Goal: Communication & Community: Answer question/provide support

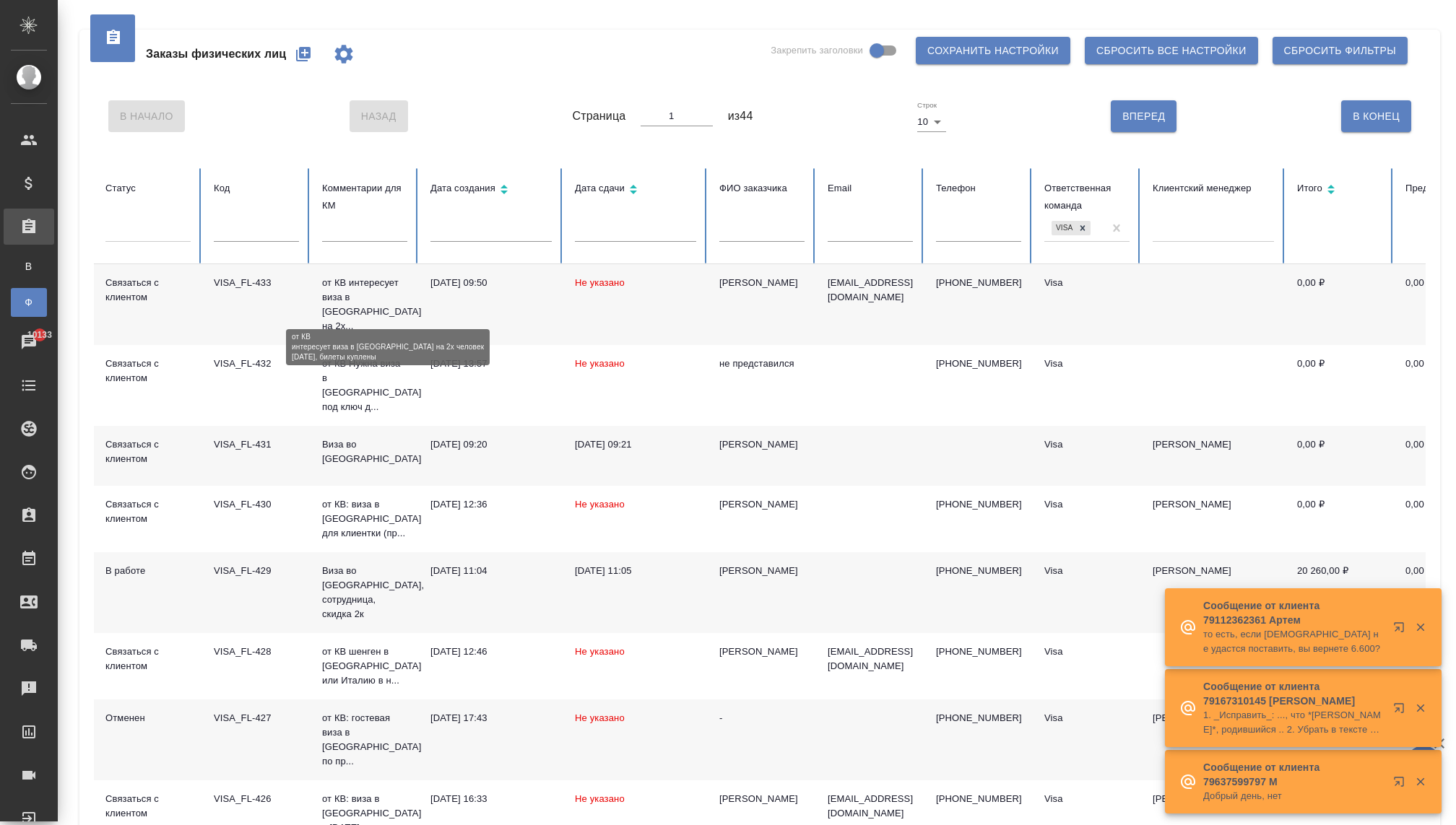
click at [342, 304] on p "от КВ интересует виза в Японию на 2х..." at bounding box center [364, 305] width 85 height 57
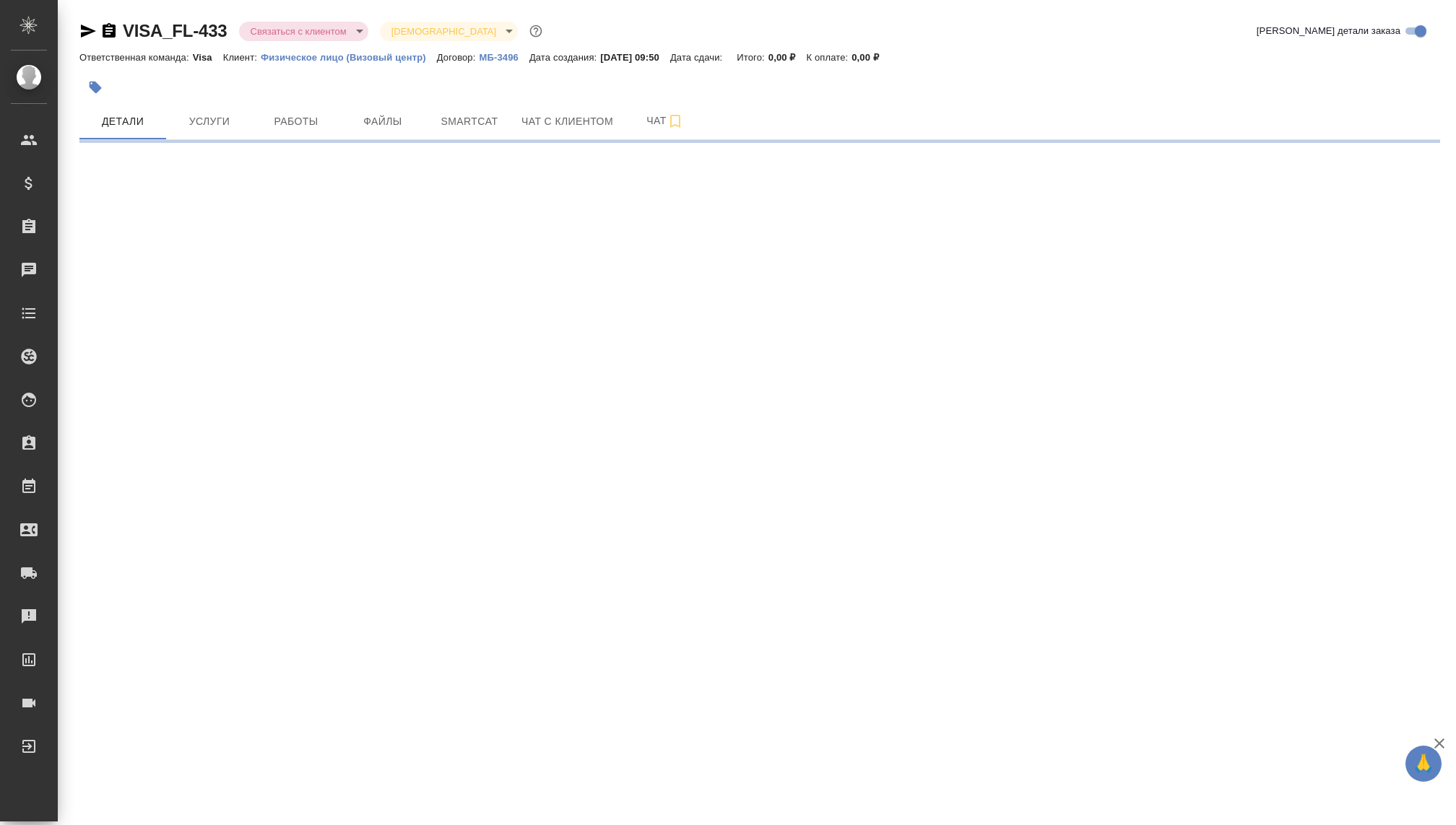
select select "RU"
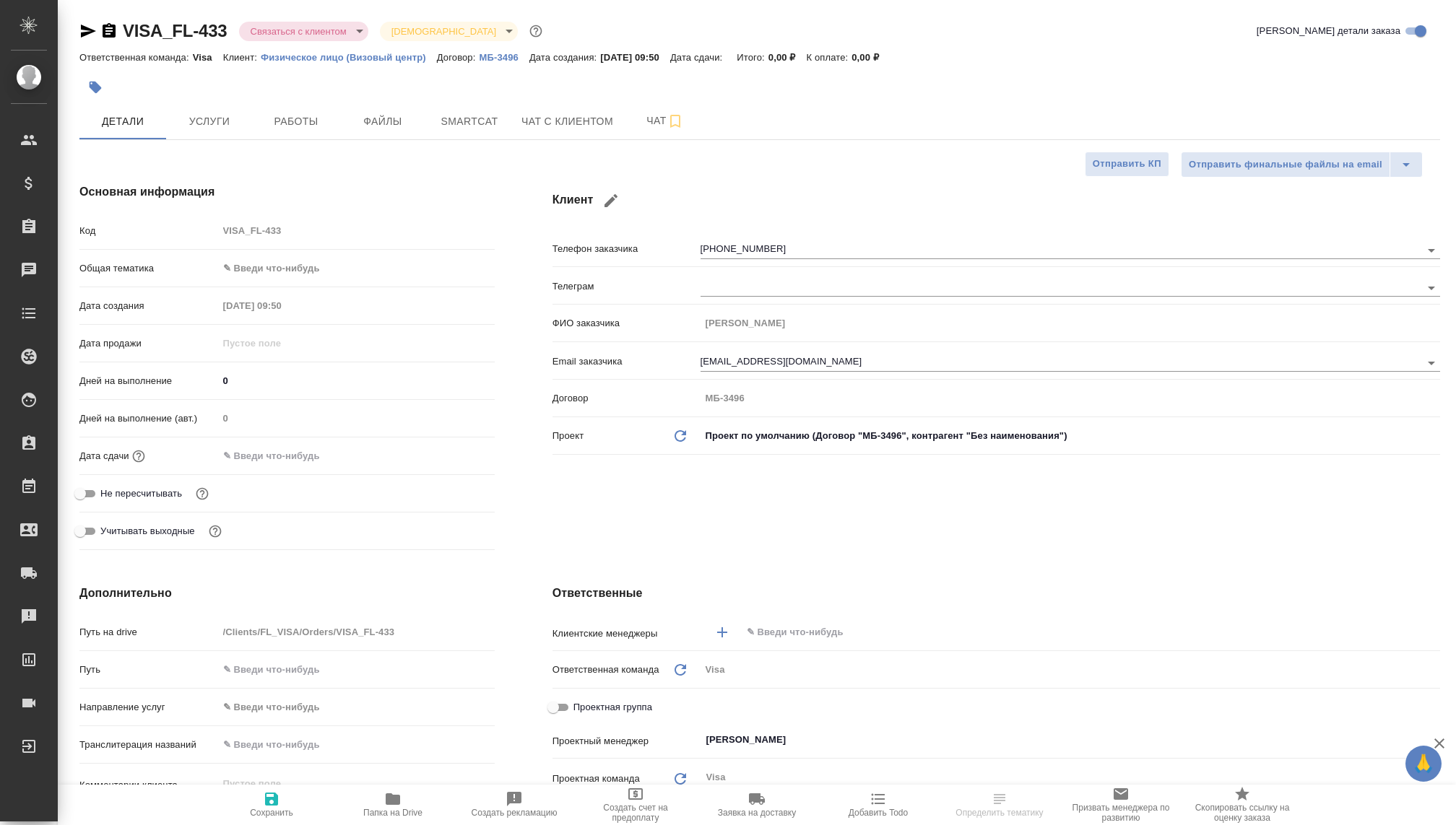
type textarea "x"
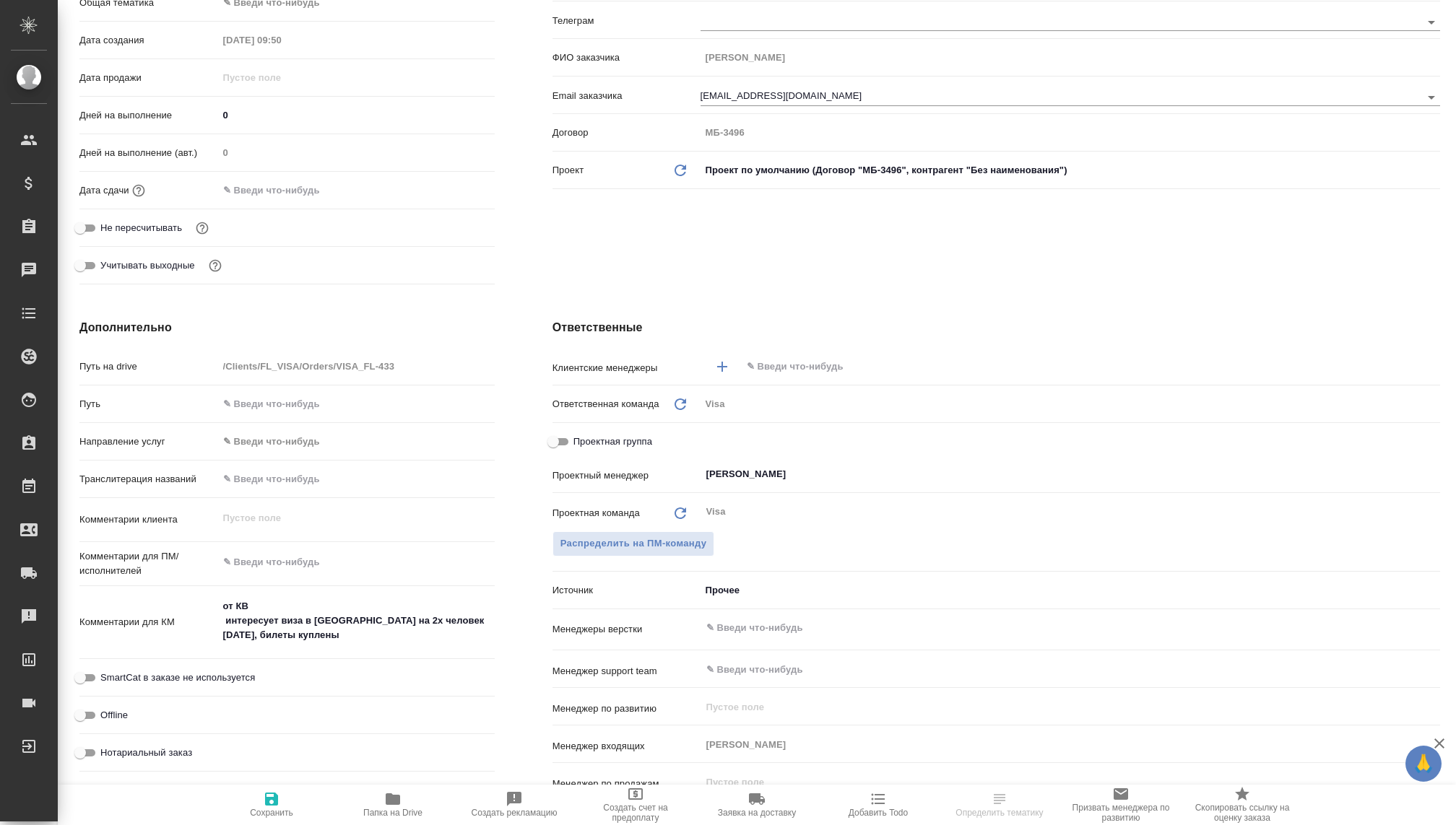
scroll to position [269, 0]
type textarea "x"
click at [324, 630] on textarea "от КВ интересует виза в Японию на 2х человек 12го октября, билеты куплены" at bounding box center [357, 617] width 277 height 54
click at [388, 630] on textarea "от КВ интересует виза в Японию на 2х человек 12го октября, билеты куплены" at bounding box center [356, 618] width 275 height 54
type textarea "x"
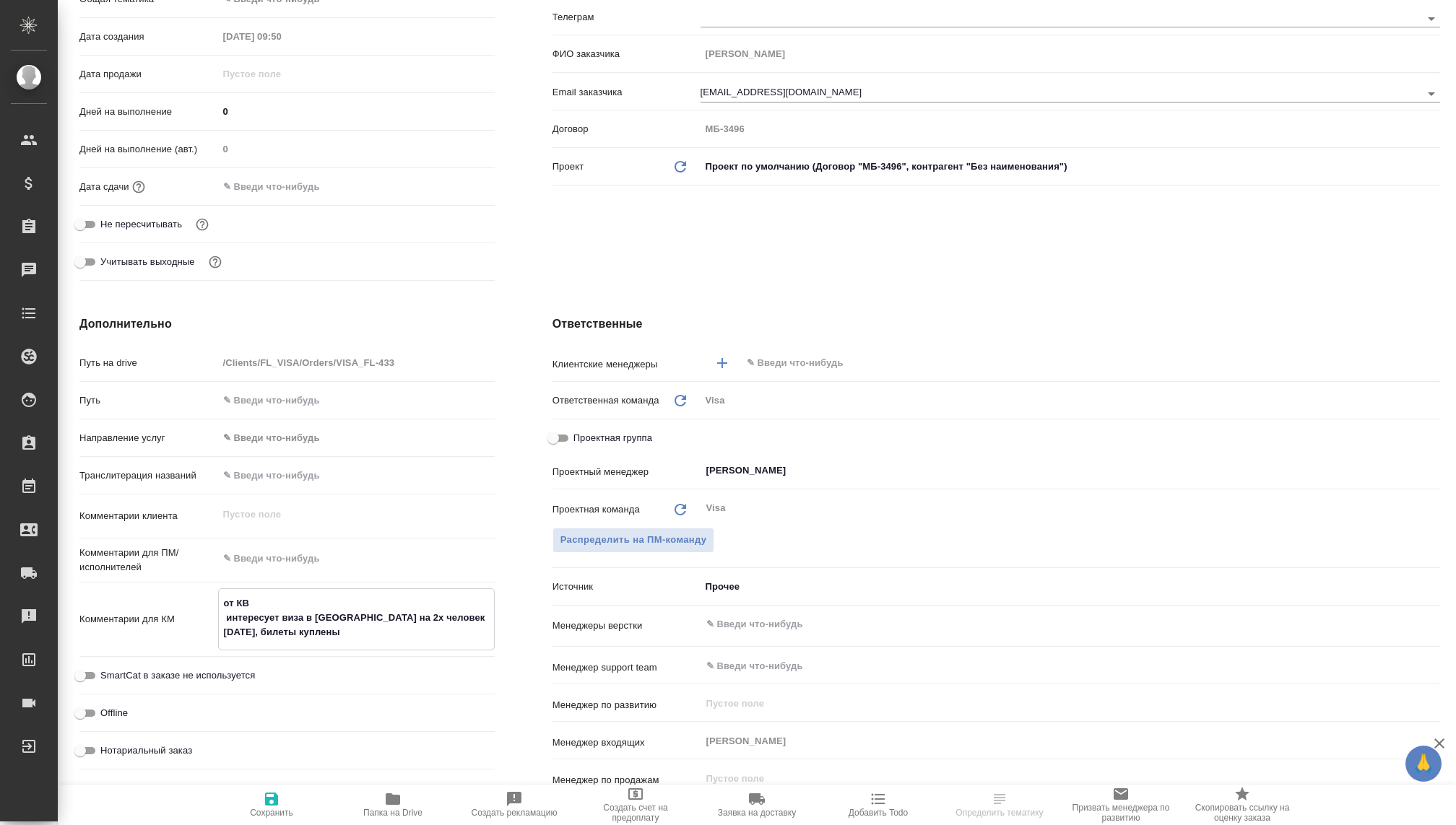
type textarea "x"
type textarea "от КВ интересует виза в Японию на 2х человек 12го октября, билеты куплены,"
type textarea "x"
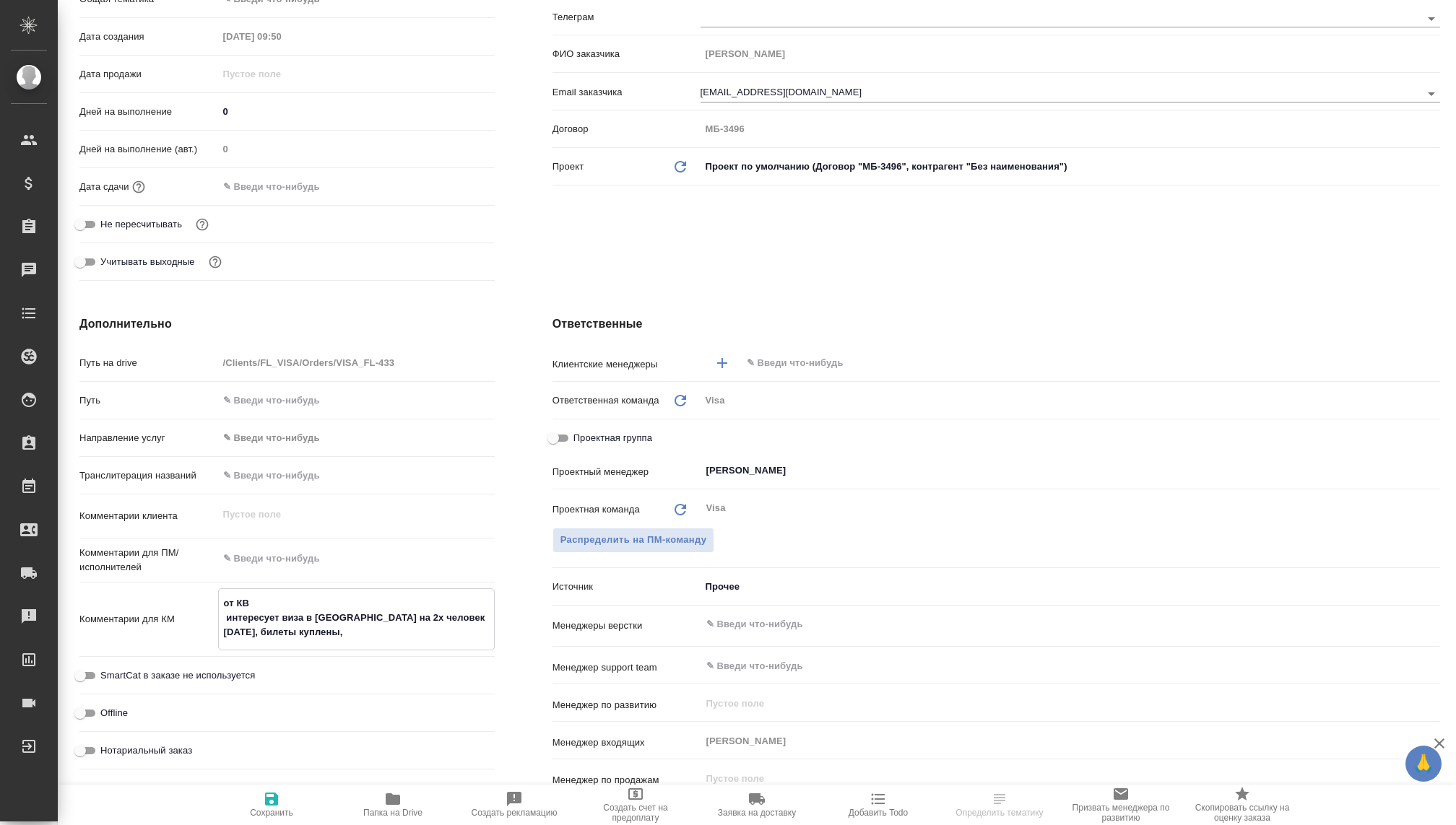
type textarea "от КВ интересует виза в Японию на 2х человек 12го октября, билеты куплены,"
type textarea "x"
type textarea "от КВ интересует виза в Японию на 2х человек 12го октября, билеты куплены, н"
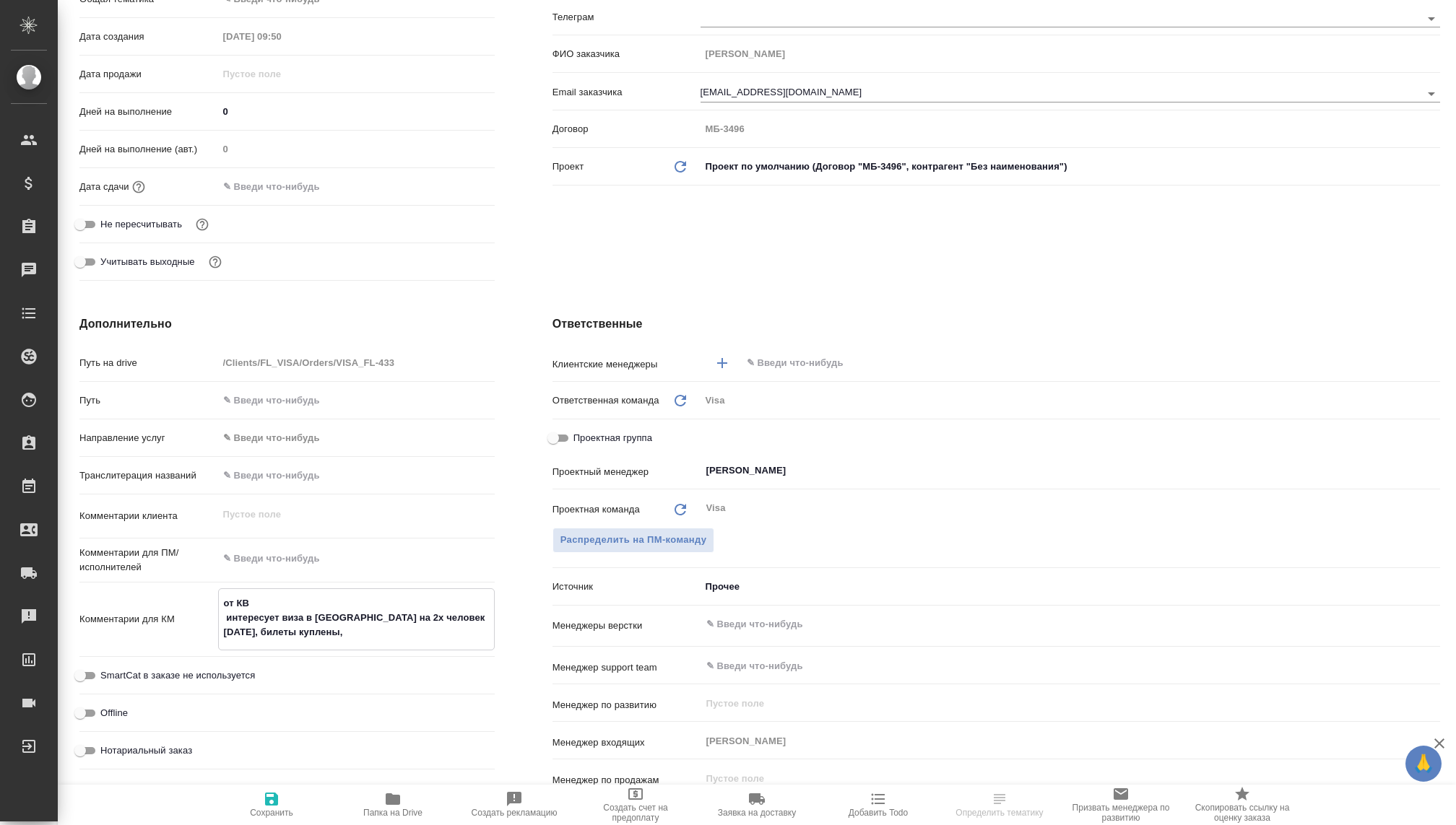
type textarea "x"
type textarea "от КВ интересует виза в Японию на 2х человек 12го октября, билеты куплены, на"
type textarea "x"
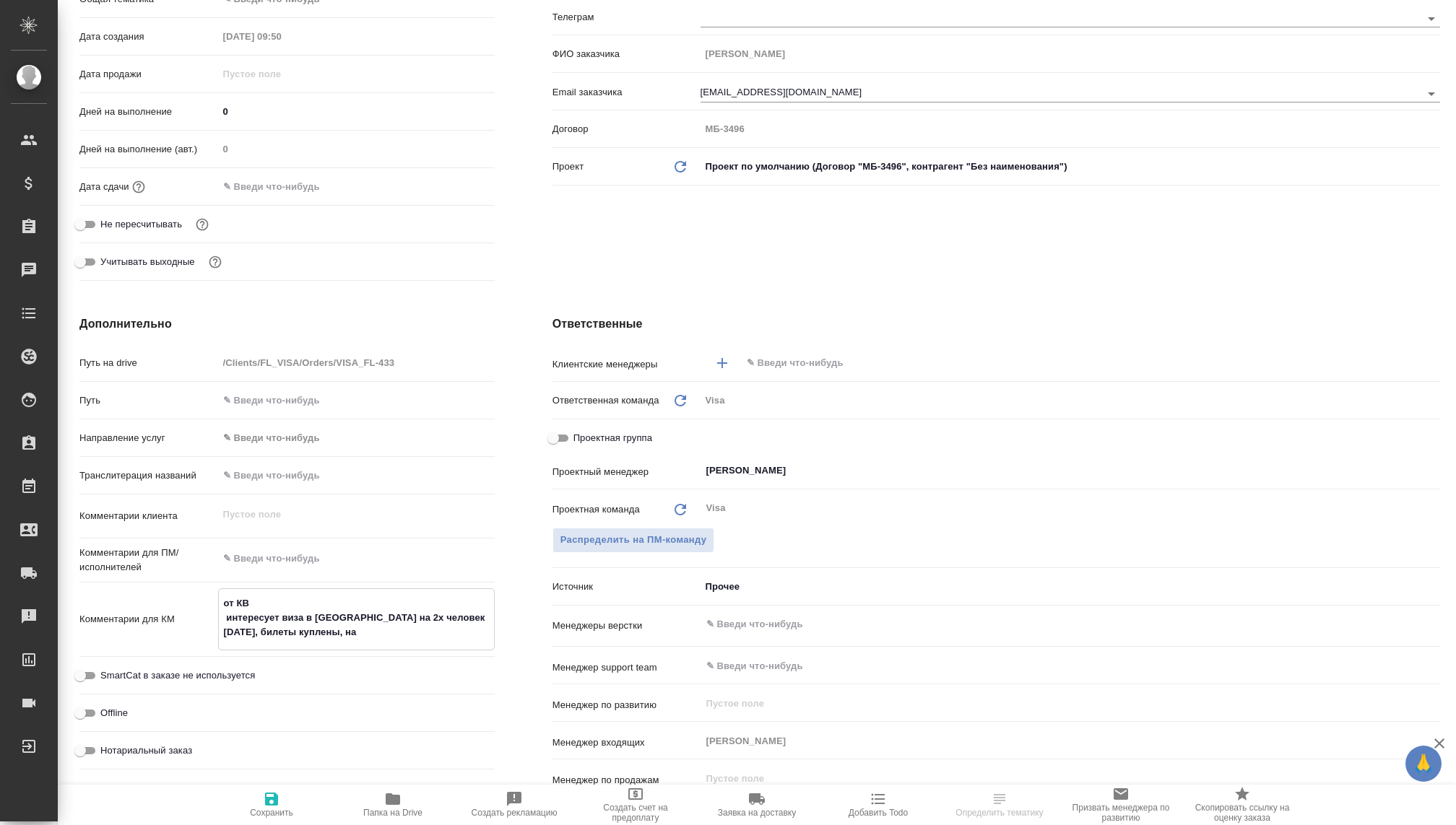
type textarea "x"
type textarea "от КВ интересует виза в Японию на 2х человек 12го октября, билеты куплены, нап"
type textarea "x"
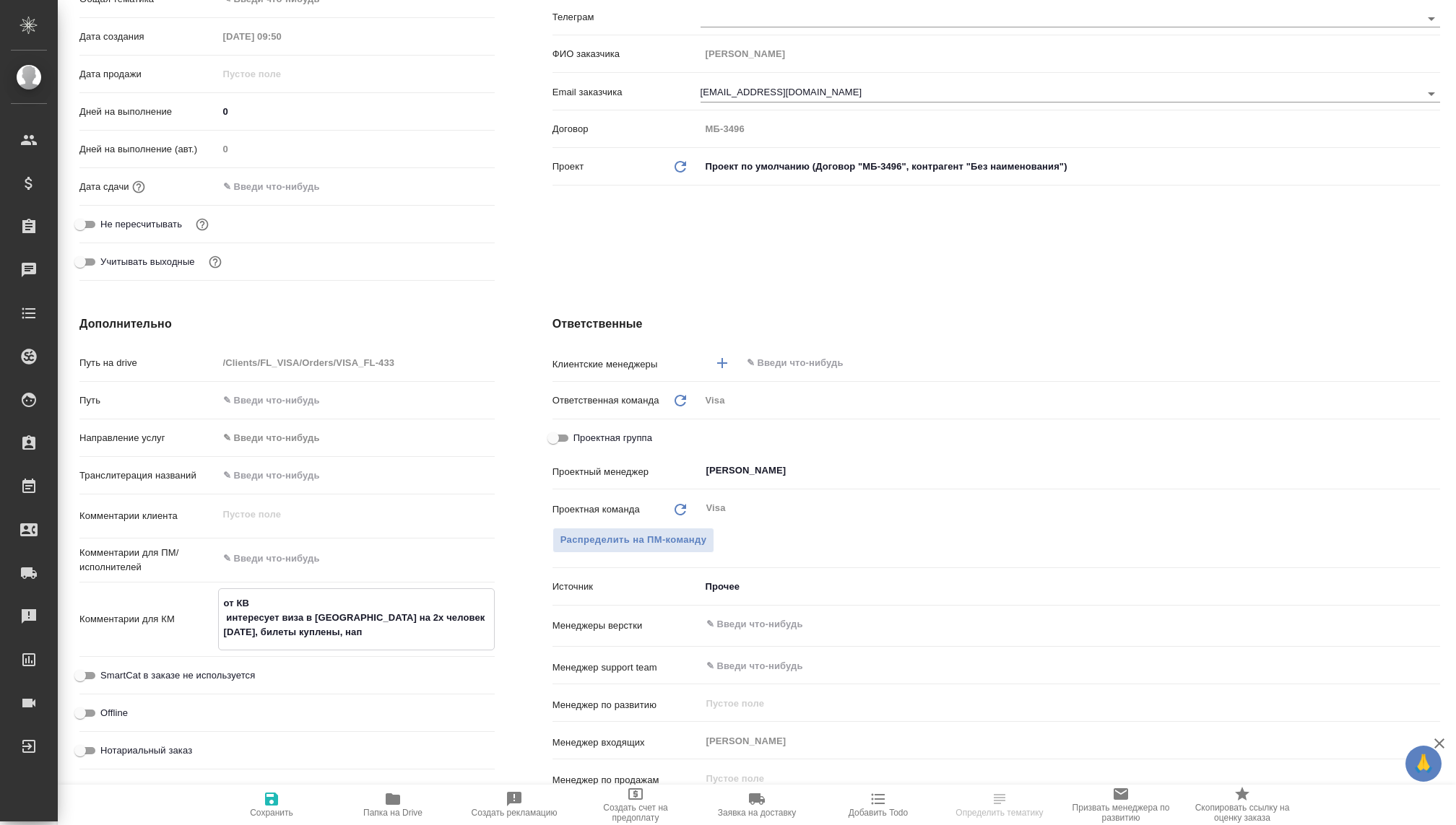
type textarea "x"
type textarea "от КВ интересует виза в Японию на 2х человек 12го октября, билеты куплены, напи"
type textarea "x"
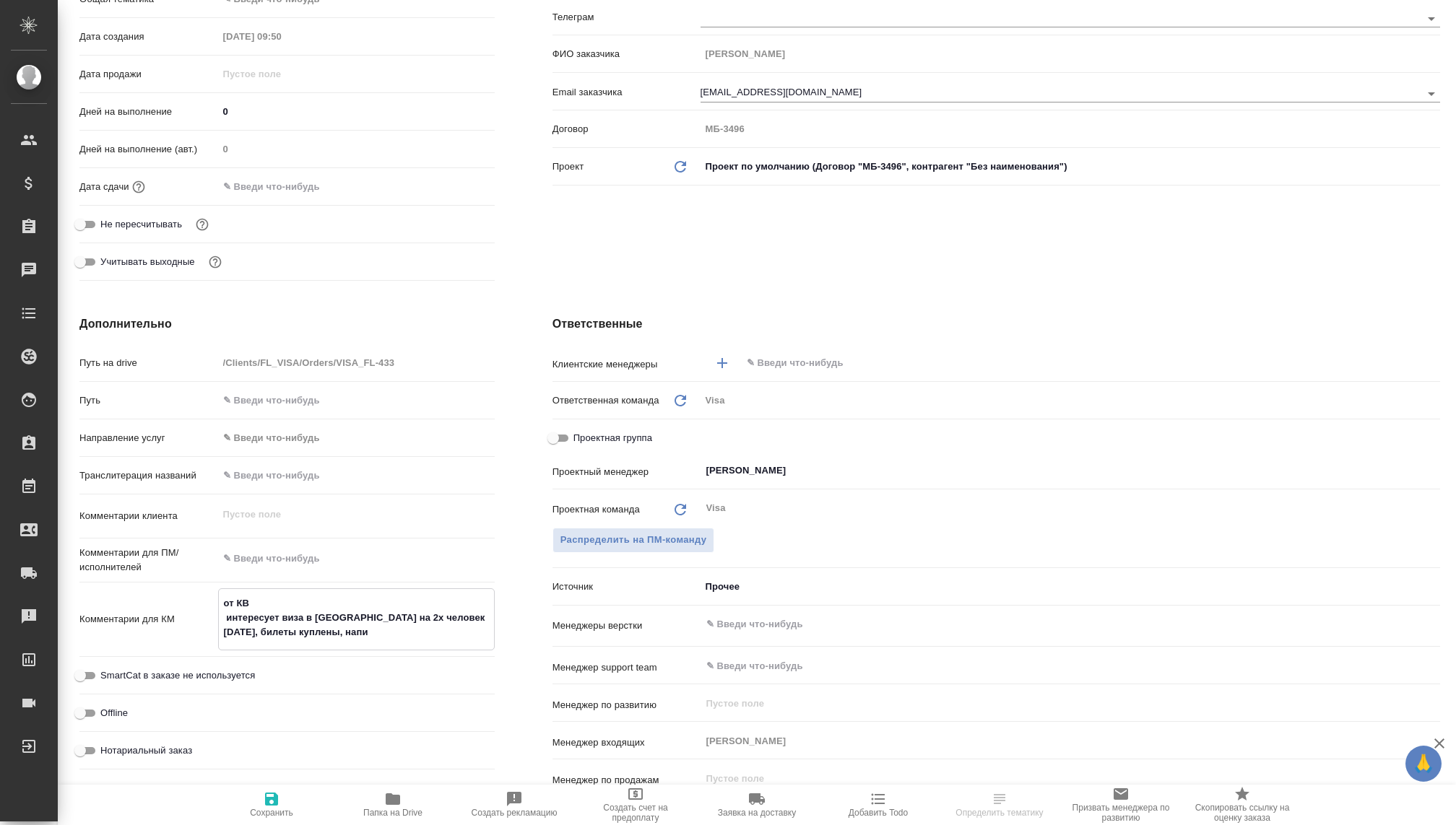
type textarea "от КВ интересует виза в Японию на 2х человек 12го октября, билеты куплены, напиш"
type textarea "x"
type textarea "от КВ интересует виза в Японию на 2х человек 12го октября, билеты куплены, напи…"
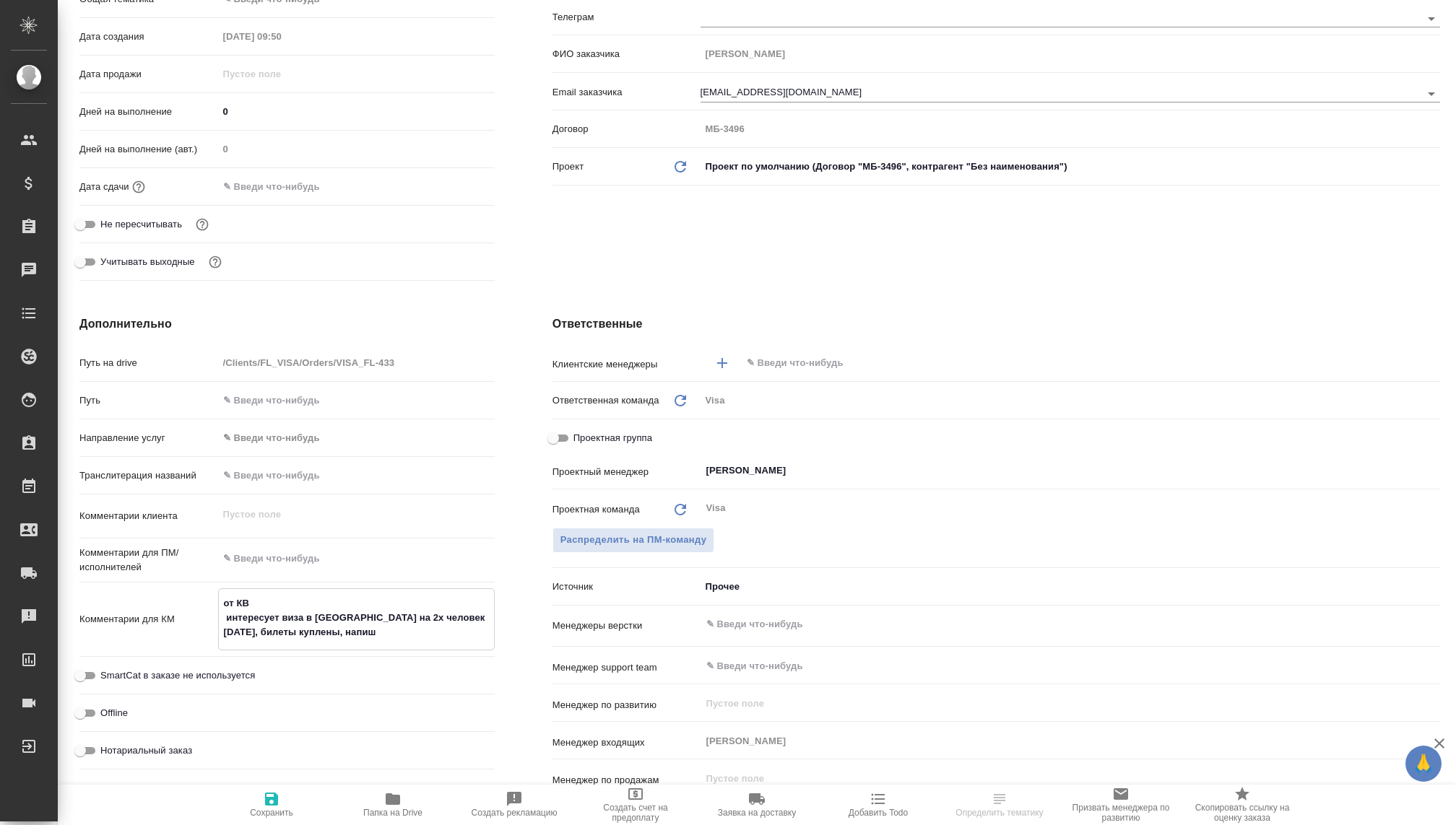
type textarea "x"
type textarea "от КВ интересует виза в Японию на 2х человек 12го октября, билеты куплены, напи…"
type textarea "x"
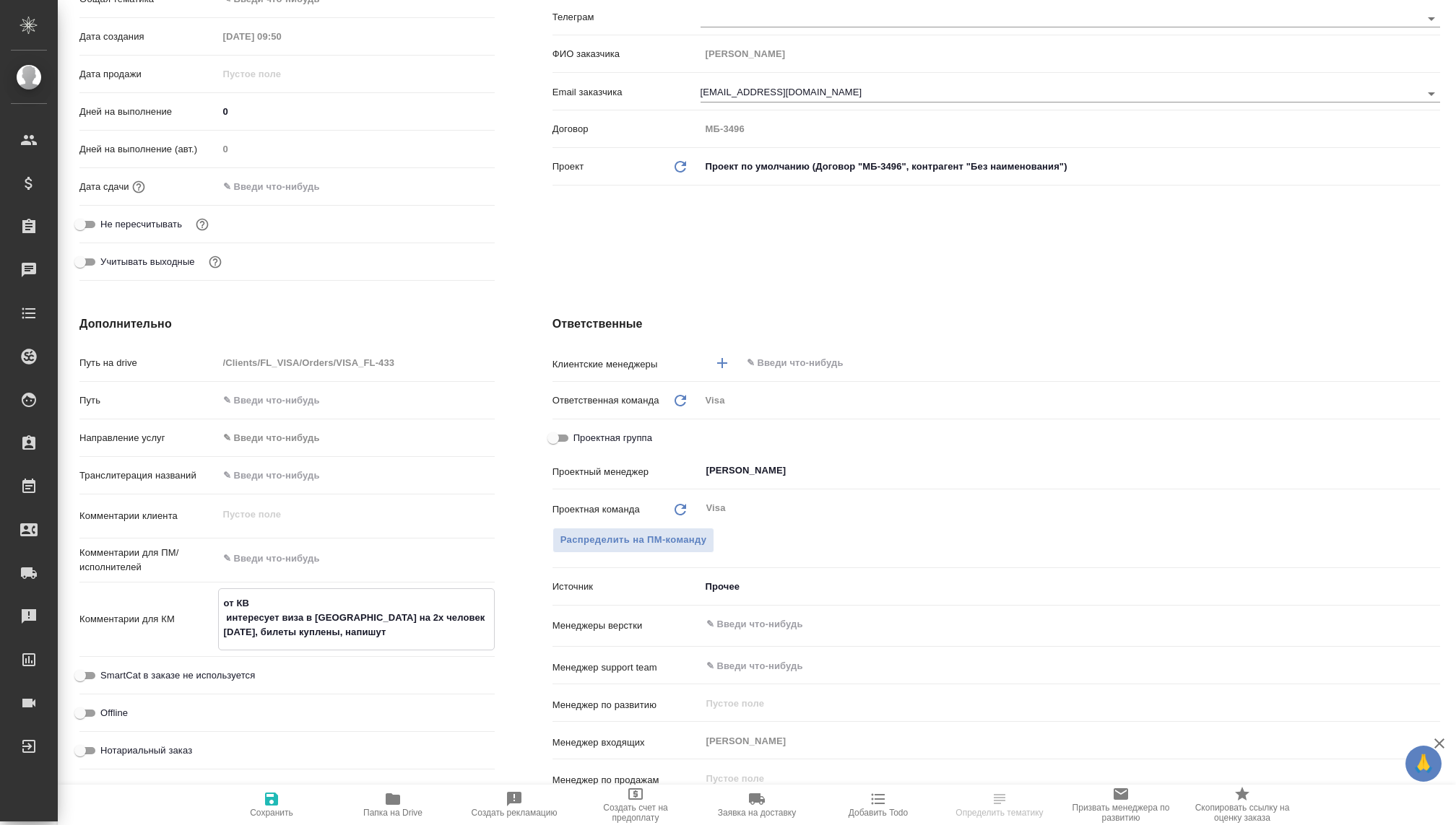
type textarea "x"
type textarea "от КВ интересует виза в Японию на 2х человек 12го октября, билеты куплены, напи…"
type textarea "x"
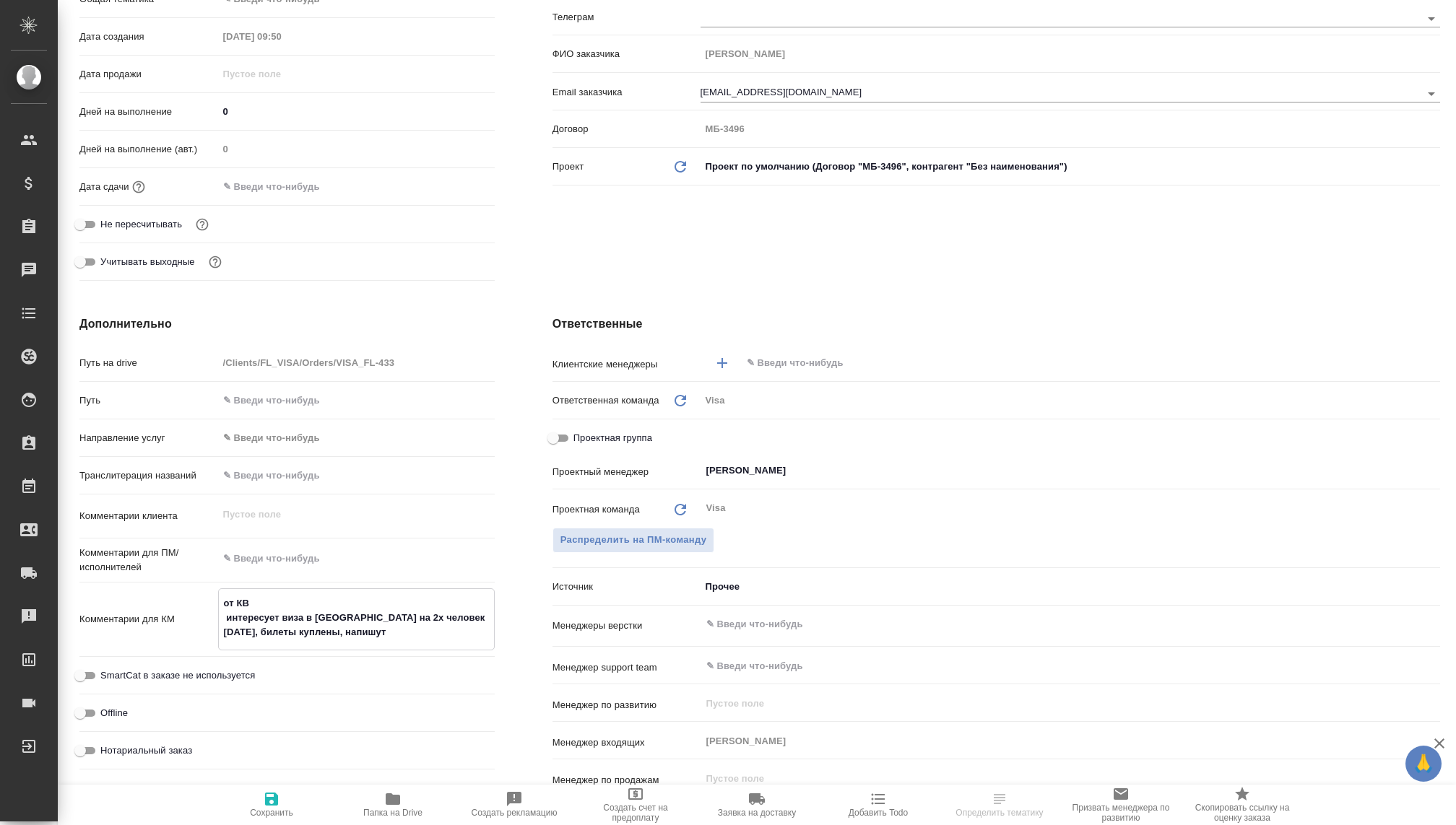
type textarea "x"
type textarea "от КВ интересует виза в Японию на 2х человек 12го октября, билеты куплены, напи…"
type textarea "x"
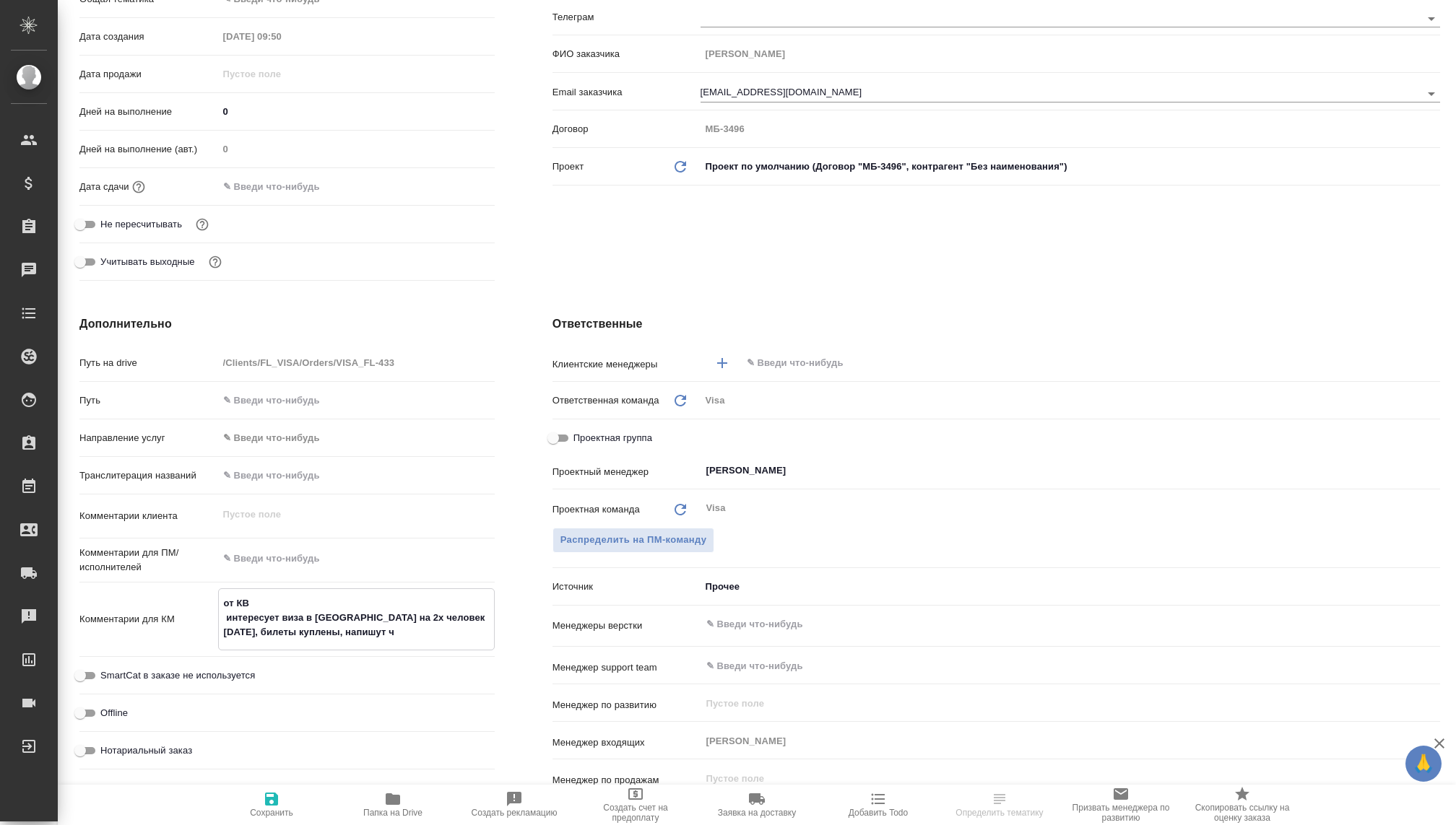
type textarea "от КВ интересует виза в Японию на 2х человек 12го октября, билеты куплены, напи…"
type textarea "x"
type textarea "от КВ интересует виза в Японию на 2х человек 12го октября, билеты куплены, напи…"
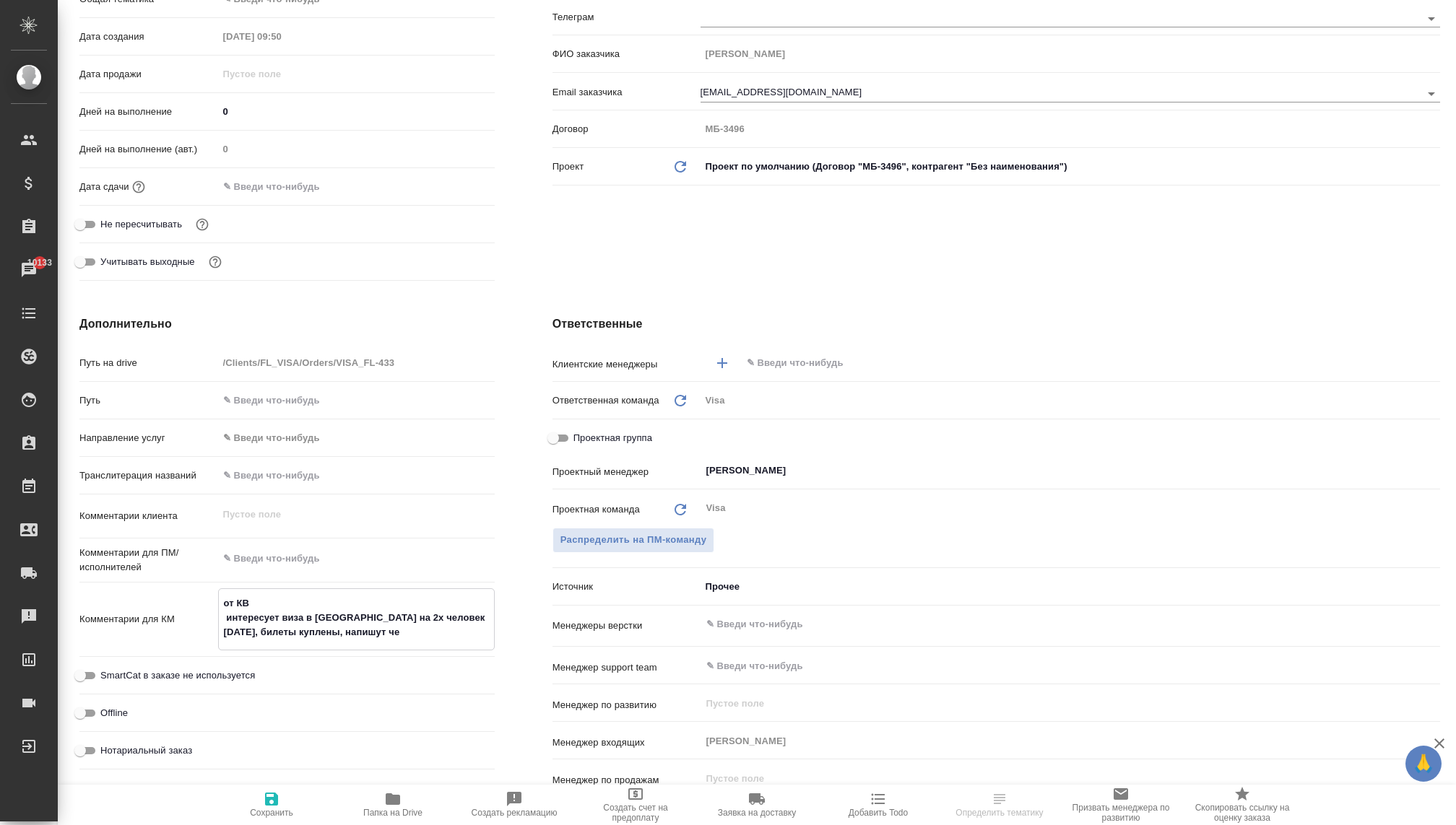
type textarea "x"
type textarea "от КВ интересует виза в Японию на 2х человек 12го октября, билеты куплены, напи…"
type textarea "x"
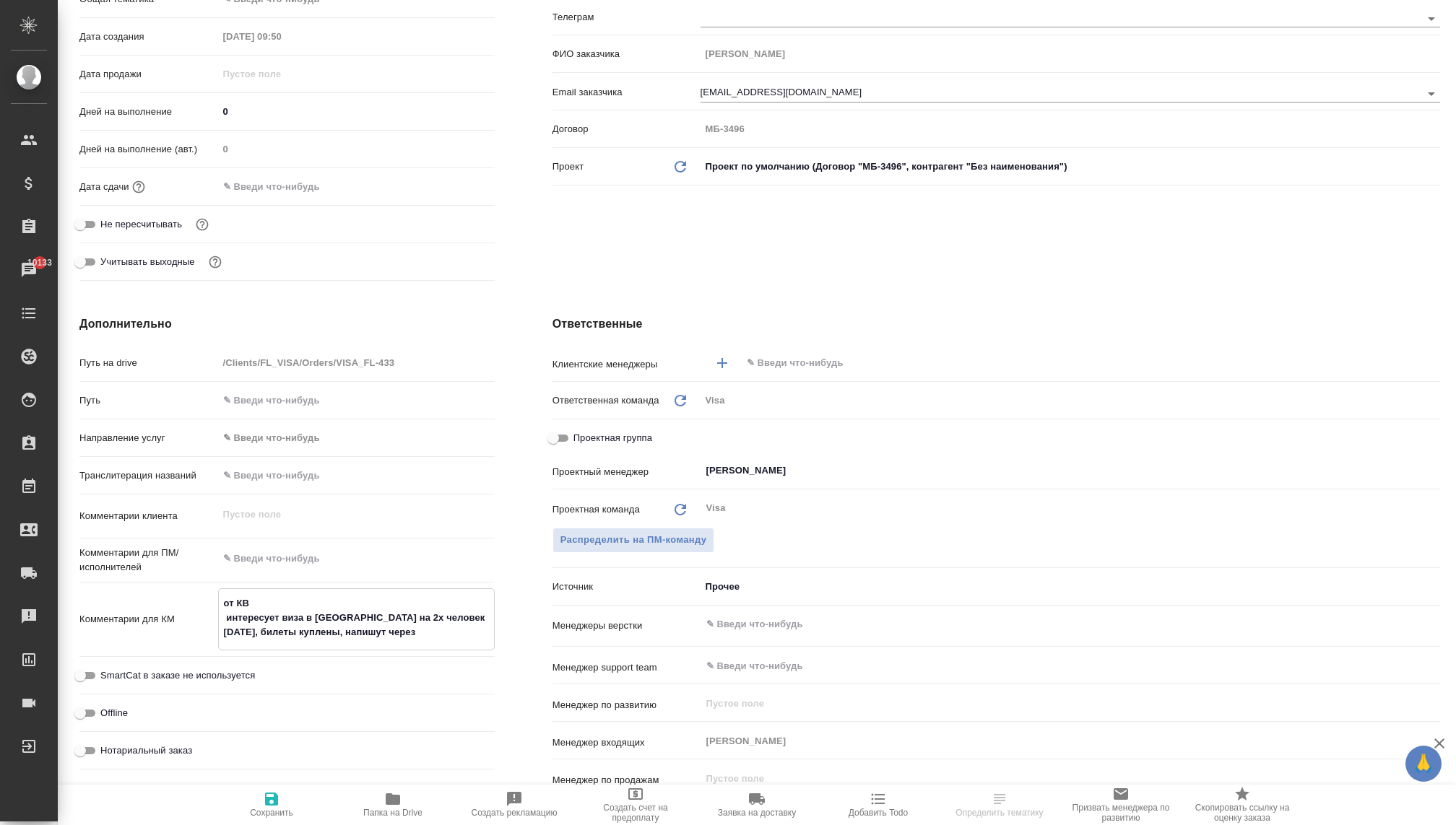
type textarea "x"
type textarea "от КВ интересует виза в Японию на 2х человек 12го октября, билеты куплены, напи…"
type textarea "x"
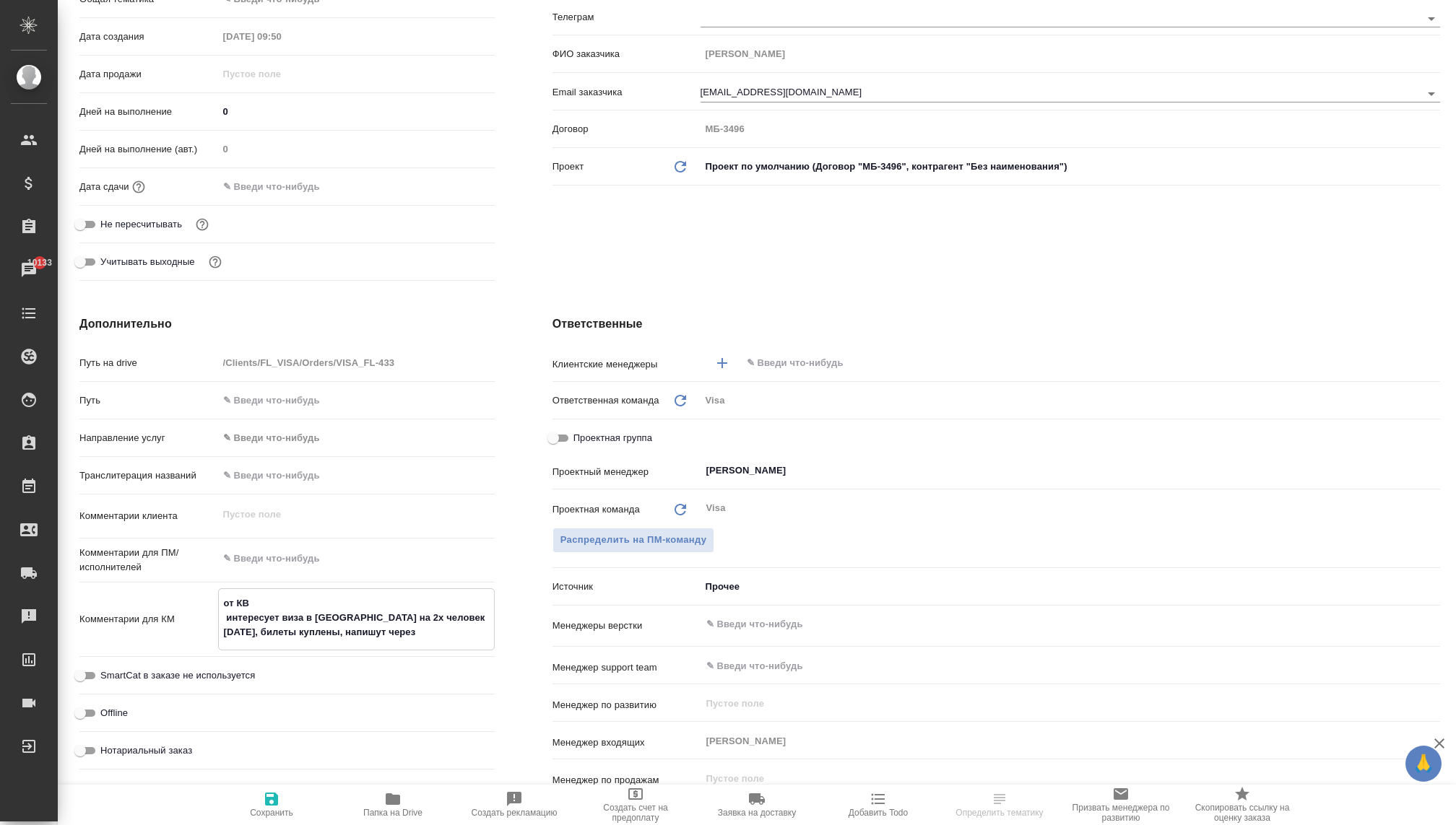
type textarea "x"
type textarea "от КВ интересует виза в Японию на 2х человек 12го октября, билеты куплены, напи…"
type textarea "x"
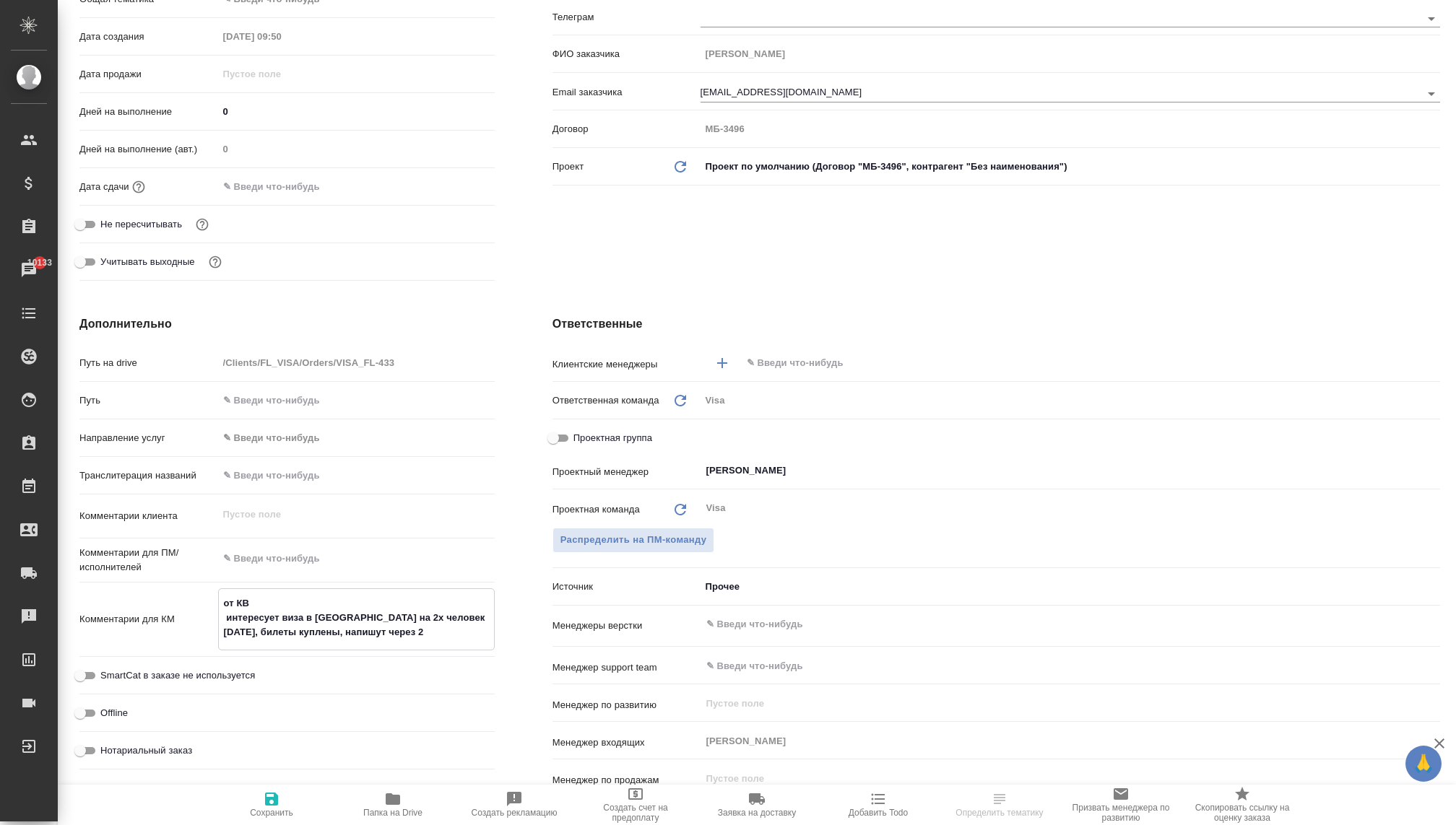
type textarea "от КВ интересует виза в Японию на 2х человек 12го октября, билеты куплены, напи…"
type textarea "x"
type textarea "от КВ интересует виза в Японию на 2х человек 12го октября, билеты куплены, напи…"
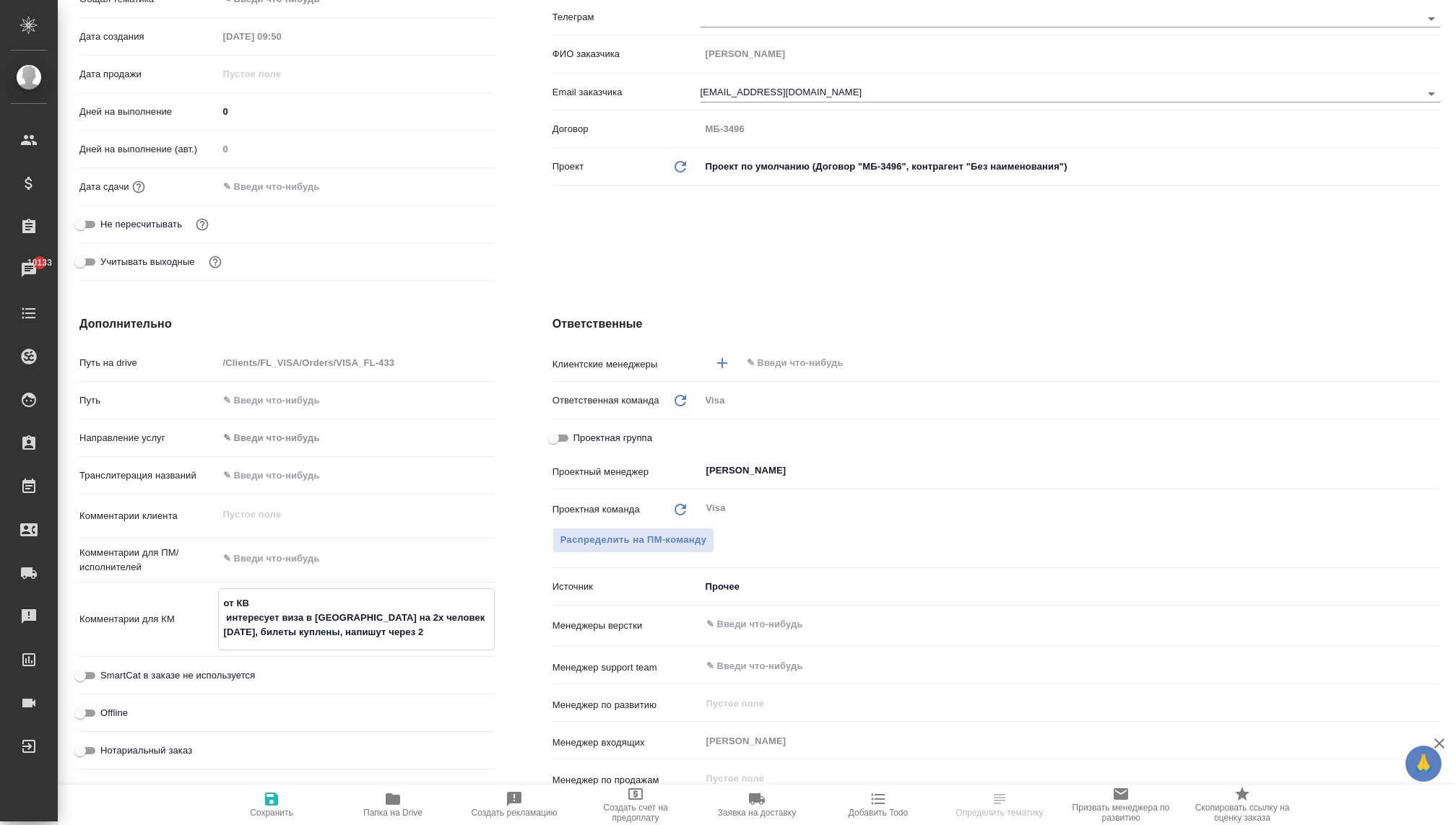
type textarea "x"
type textarea "от КВ интересует виза в Японию на 2х человек 12го октября, билеты куплены, напи…"
type textarea "x"
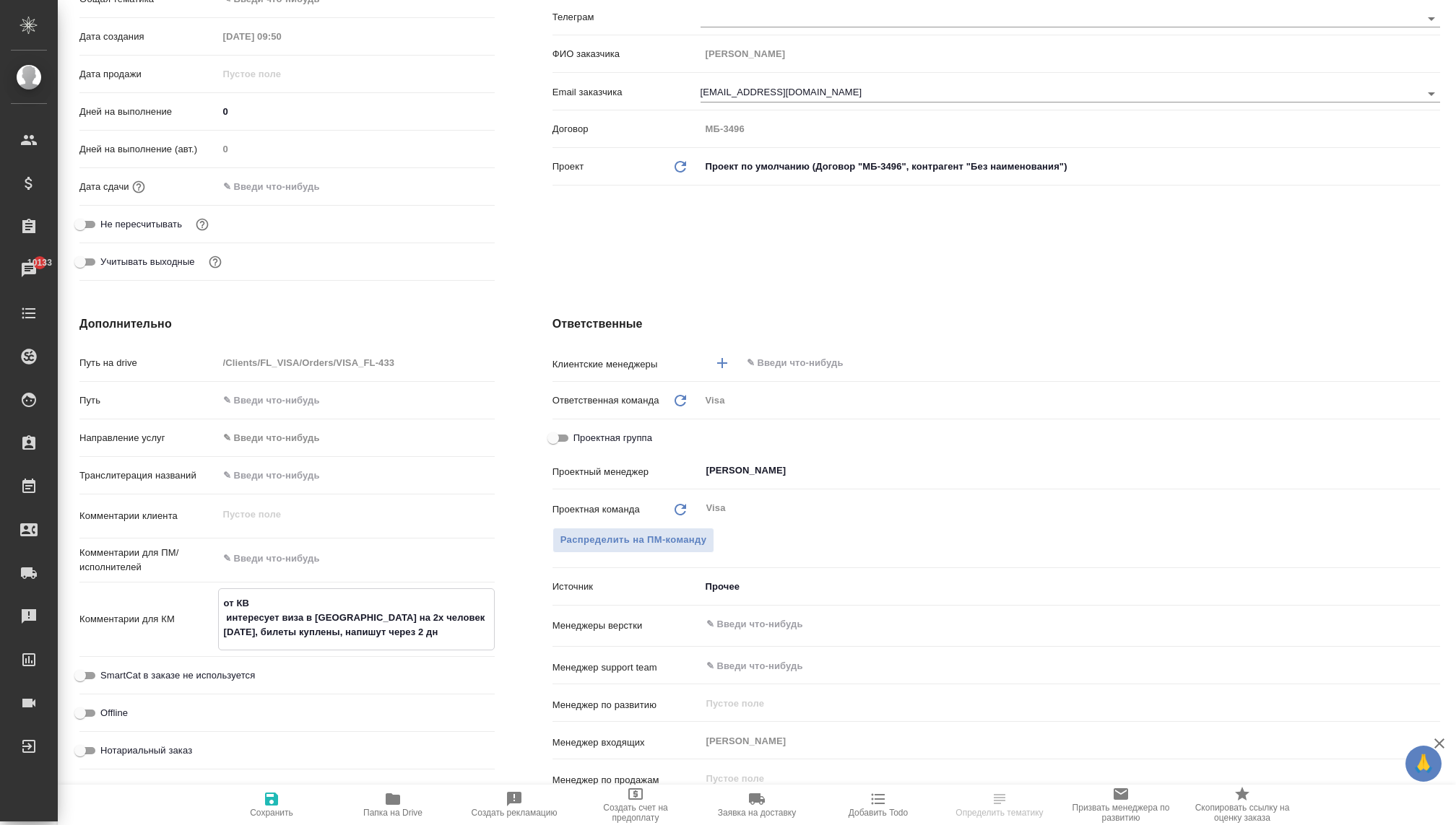
type textarea "x"
type textarea "от КВ интересует виза в Японию на 2х человек 12го октября, билеты куплены, напи…"
type textarea "x"
type textarea "от КВ интересует виза в Японию на 2х человек 12го октября, билеты куплены, напи…"
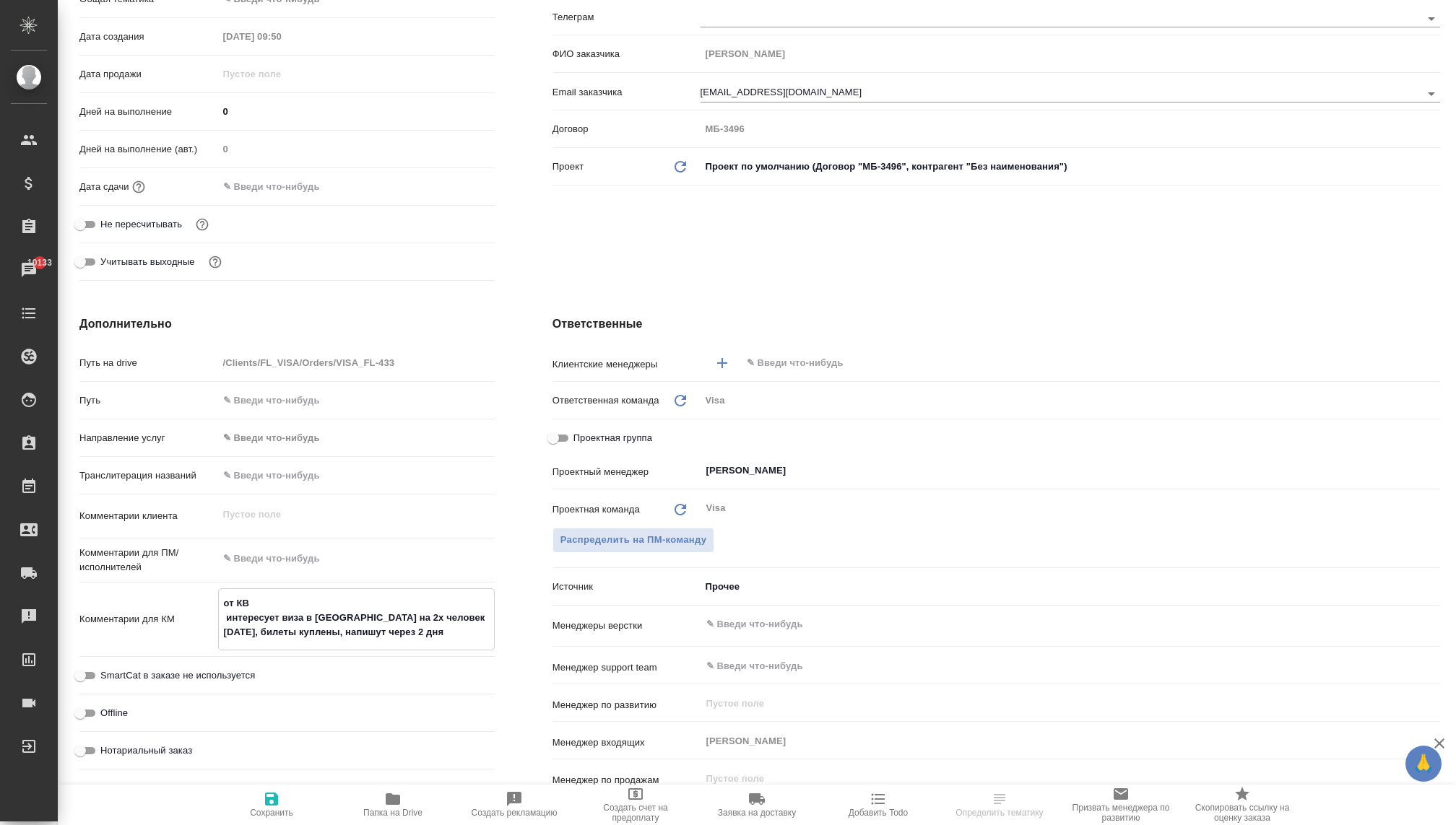
type textarea "x"
click at [269, 798] on icon "button" at bounding box center [272, 799] width 13 height 13
type textarea "x"
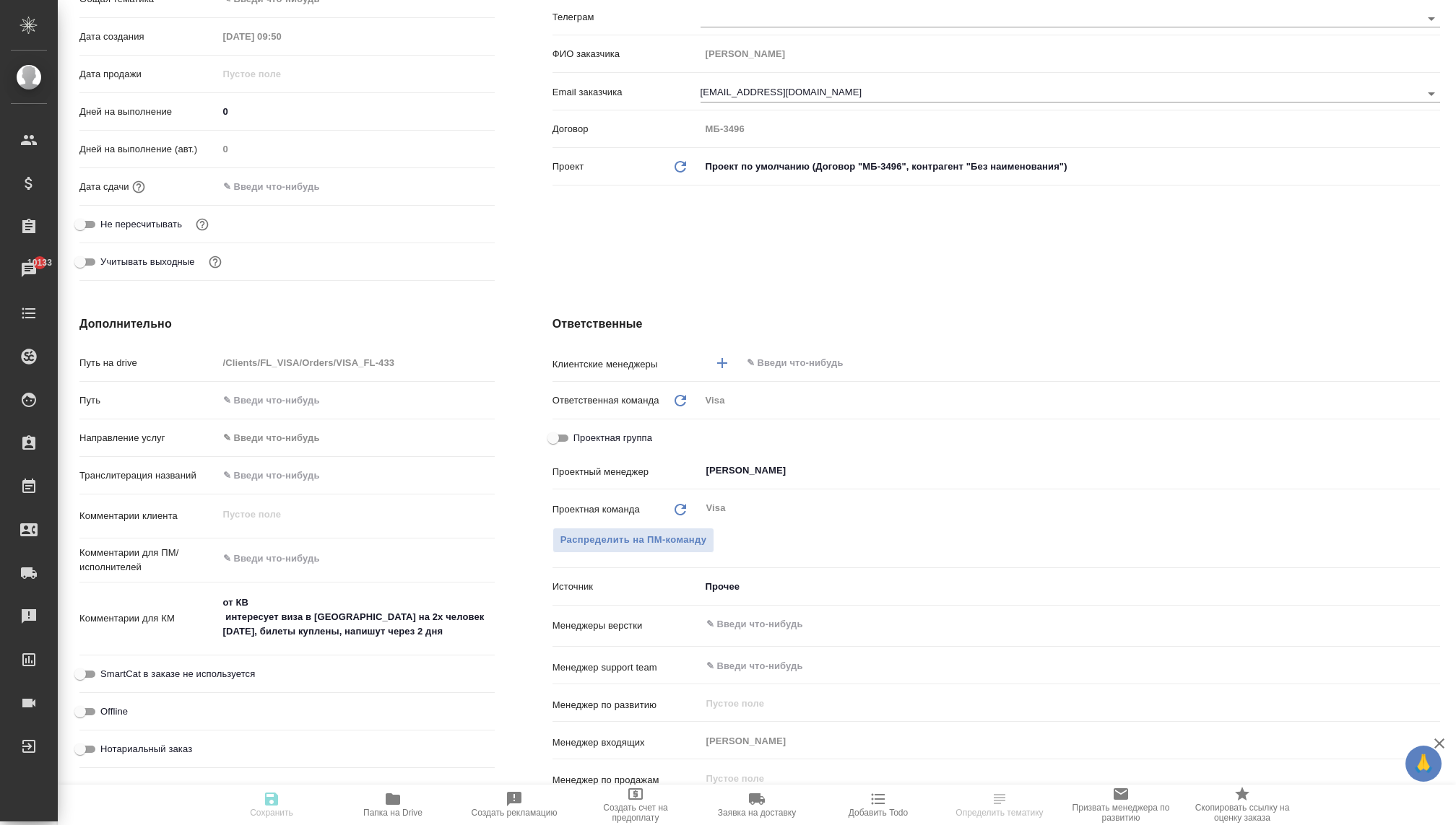
type textarea "x"
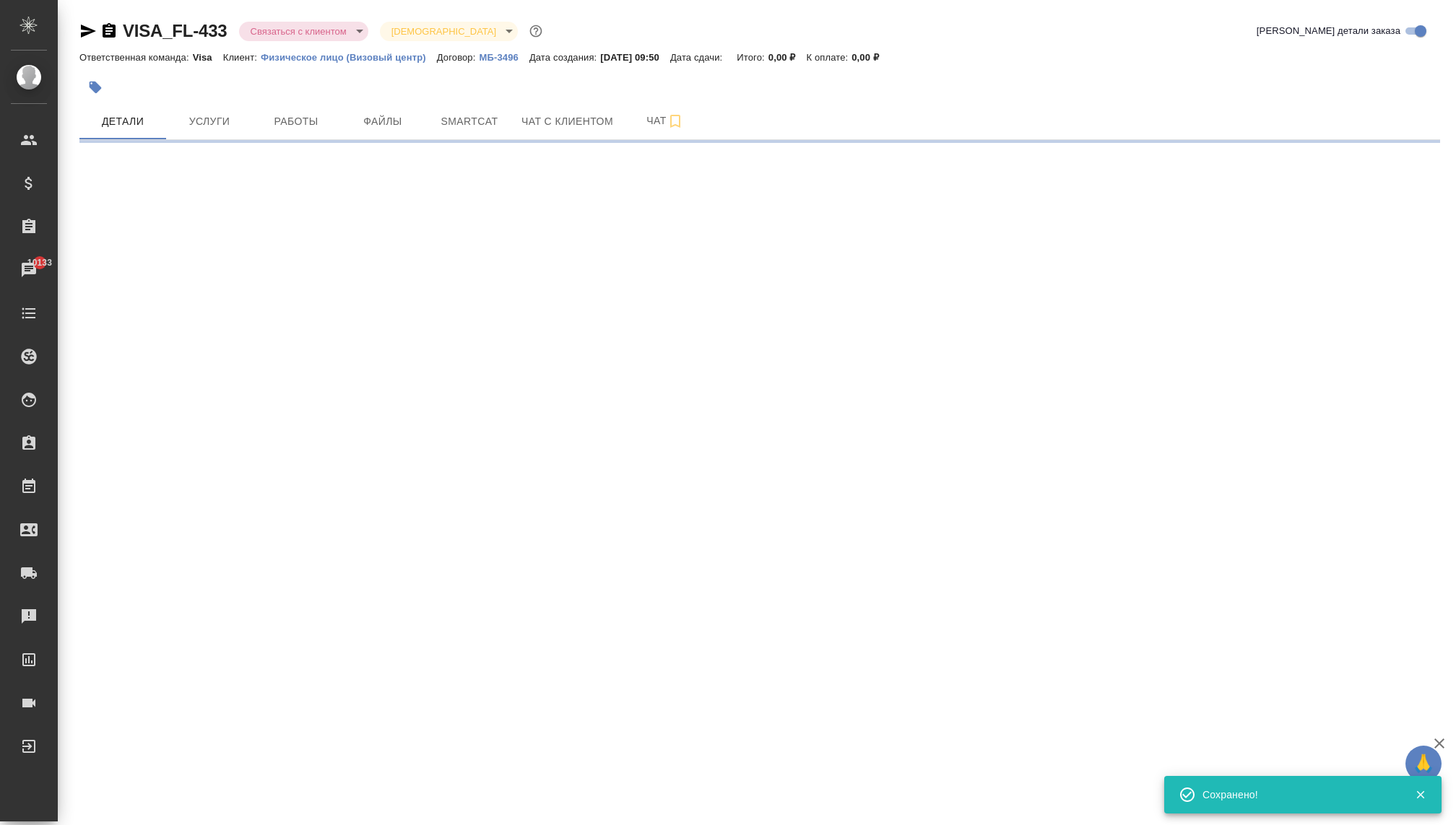
select select "RU"
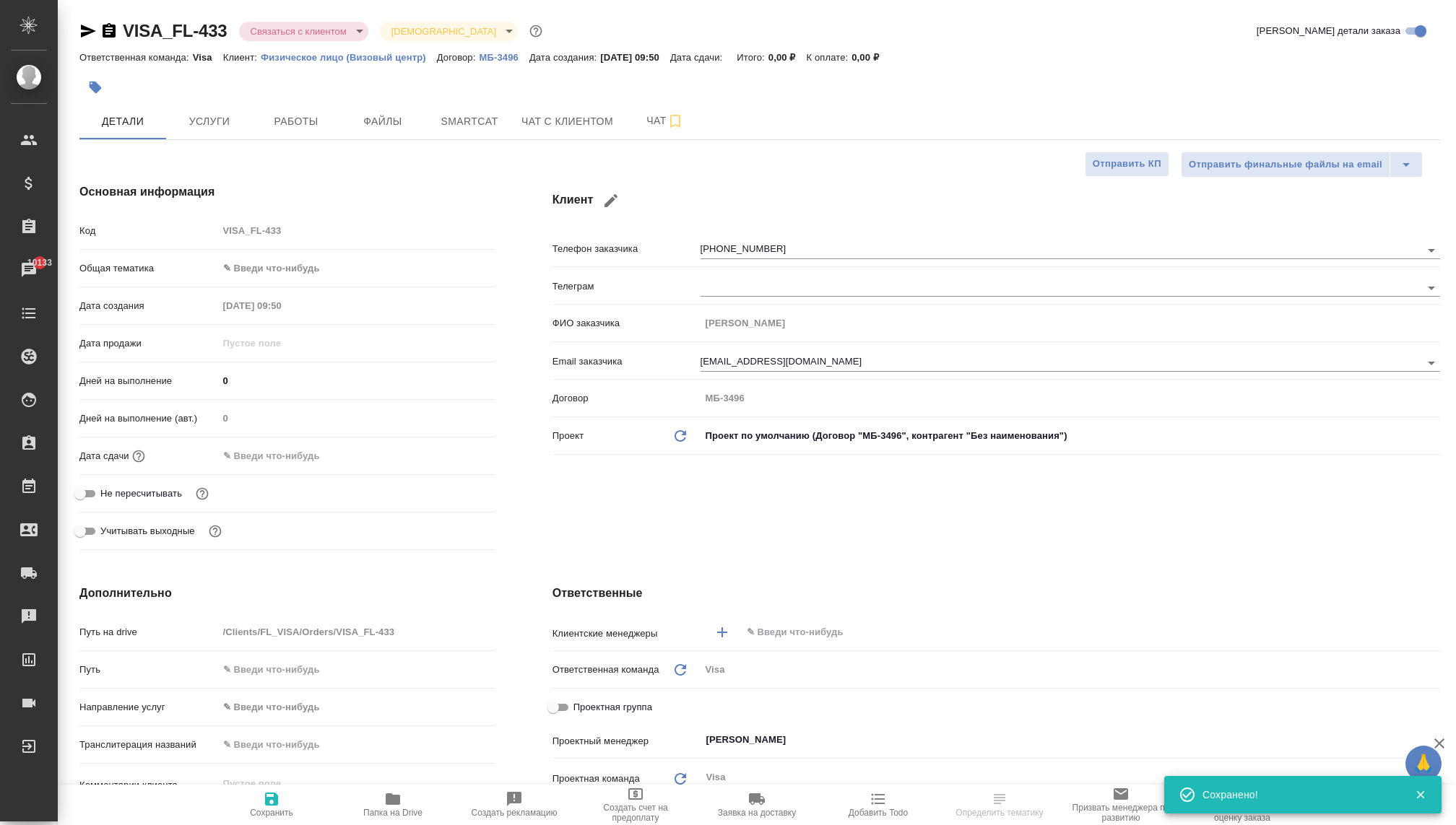
type textarea "x"
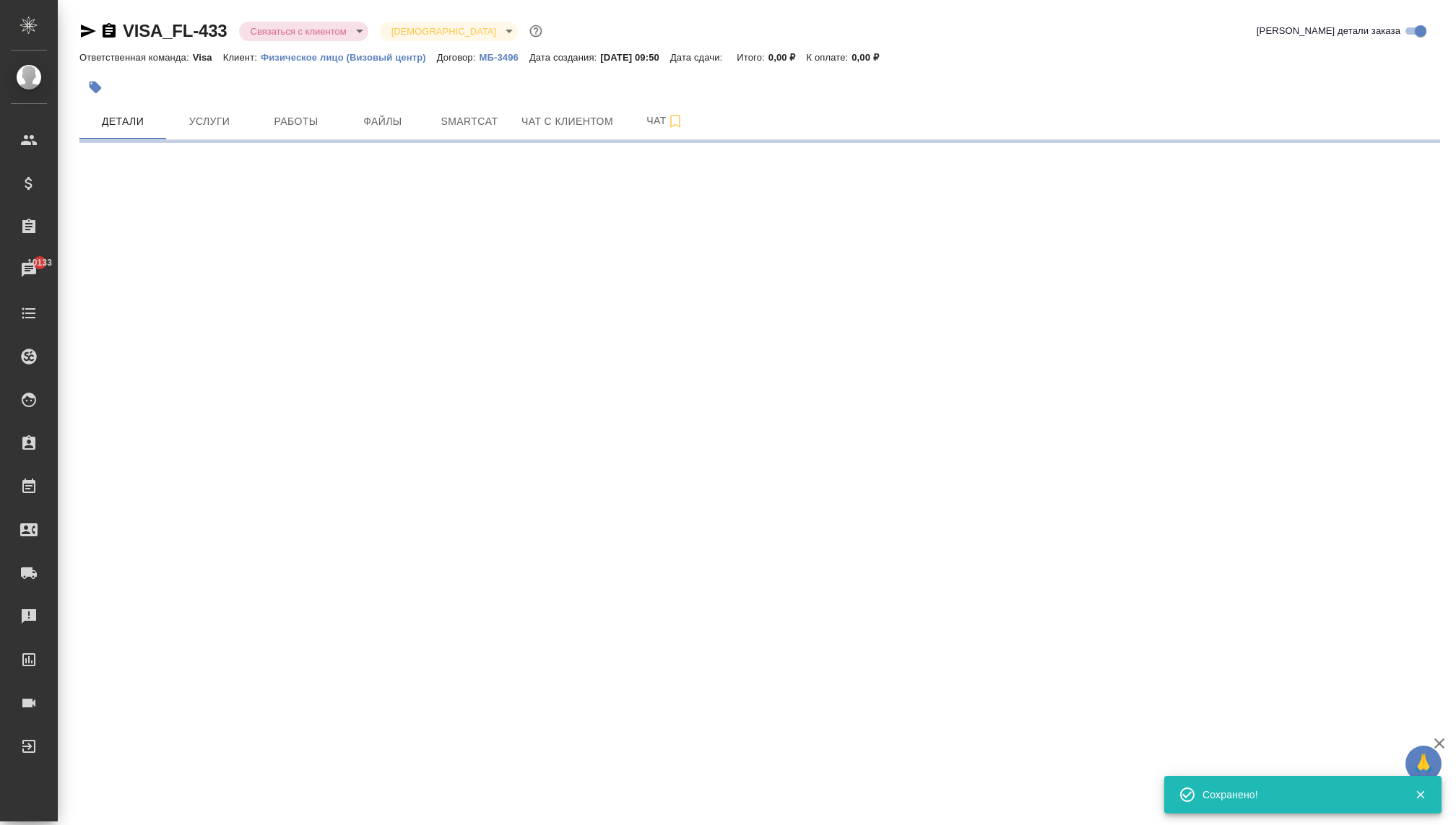
select select "RU"
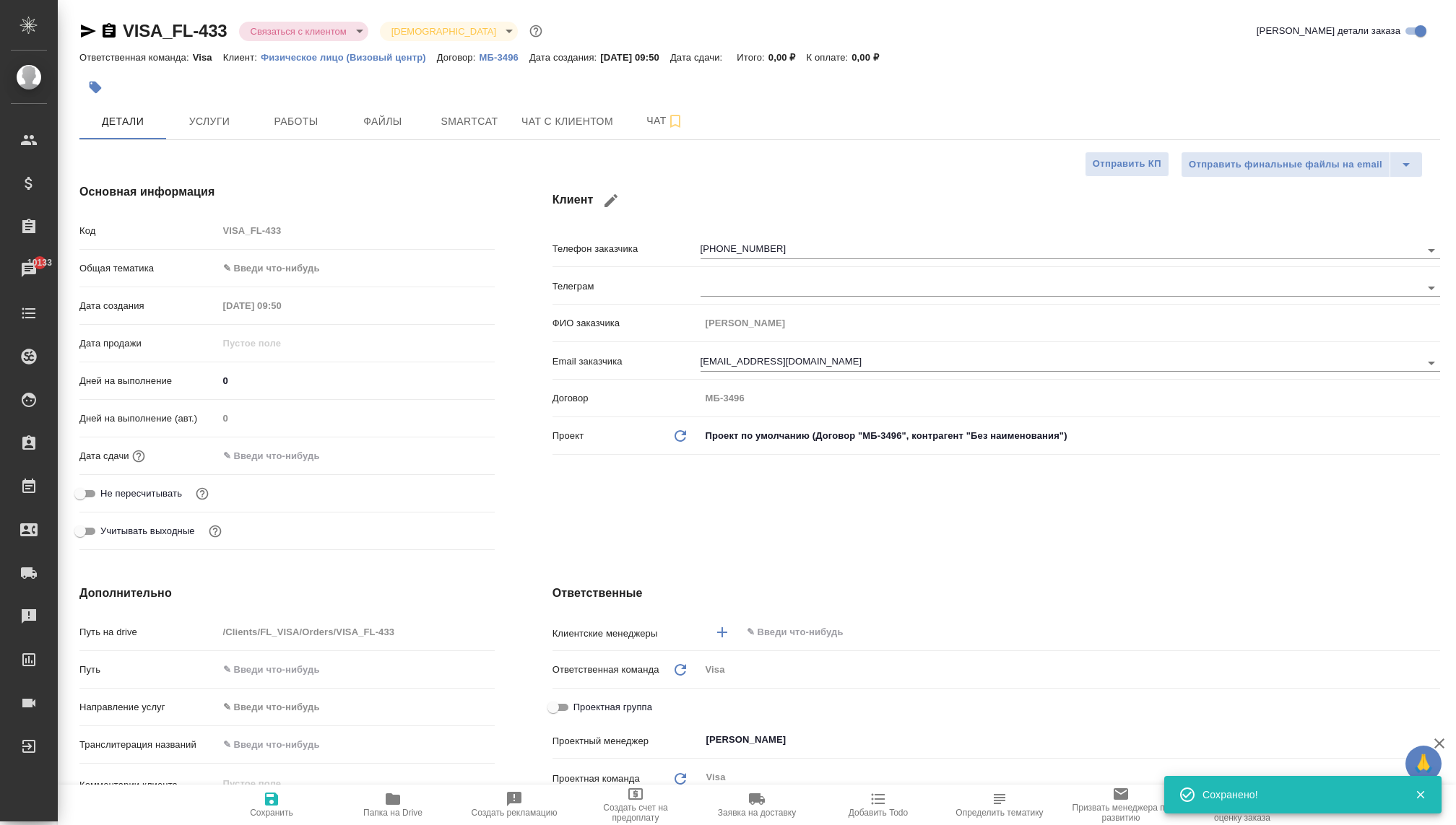
type textarea "x"
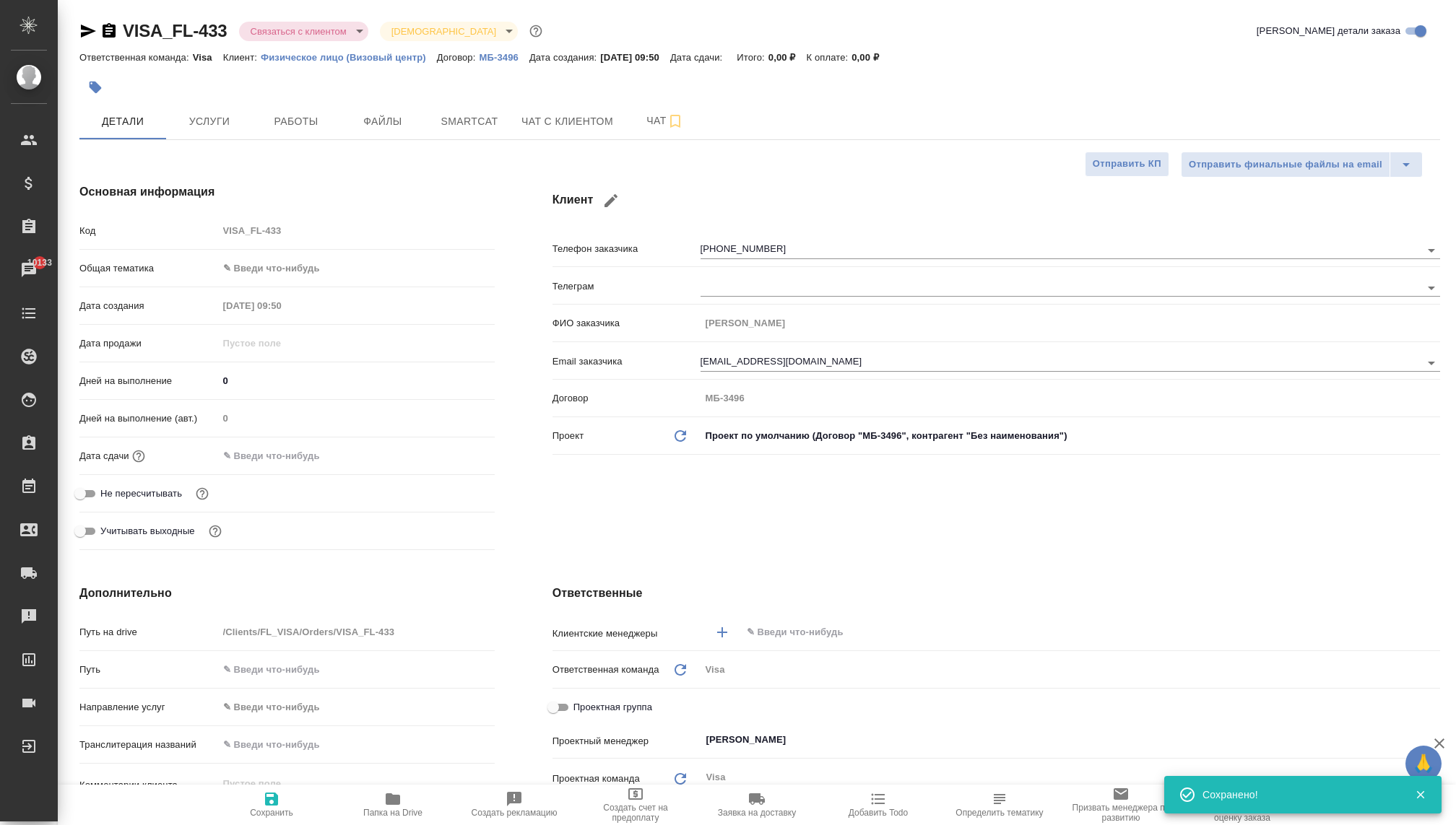
type textarea "x"
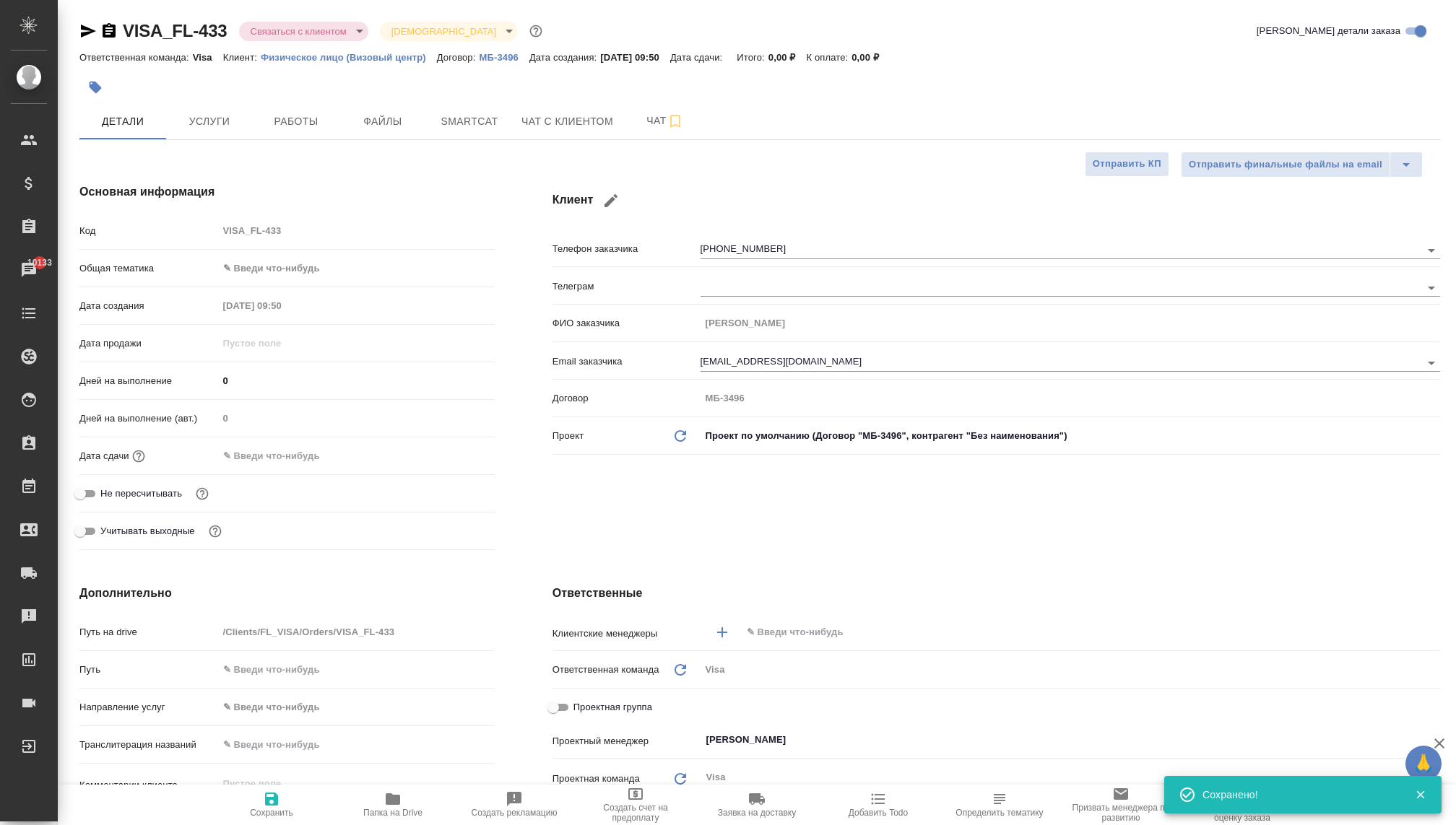
type textarea "x"
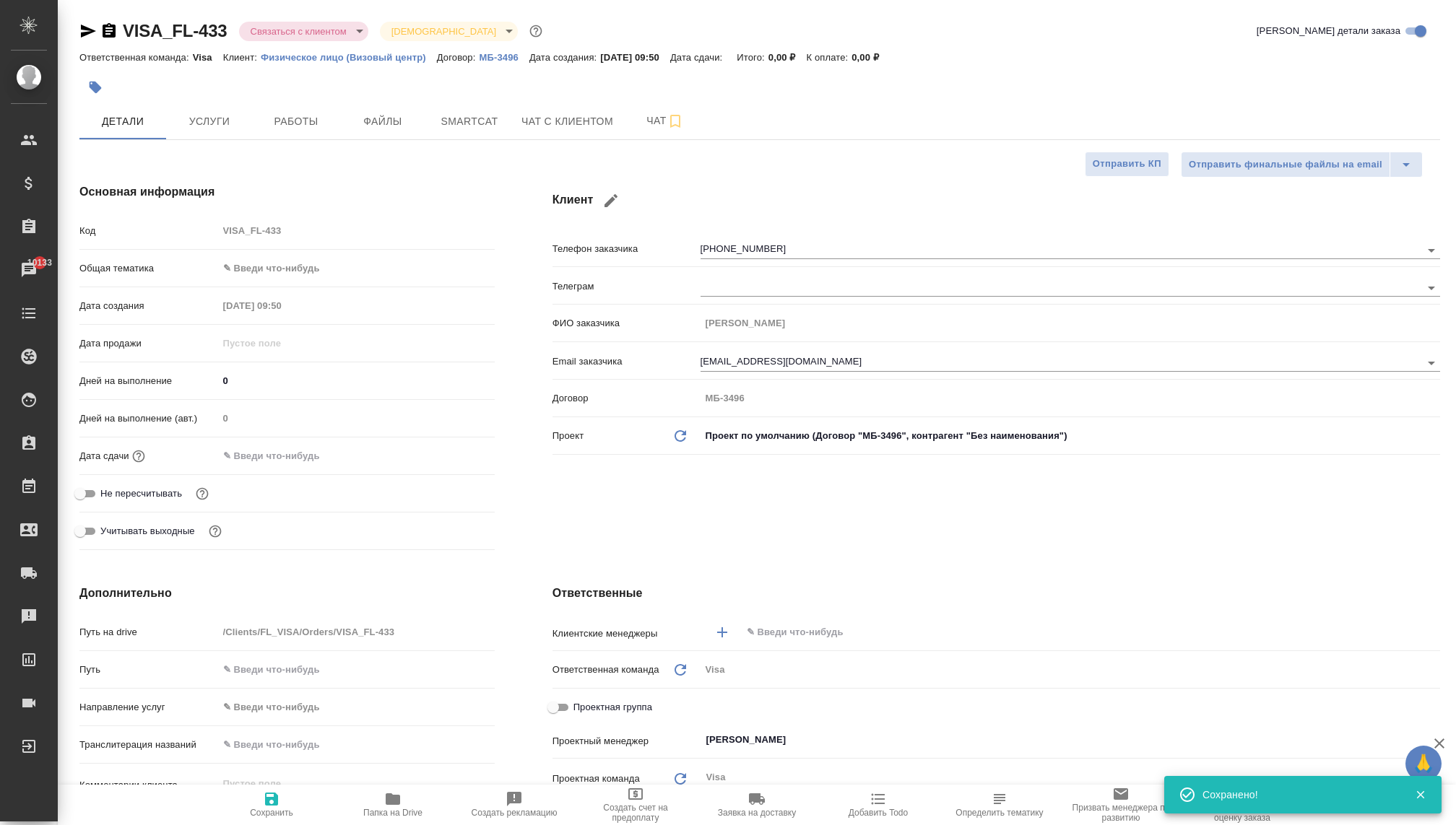
type textarea "x"
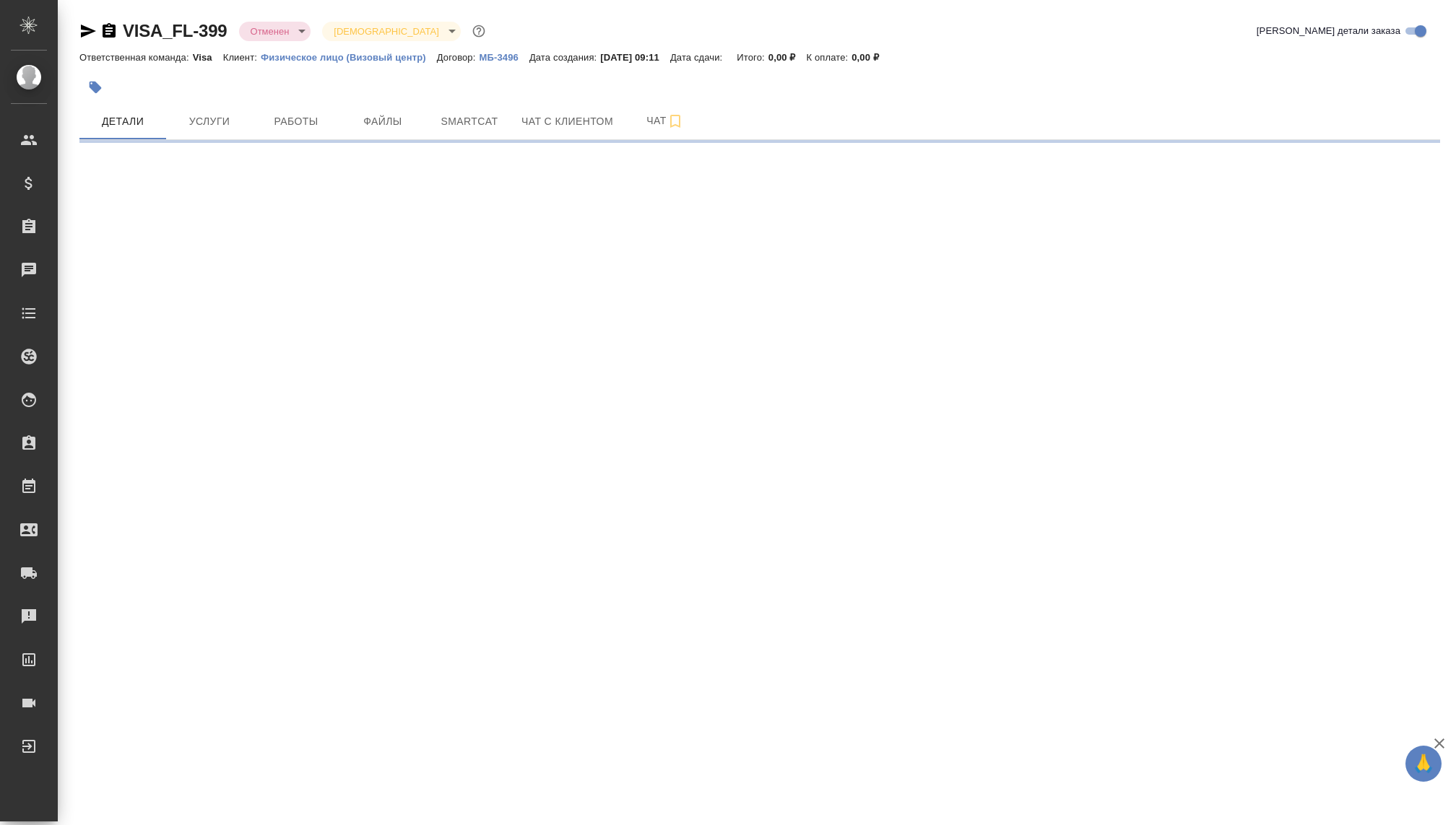
select select "RU"
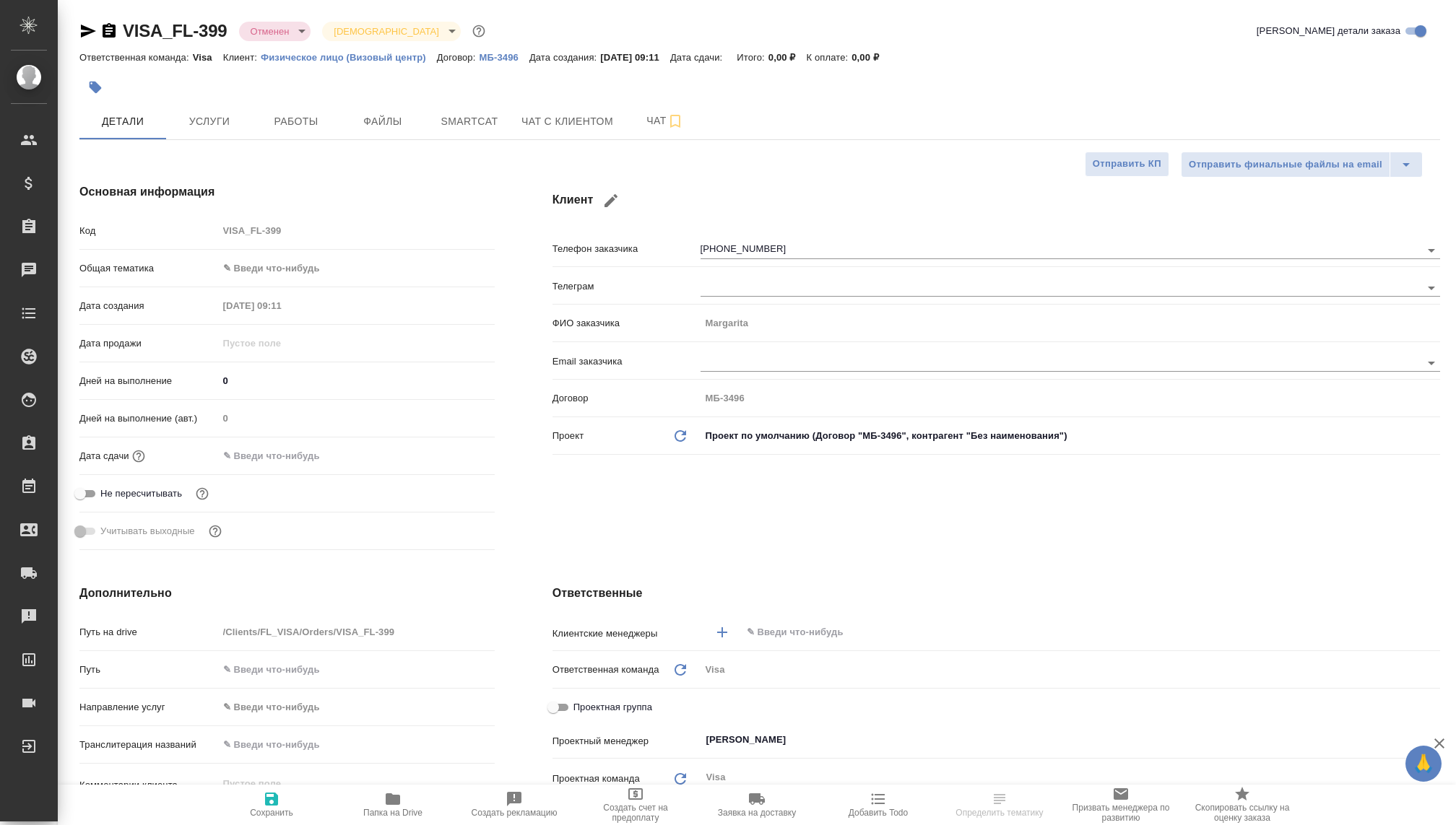
type textarea "x"
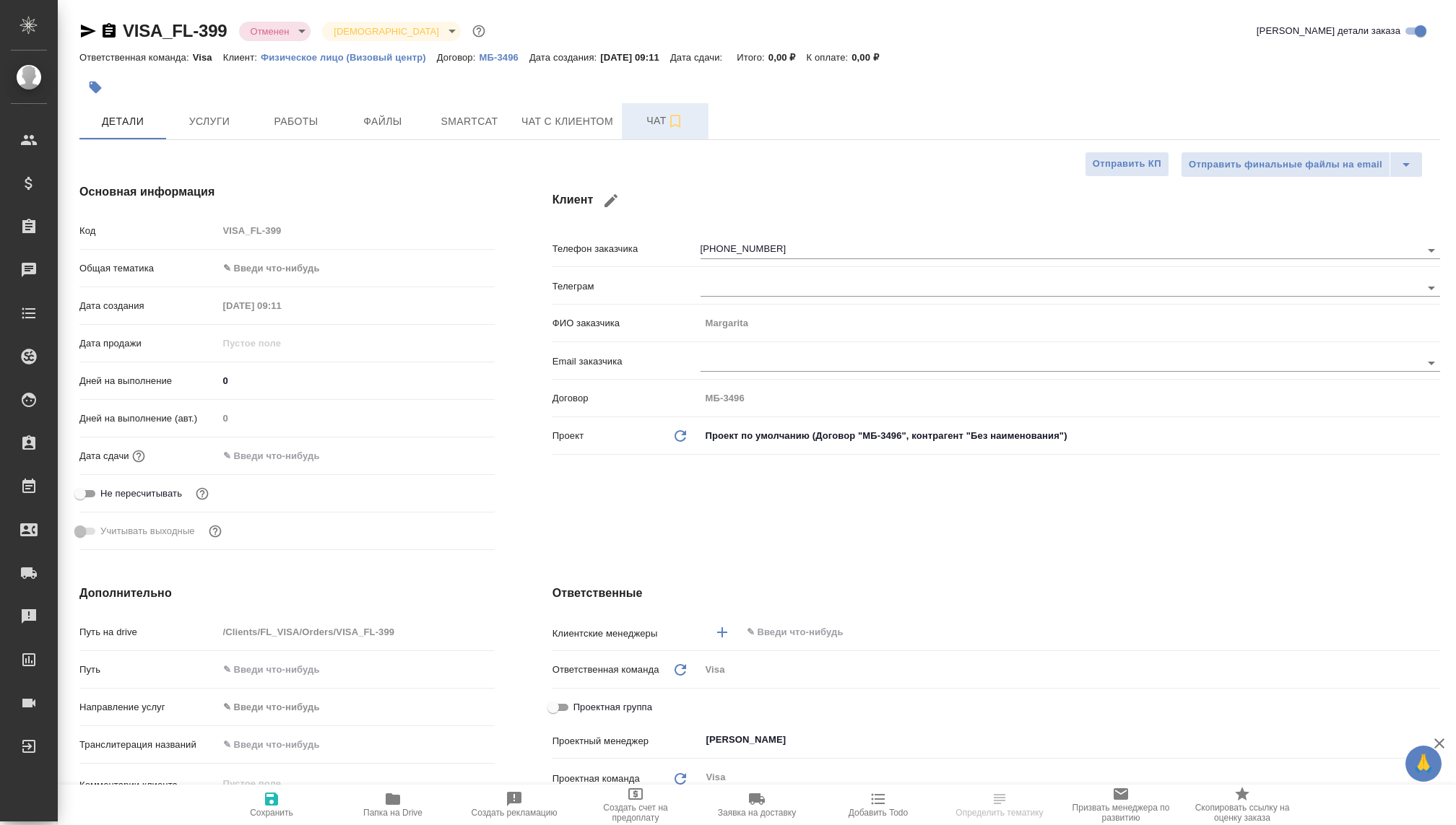
type textarea "x"
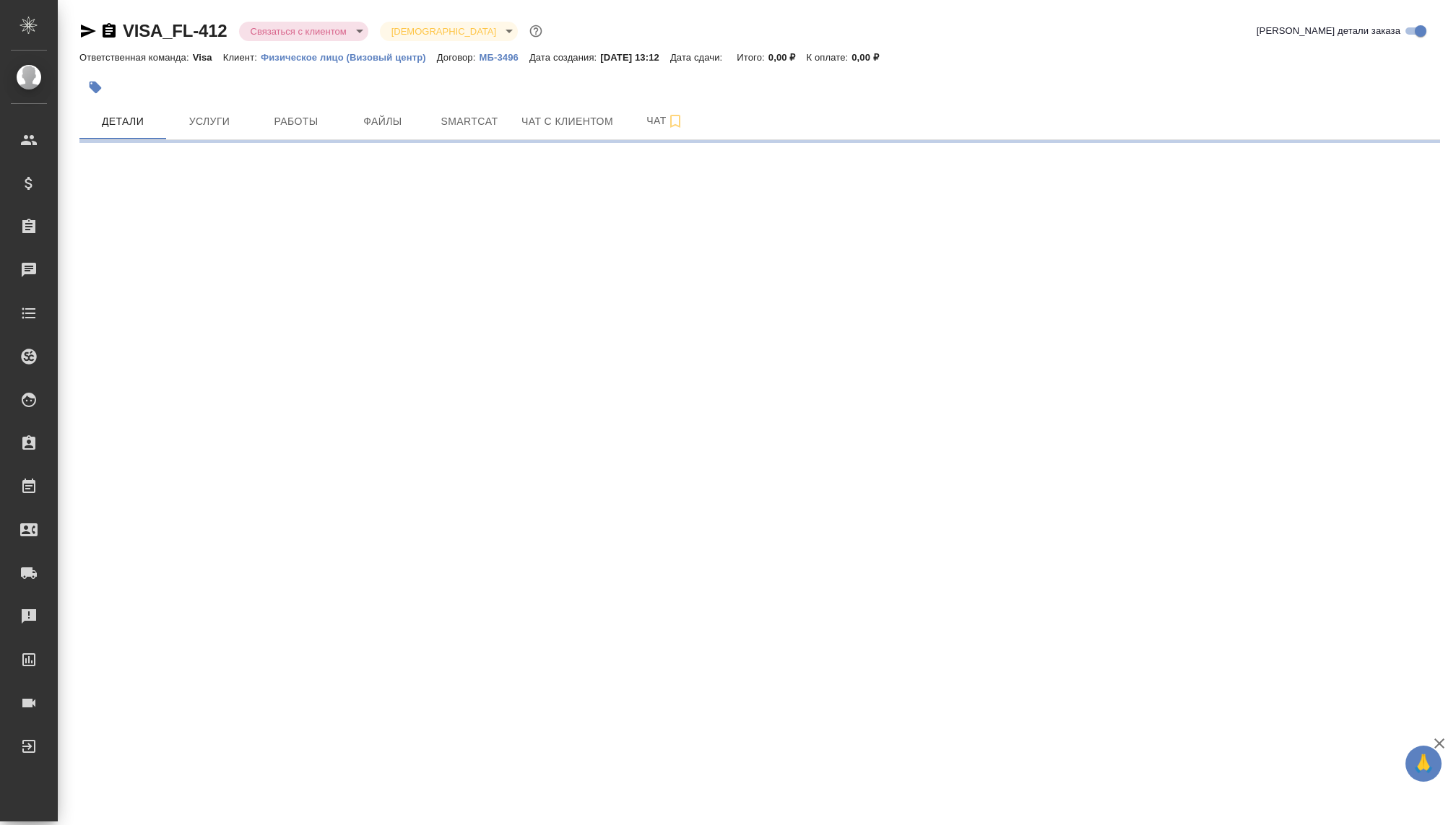
select select "RU"
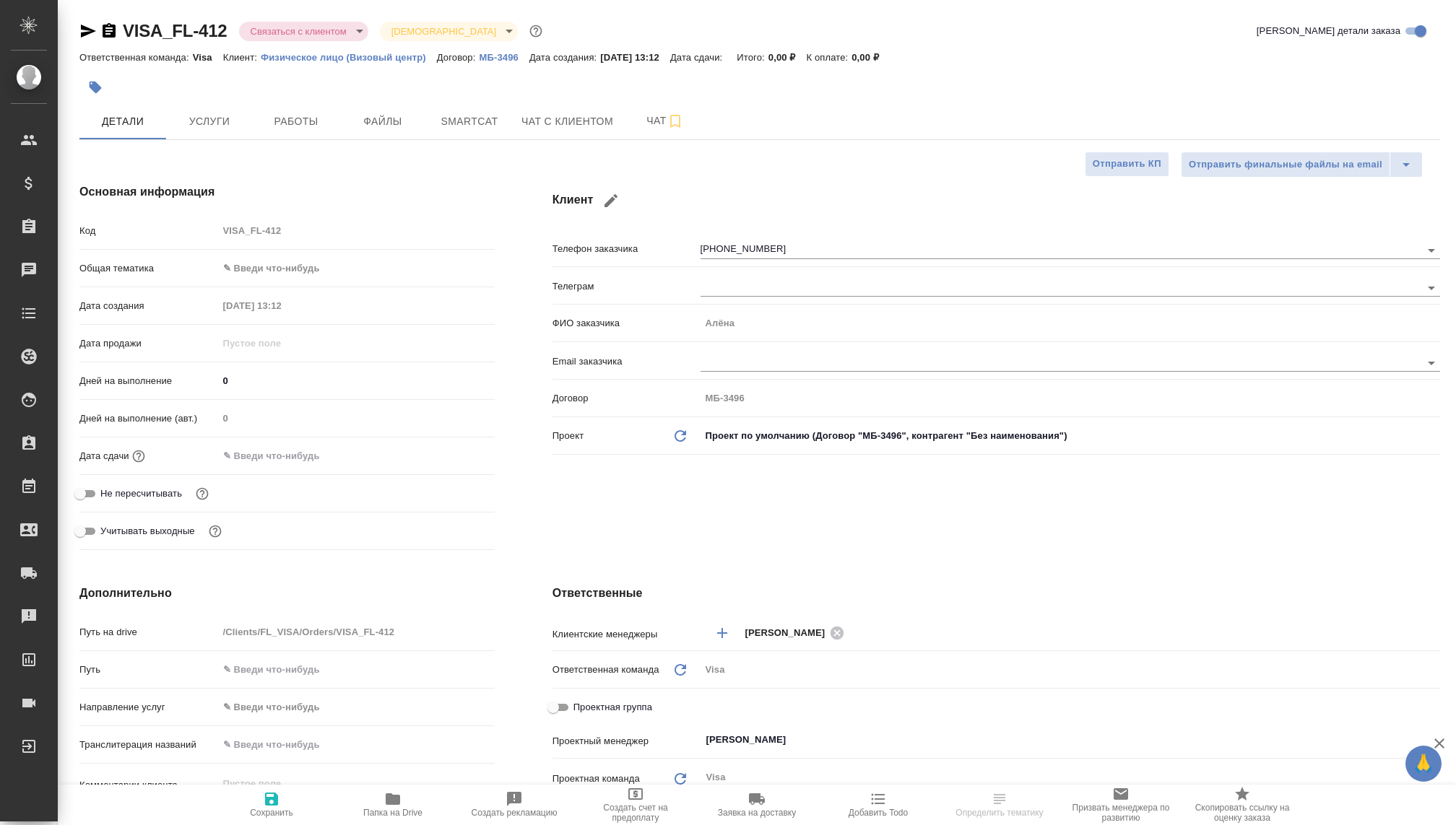
type textarea "x"
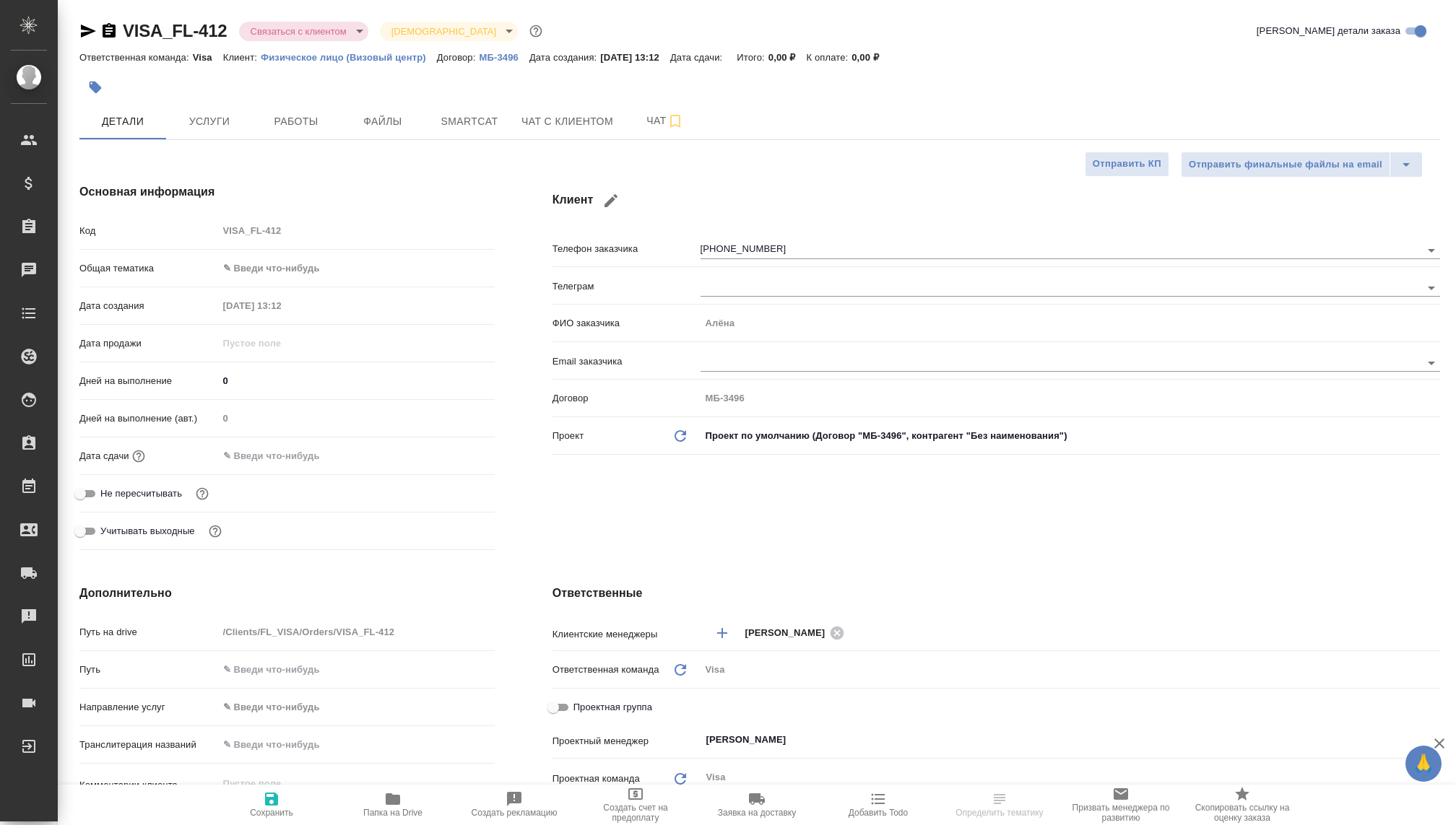
type textarea "x"
click at [520, 123] on button "Чат с клиентом" at bounding box center [567, 122] width 109 height 36
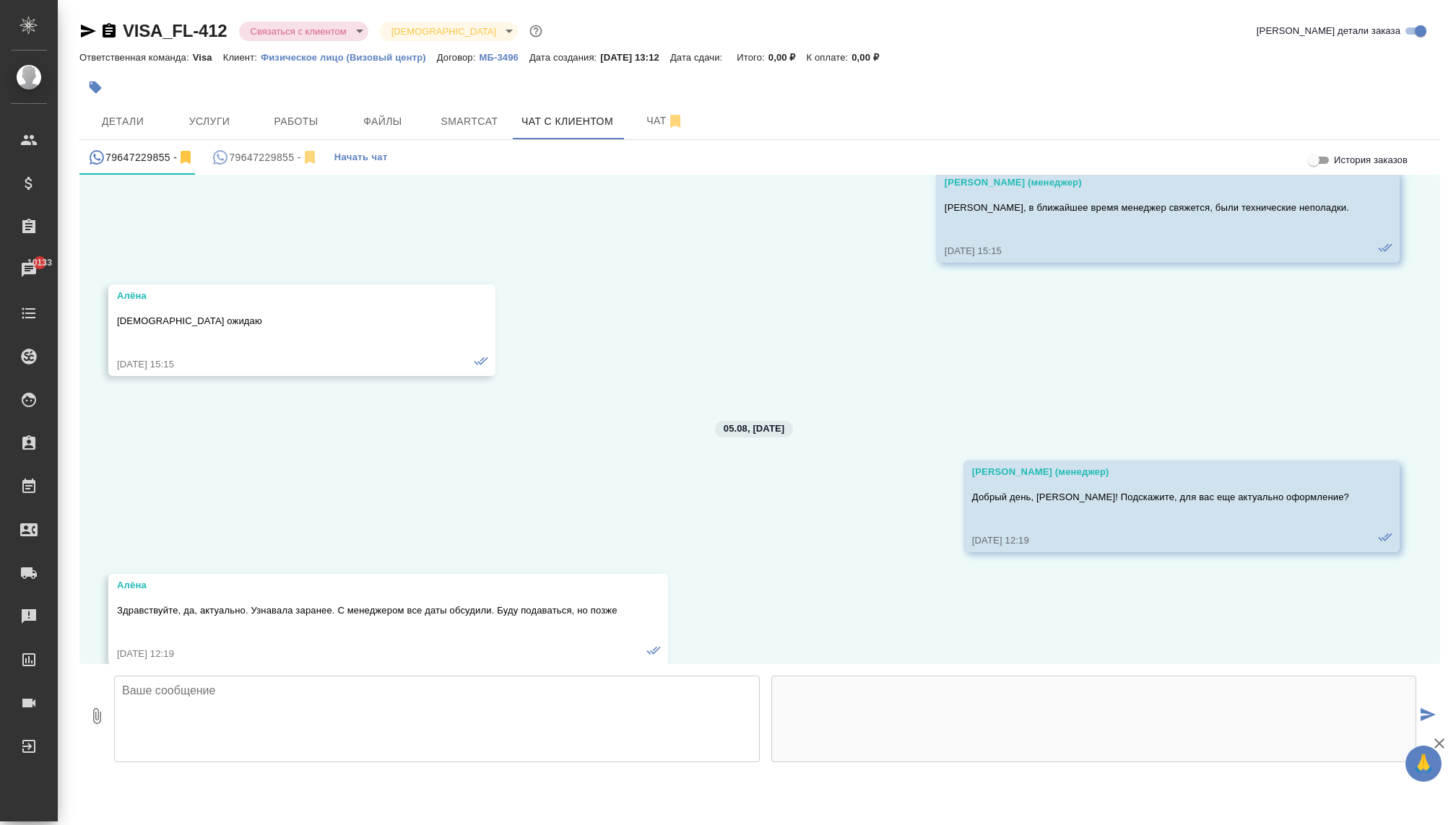
scroll to position [1062, 0]
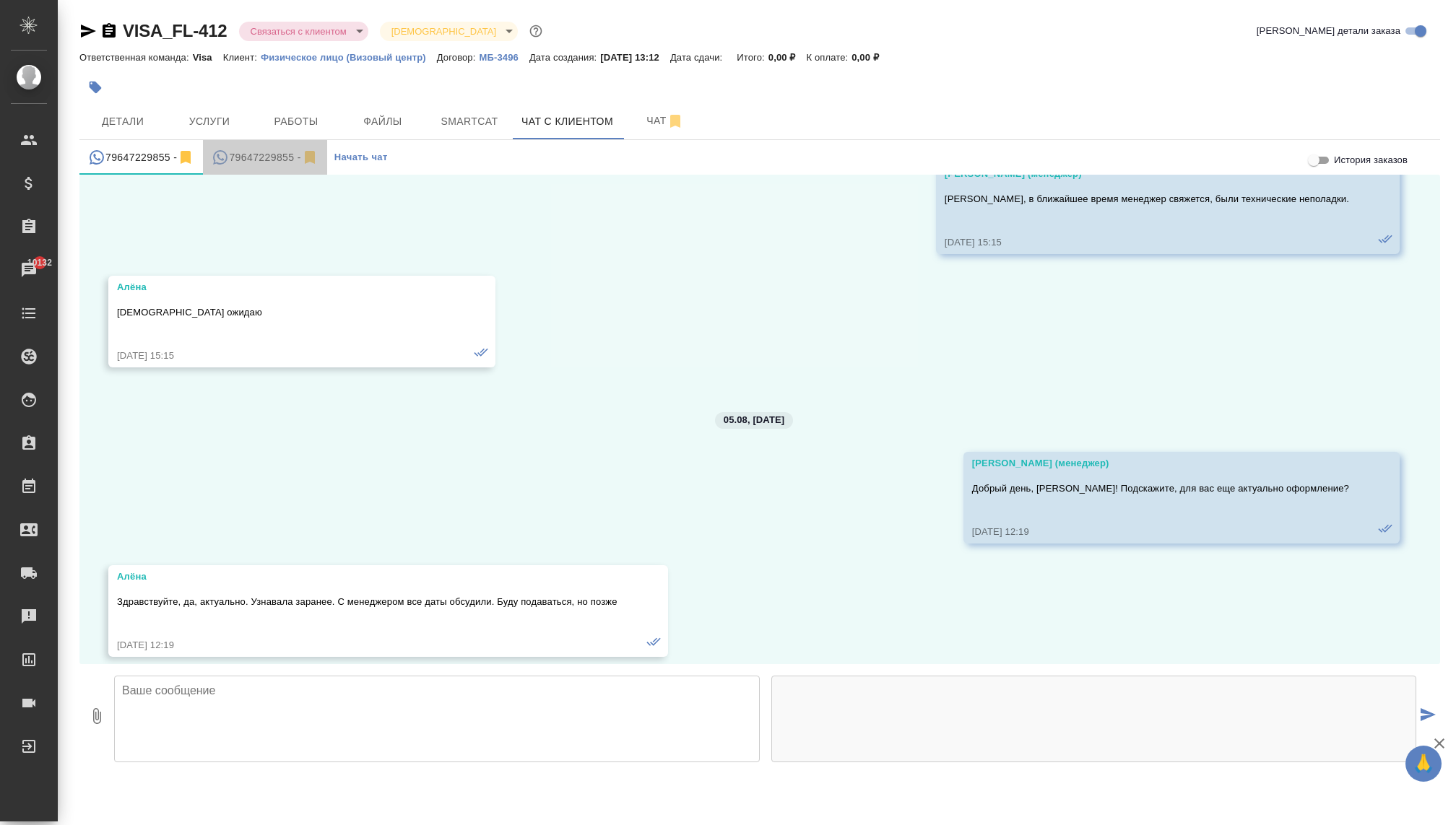
click at [275, 152] on div "79647229855 -" at bounding box center [265, 157] width 106 height 18
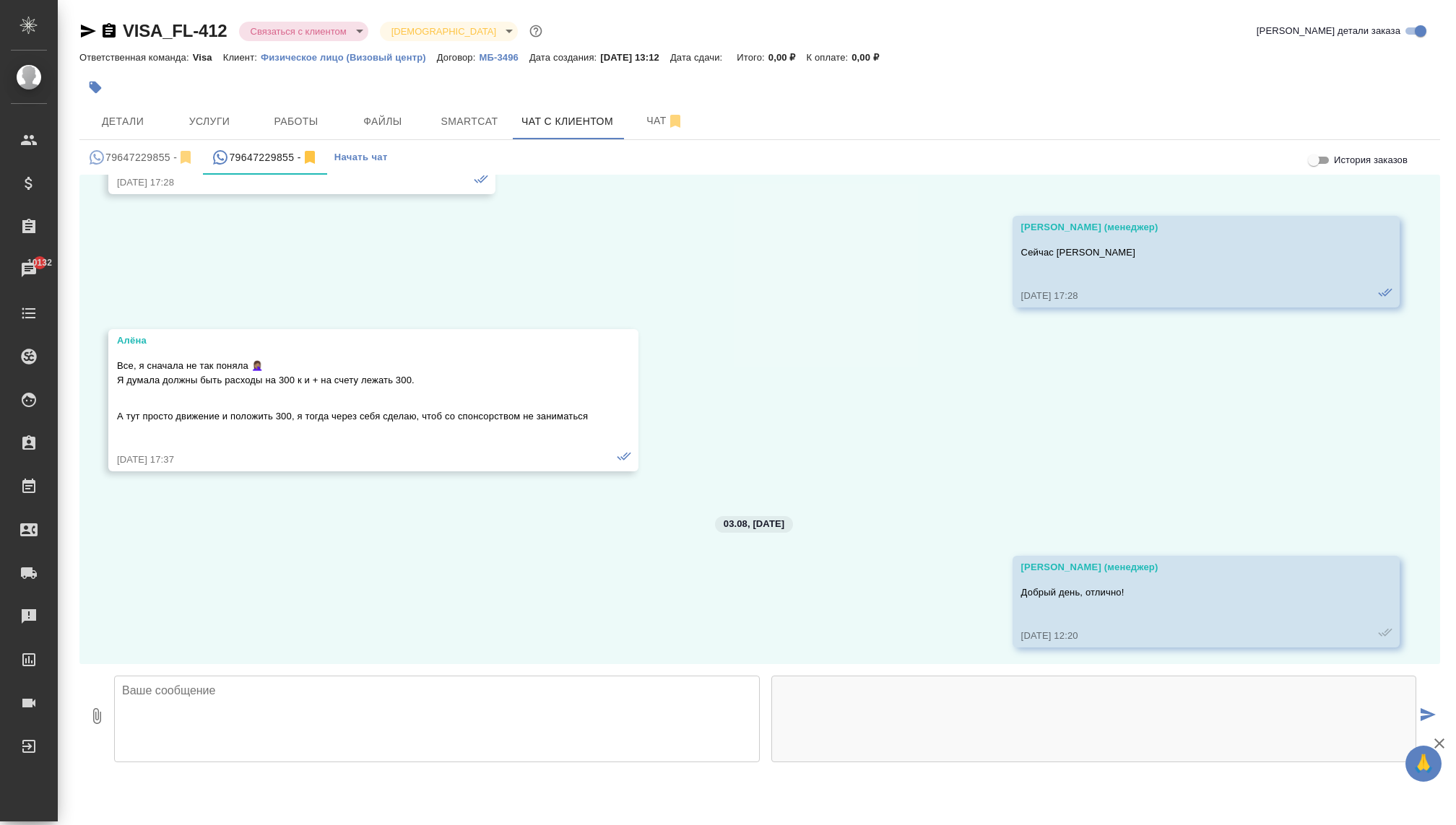
scroll to position [3525, 0]
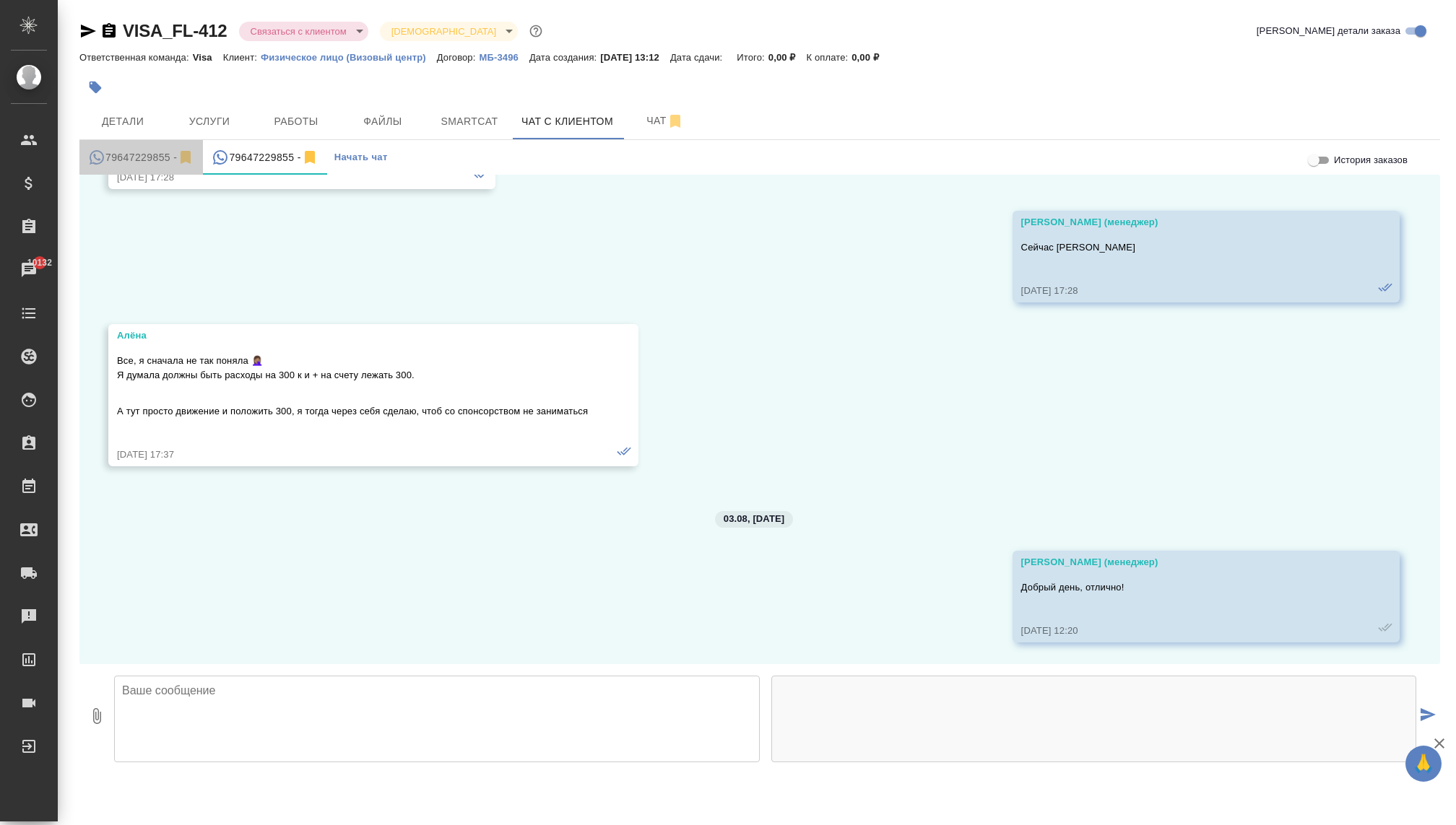
click at [154, 152] on div "79647229855 -" at bounding box center [141, 157] width 106 height 18
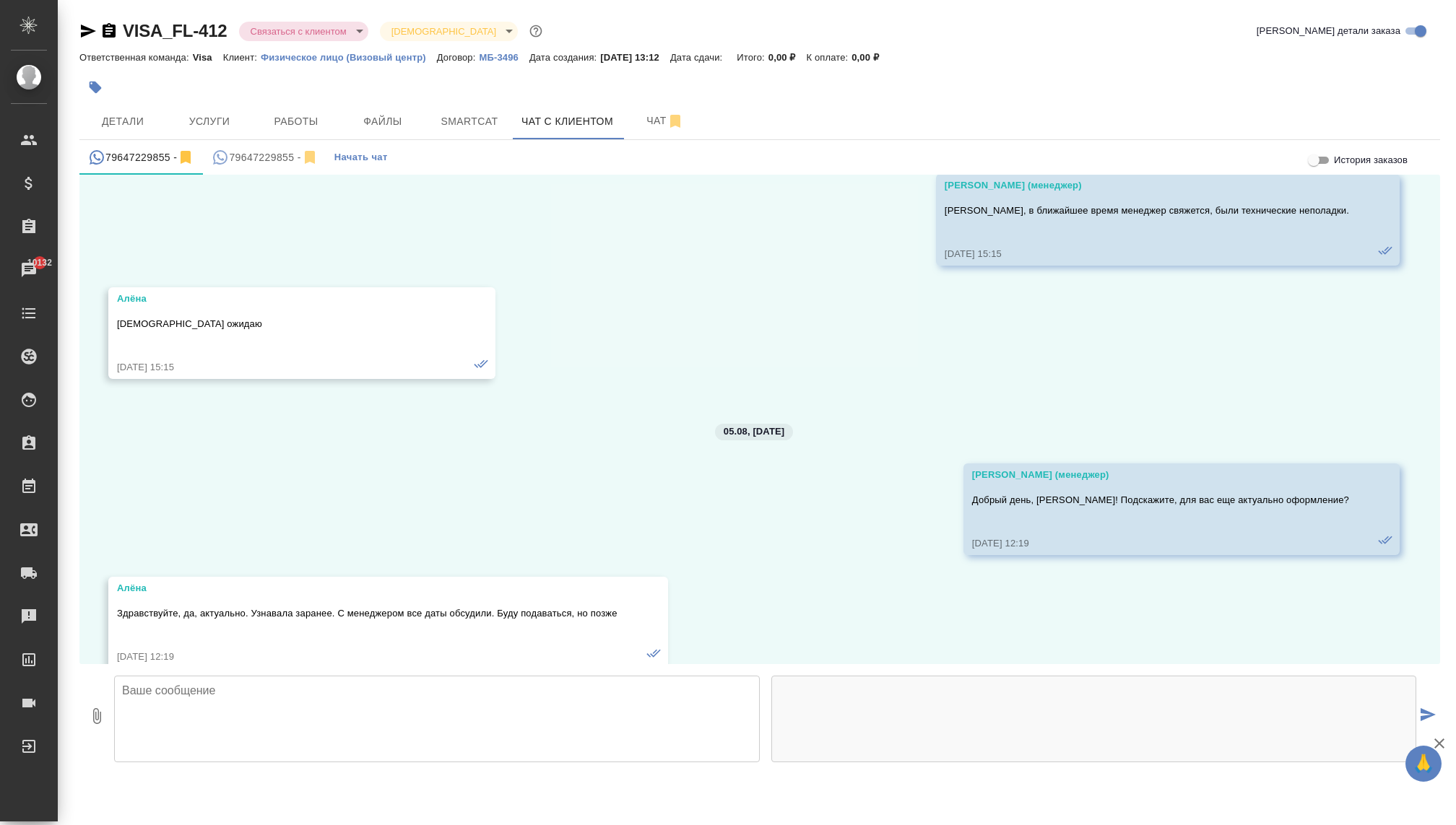
scroll to position [1062, 0]
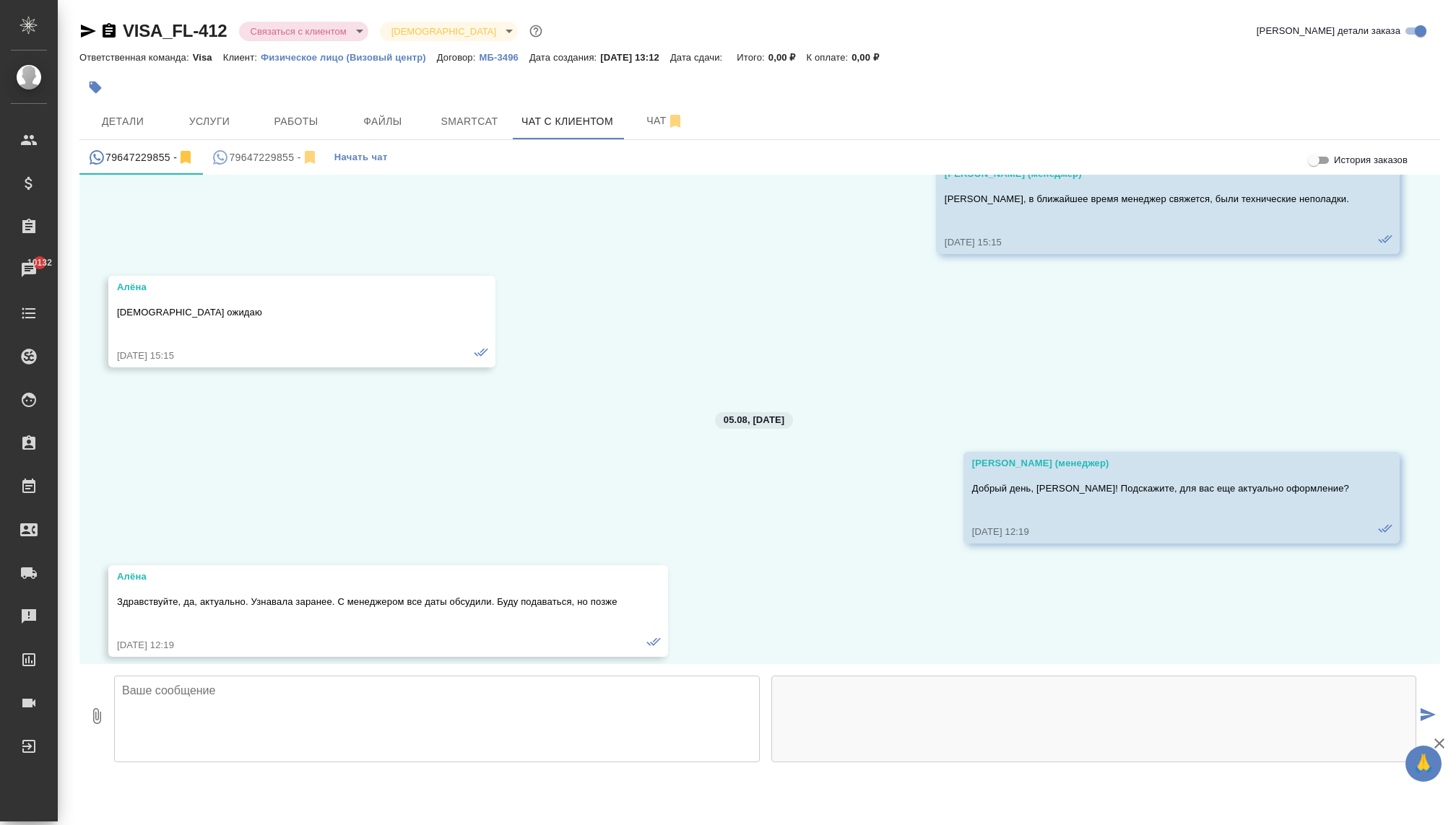
drag, startPoint x: 242, startPoint y: 148, endPoint x: 246, endPoint y: 462, distance: 314.0
click at [247, 464] on div "79647229855 - 79647229855 - Начать чат История заказов 30.07, среда Гудина Алек…" at bounding box center [760, 453] width 1361 height 628
click at [280, 465] on div "30.07, среда Гудина Александра (менеджер) Алёна, добрый день! Получили от Вас з…" at bounding box center [760, 419] width 1361 height 490
click at [140, 113] on span "Детали" at bounding box center [123, 122] width 69 height 18
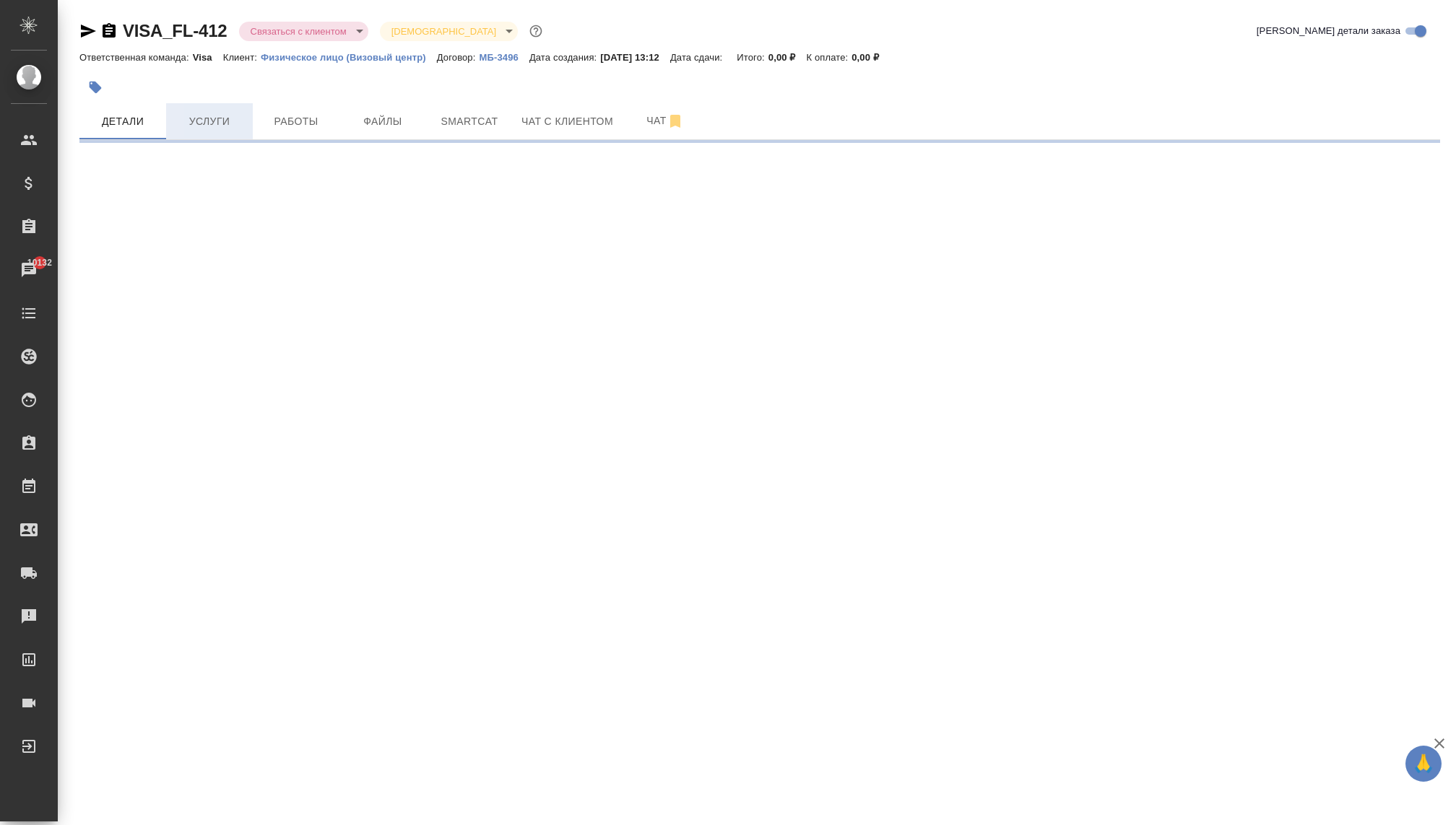
select select "RU"
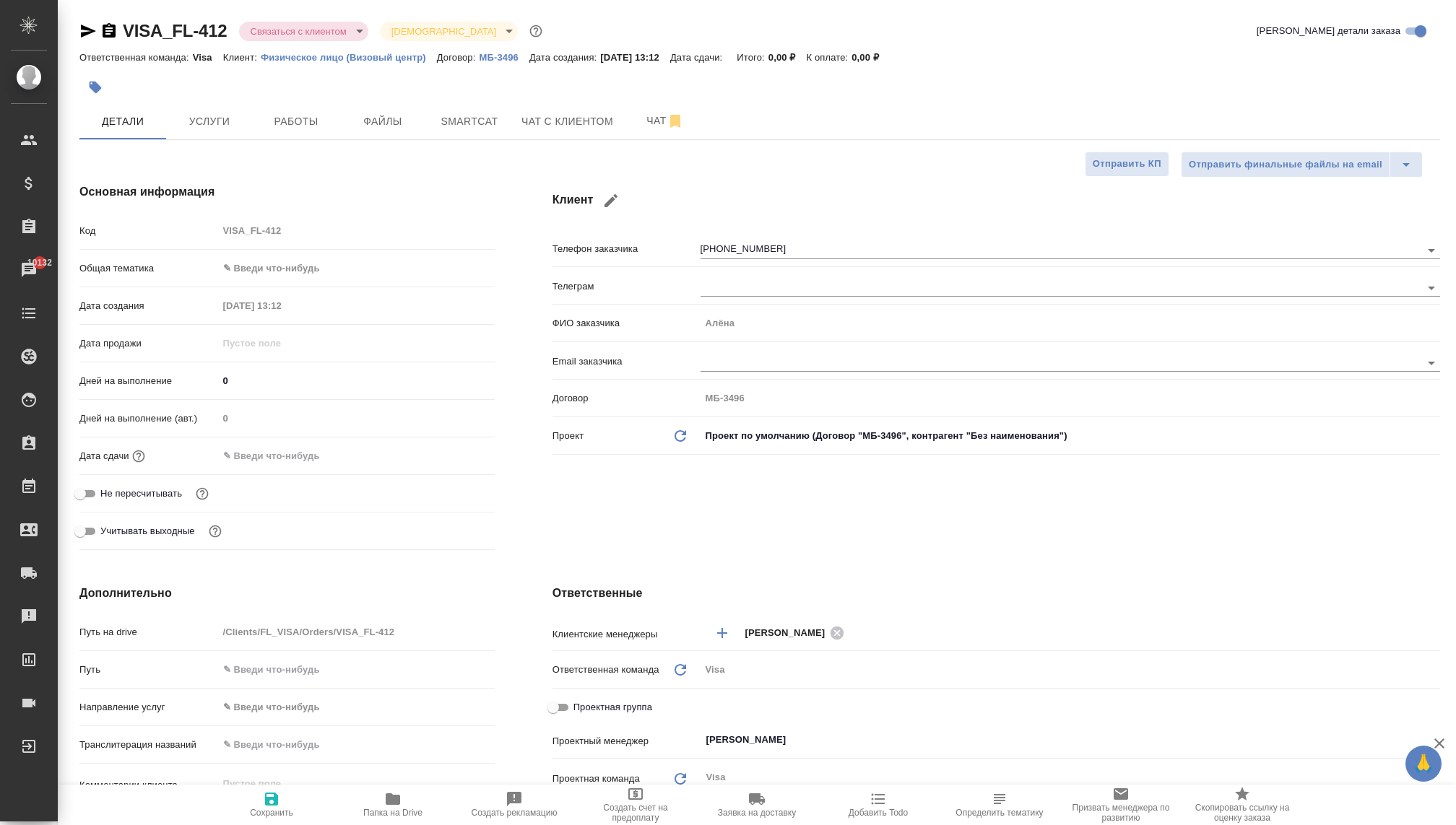
type textarea "x"
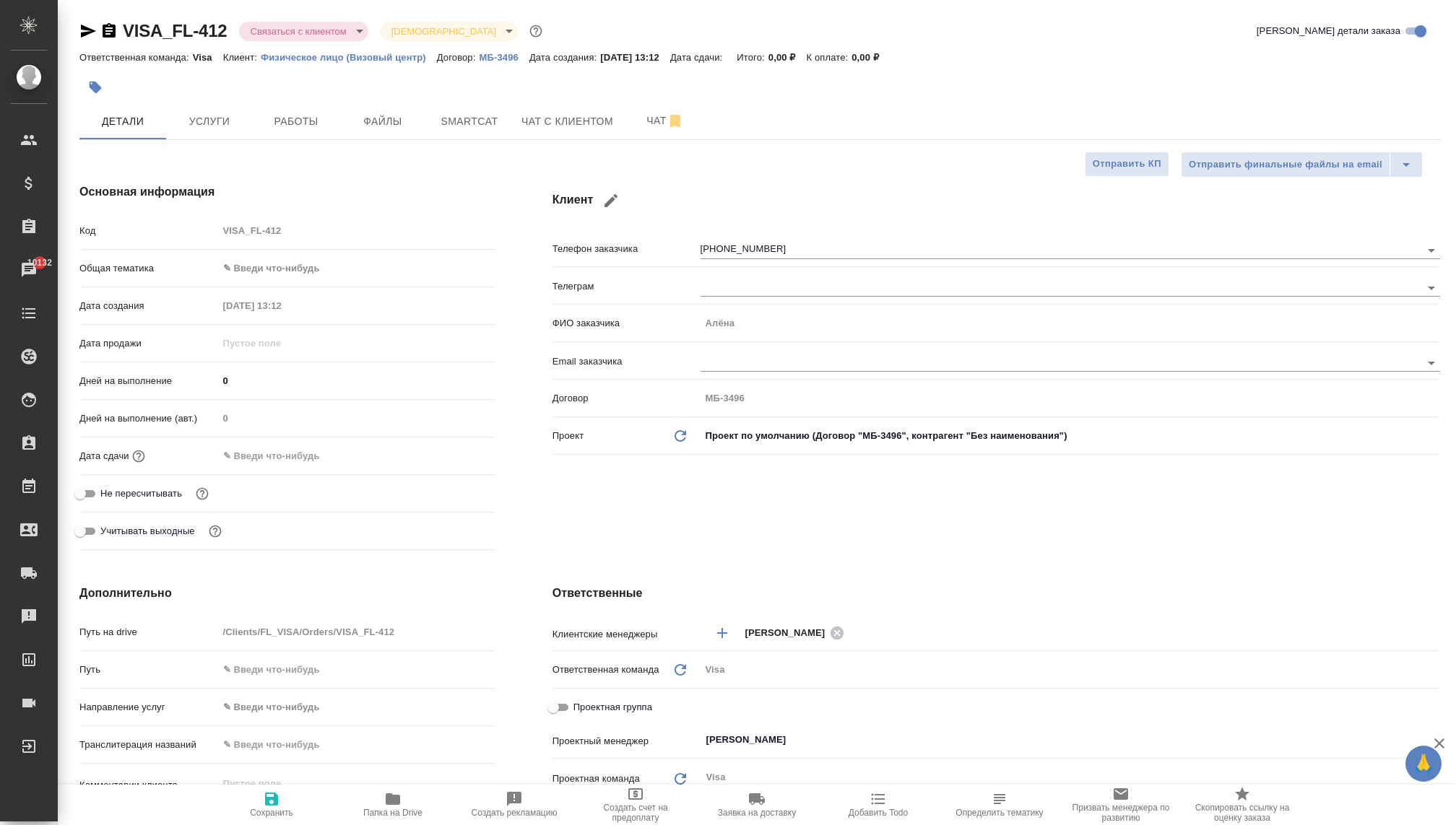
type textarea "x"
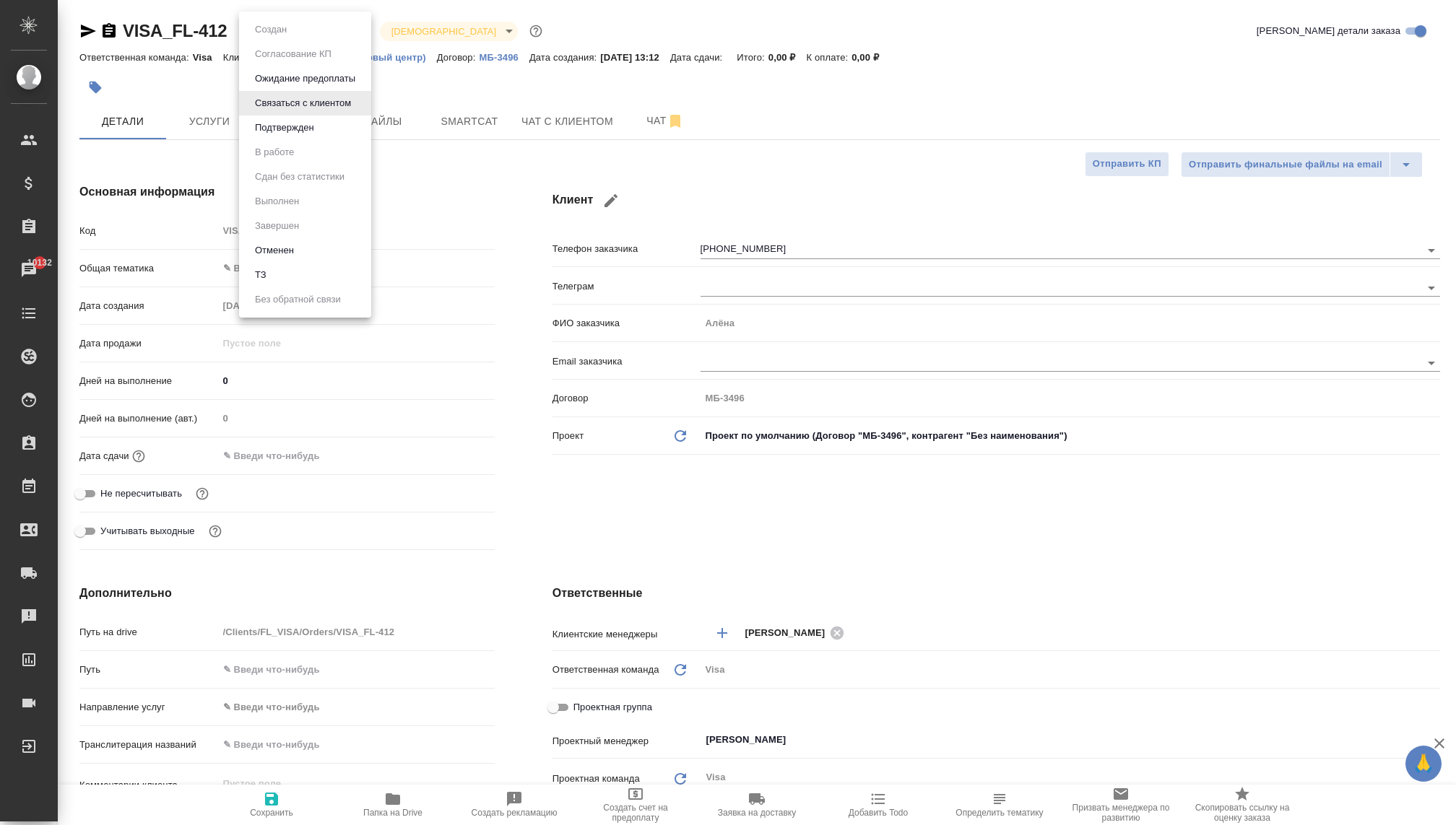
click at [315, 28] on body "🙏 .cls-1 fill:#fff; AWATERA Kovaleva Ekaterina Клиенты Спецификации Заказы 1013…" at bounding box center [728, 412] width 1456 height 825
click at [286, 37] on button "Ожидание предоплаты" at bounding box center [270, 30] width 40 height 16
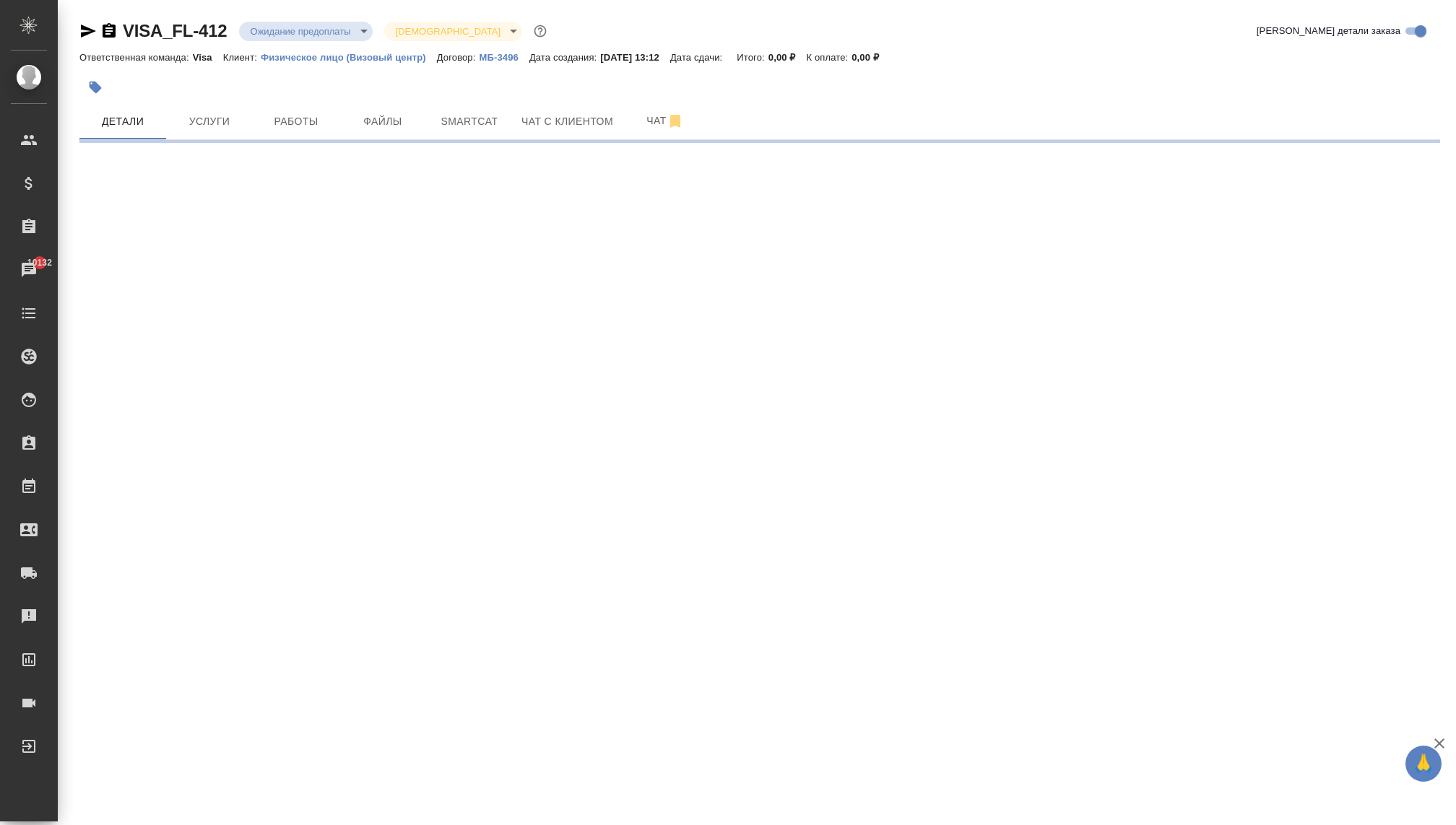
select select "RU"
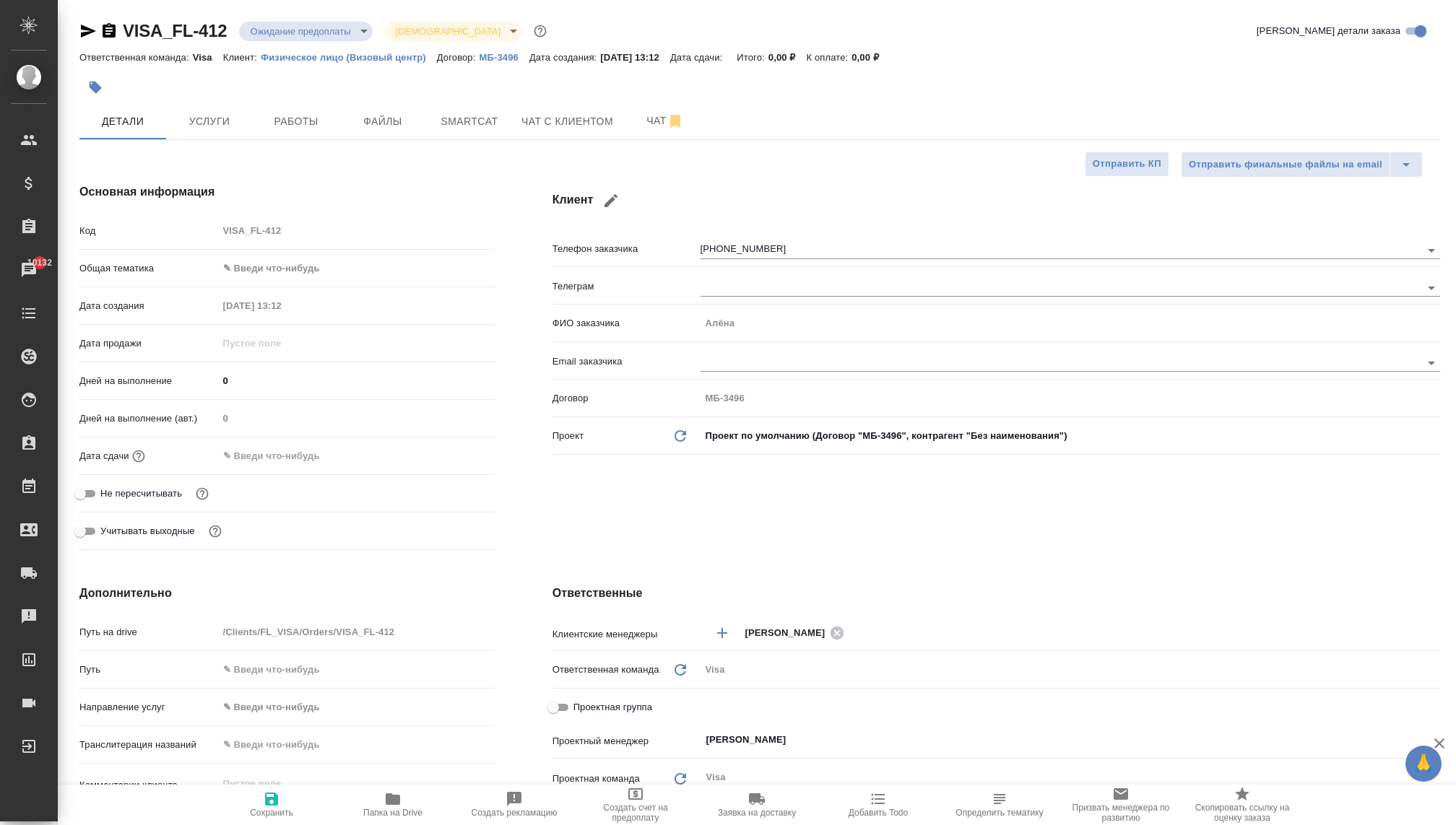
type textarea "x"
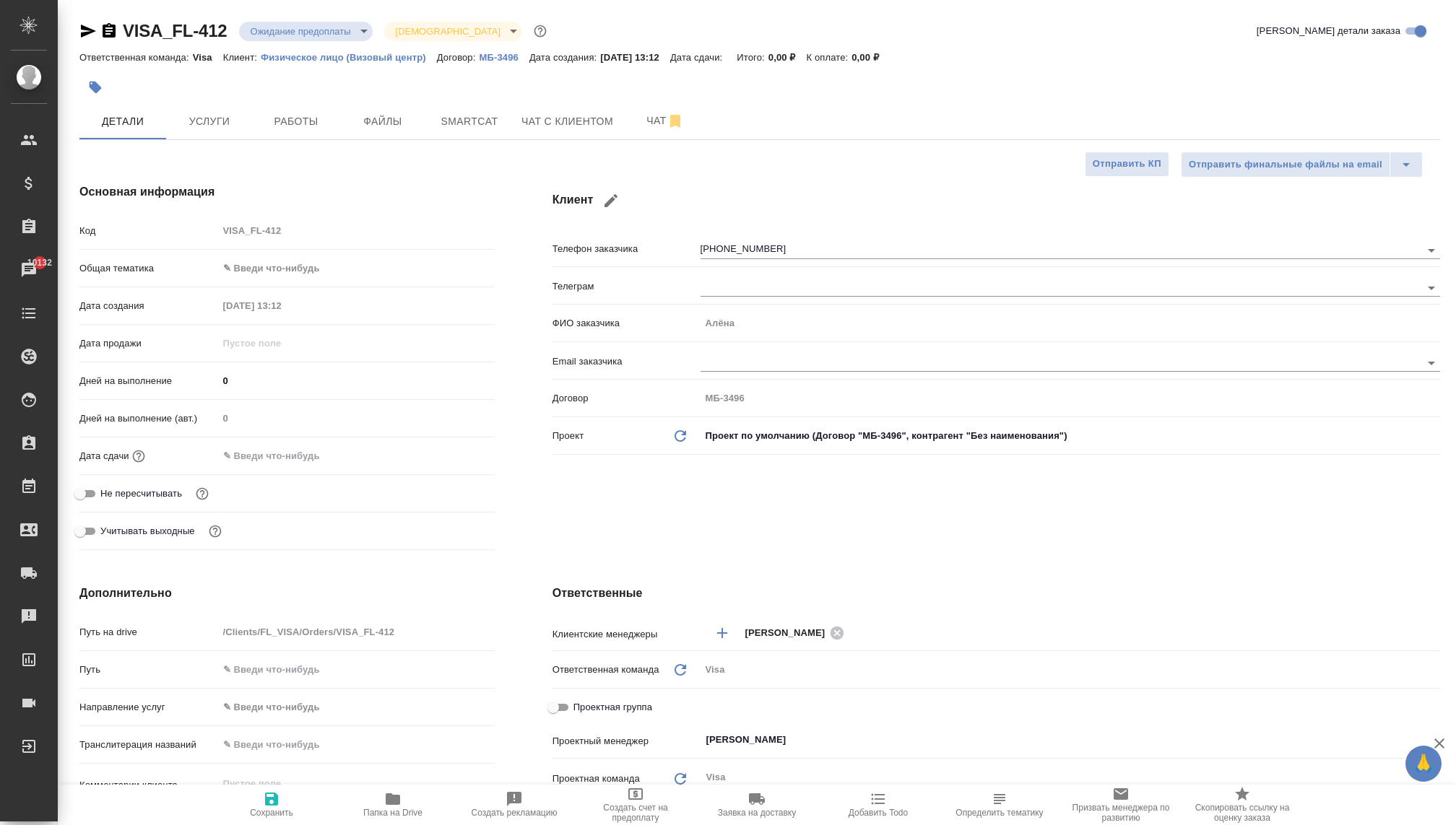
type textarea "x"
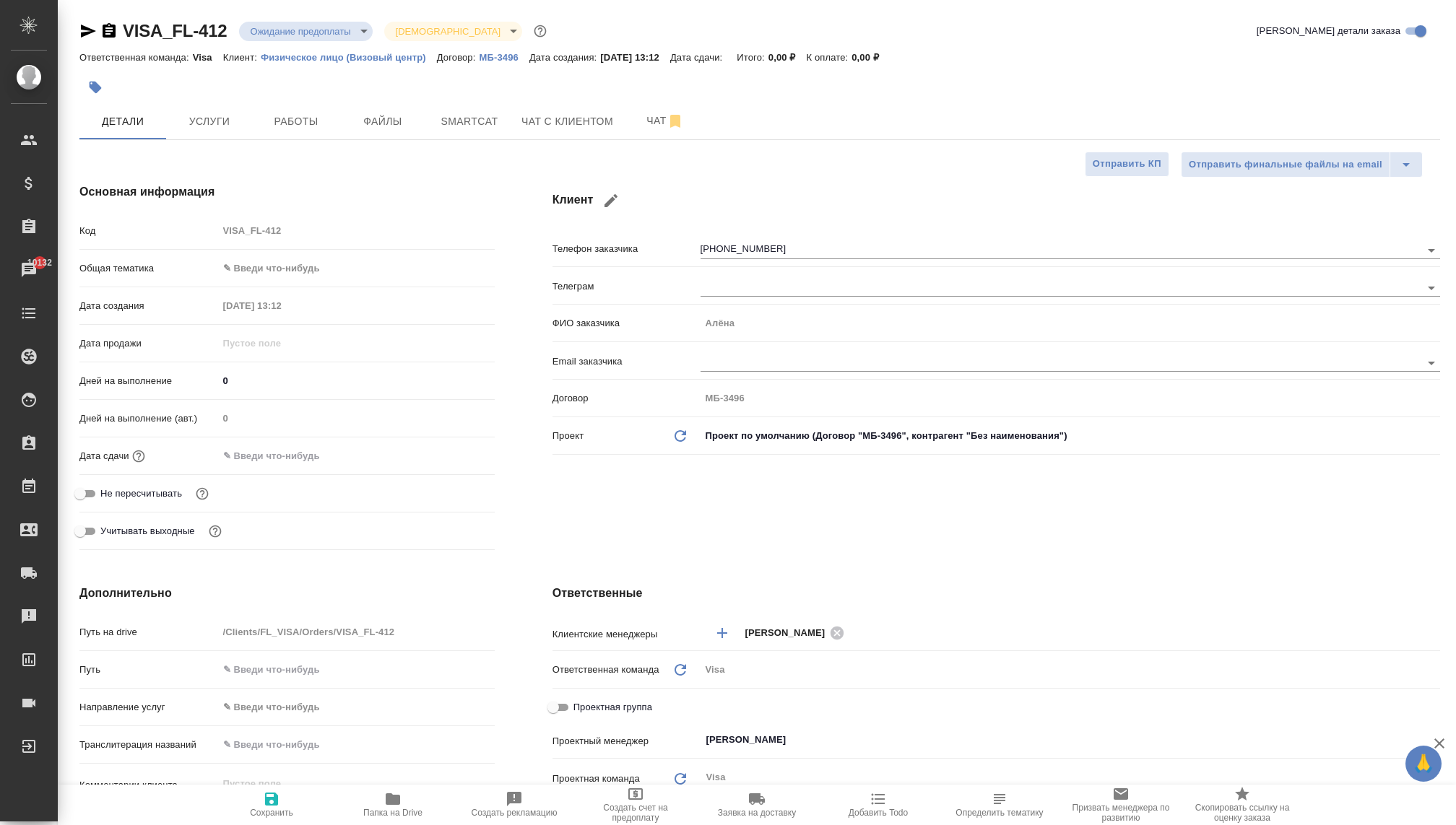
type textarea "x"
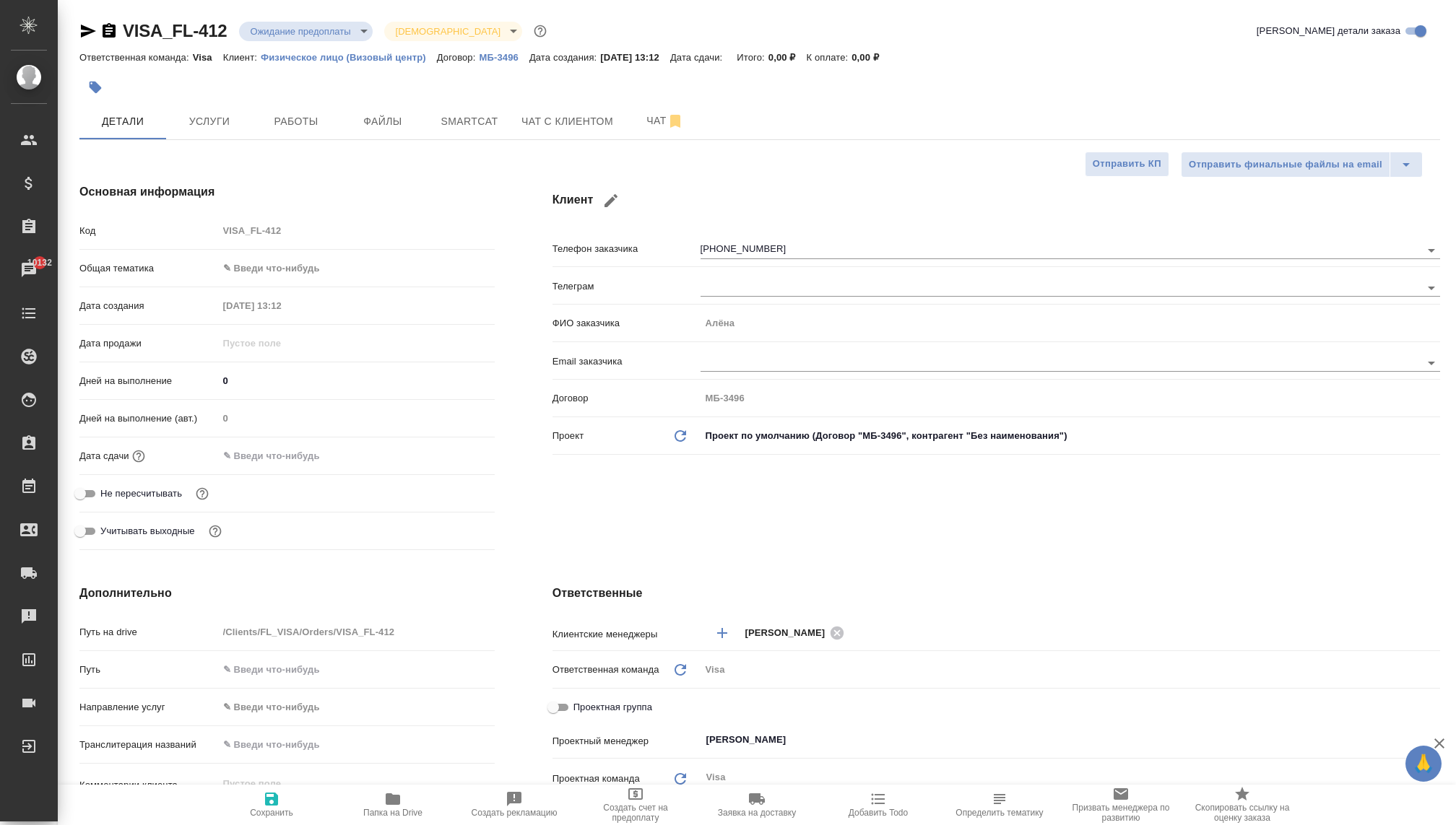
type textarea "x"
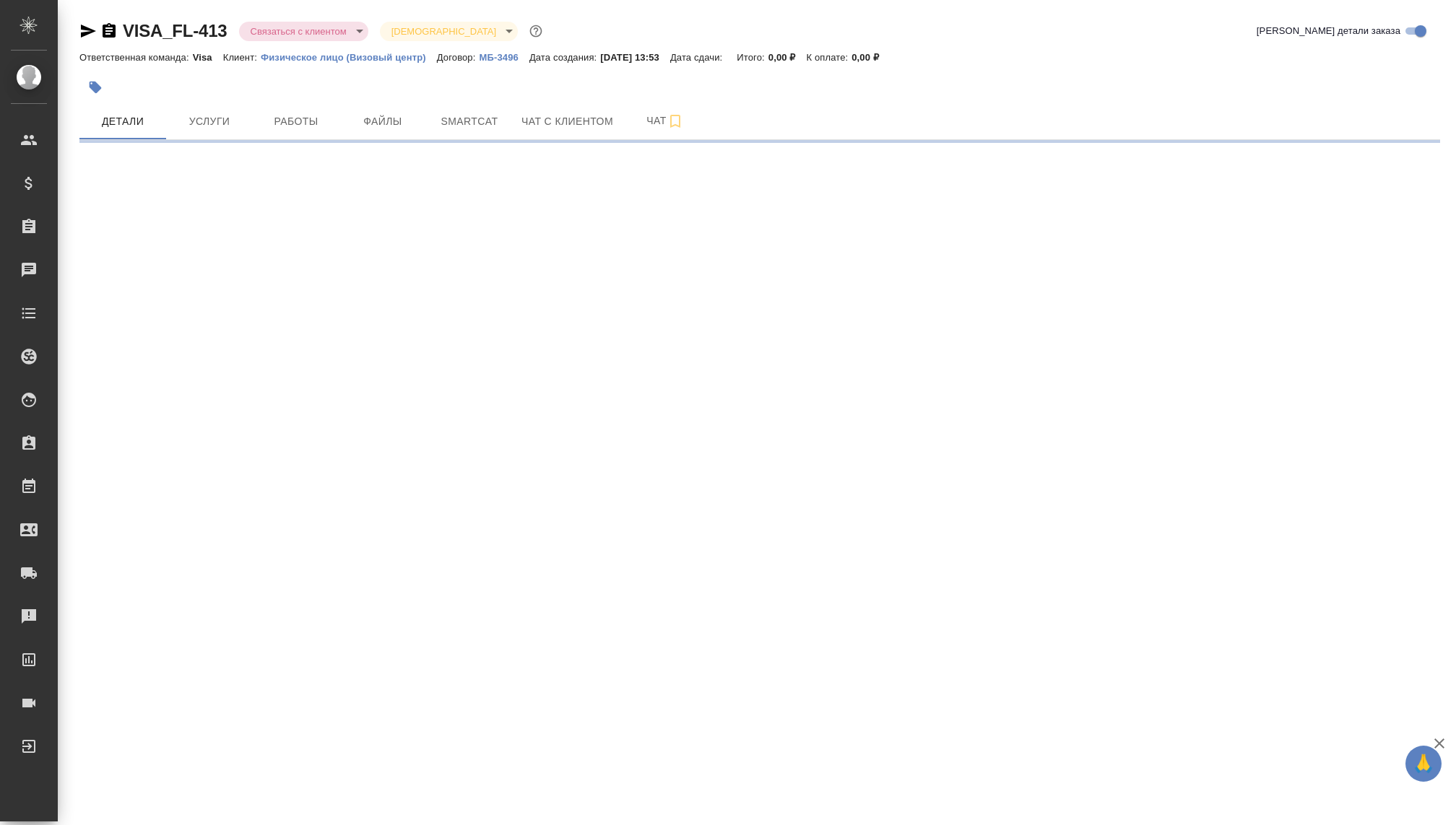
select select "RU"
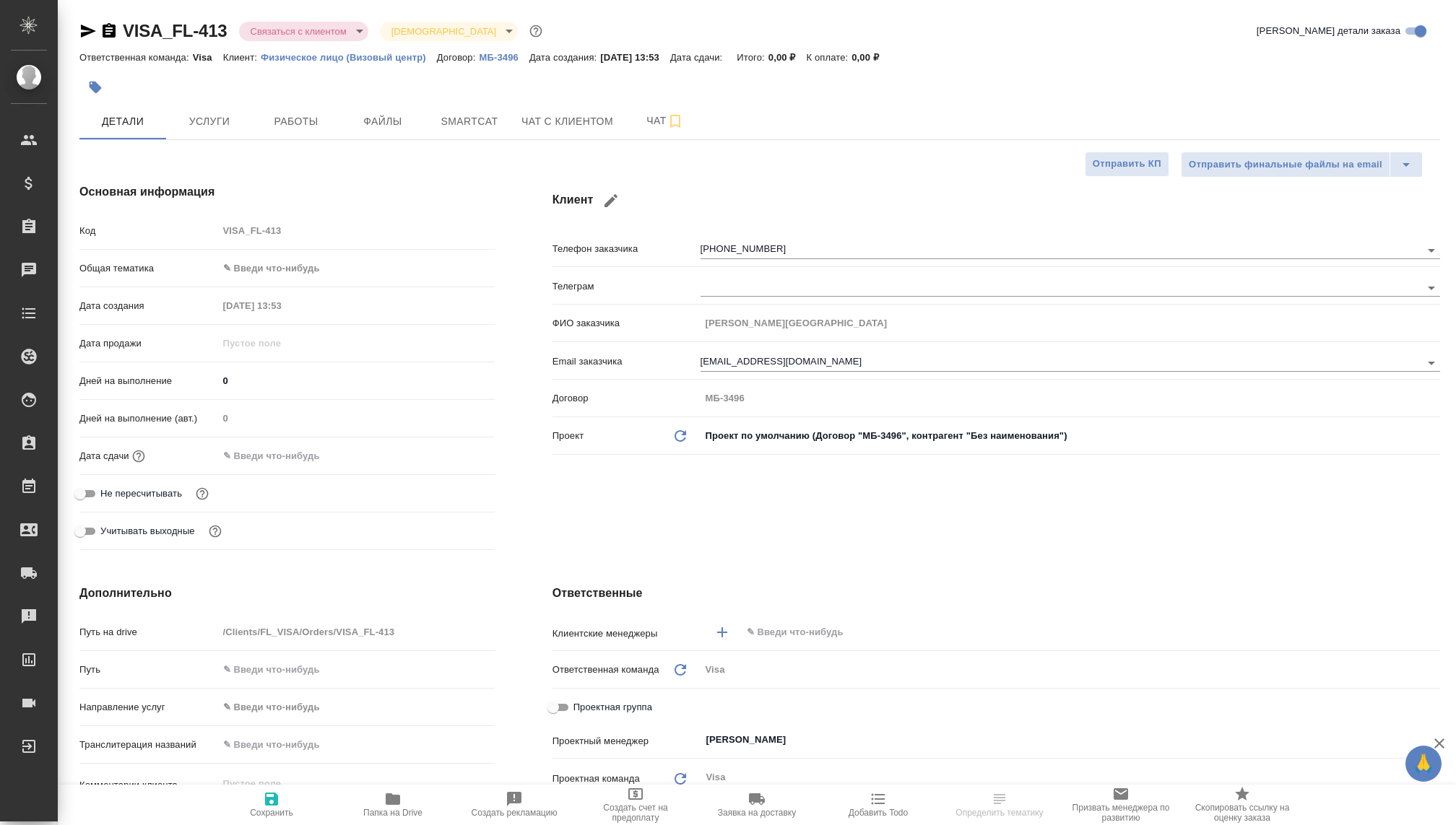
type textarea "x"
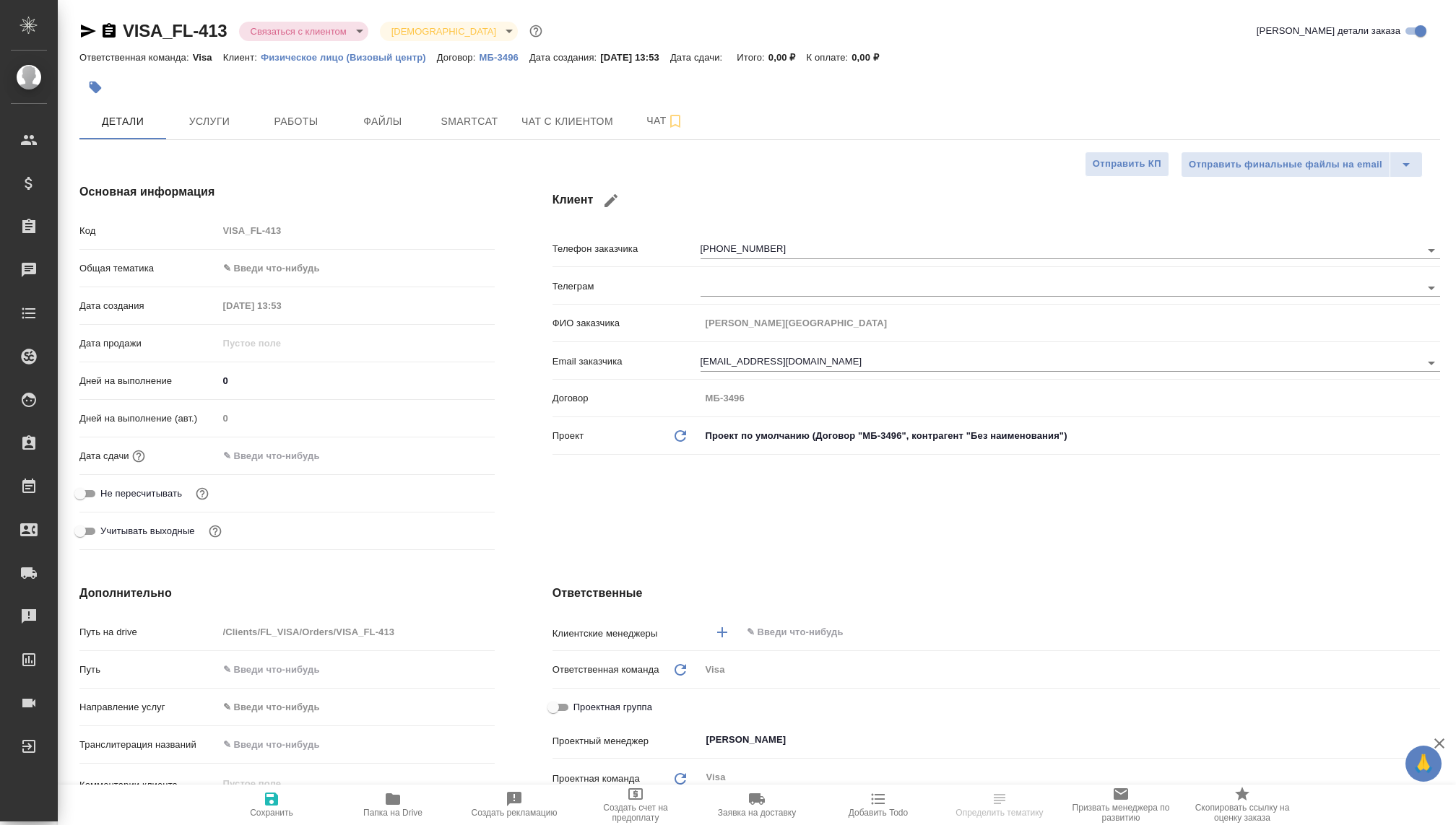
type textarea "x"
click at [539, 122] on span "Чат с клиентом" at bounding box center [567, 122] width 92 height 18
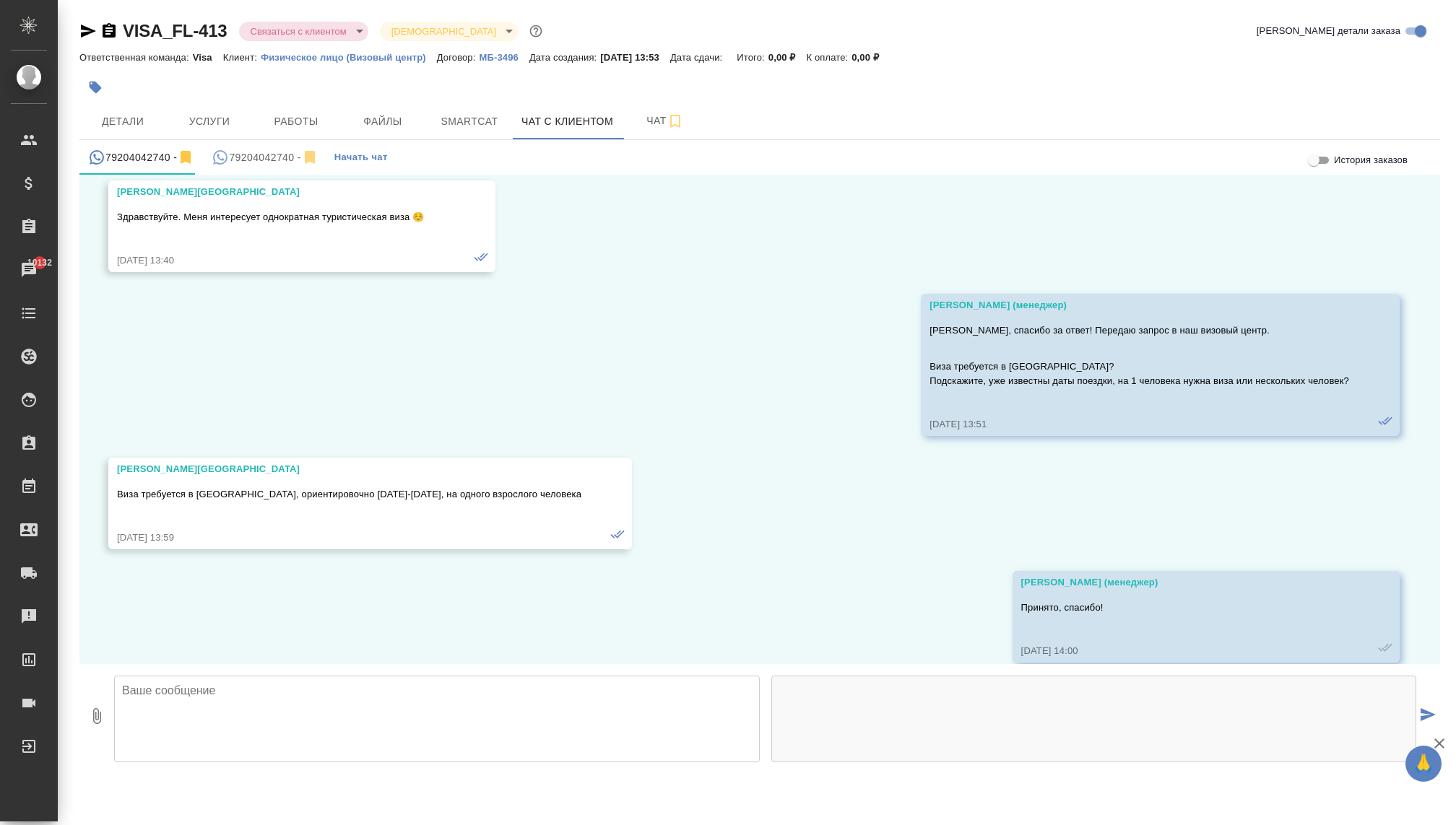
scroll to position [263, 0]
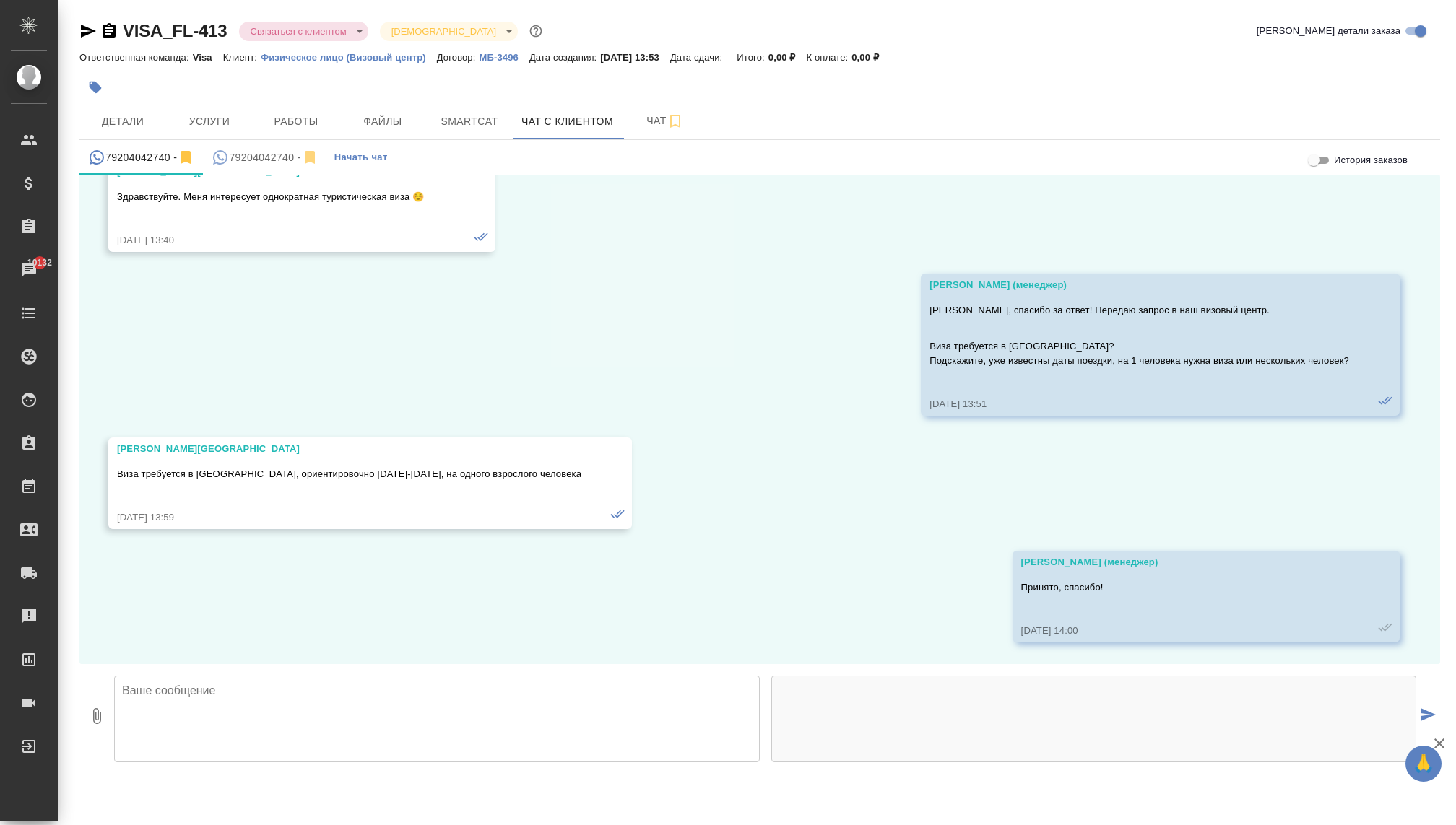
click at [262, 156] on div "79204042740 -" at bounding box center [265, 157] width 106 height 18
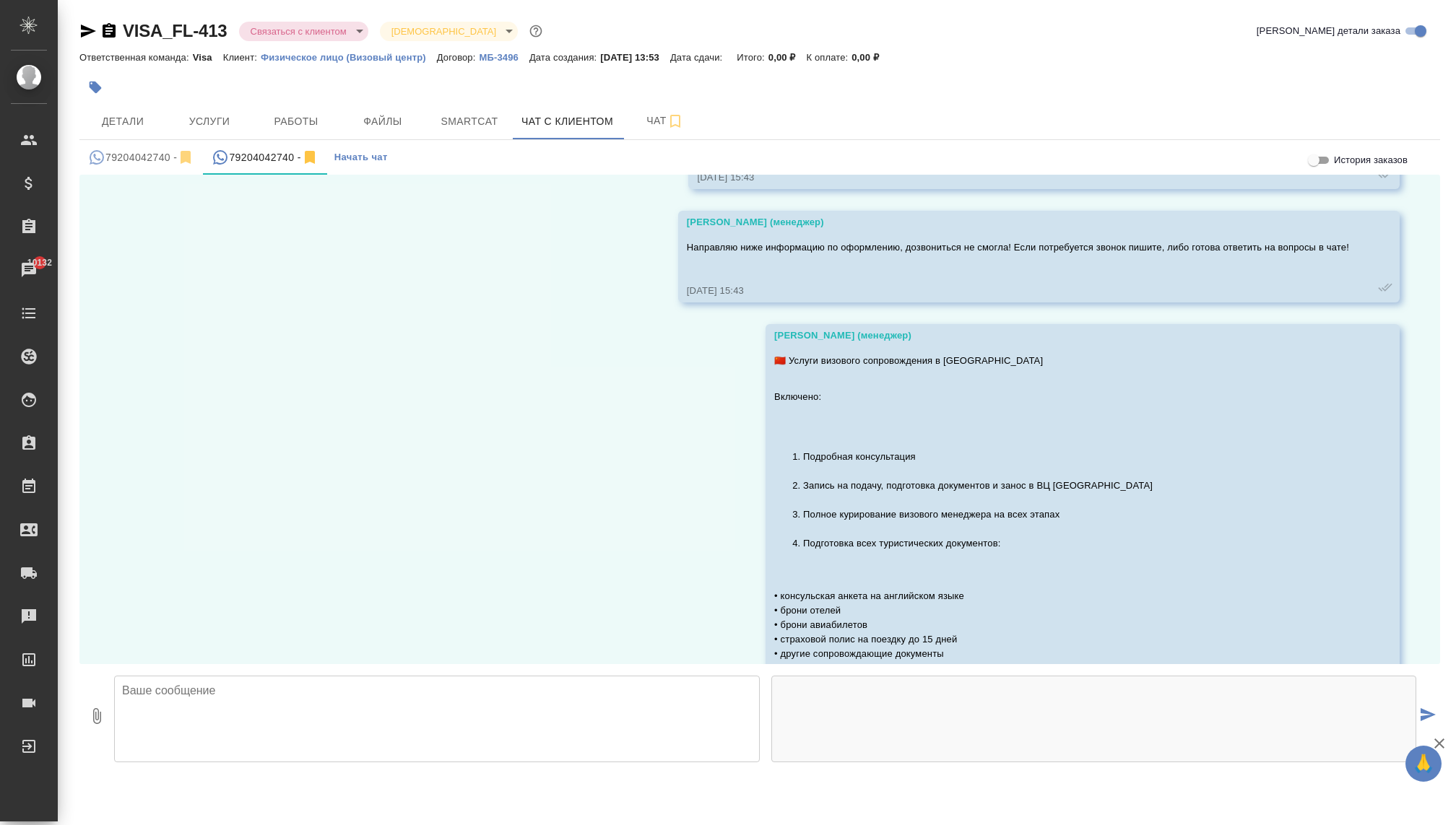
scroll to position [714, 0]
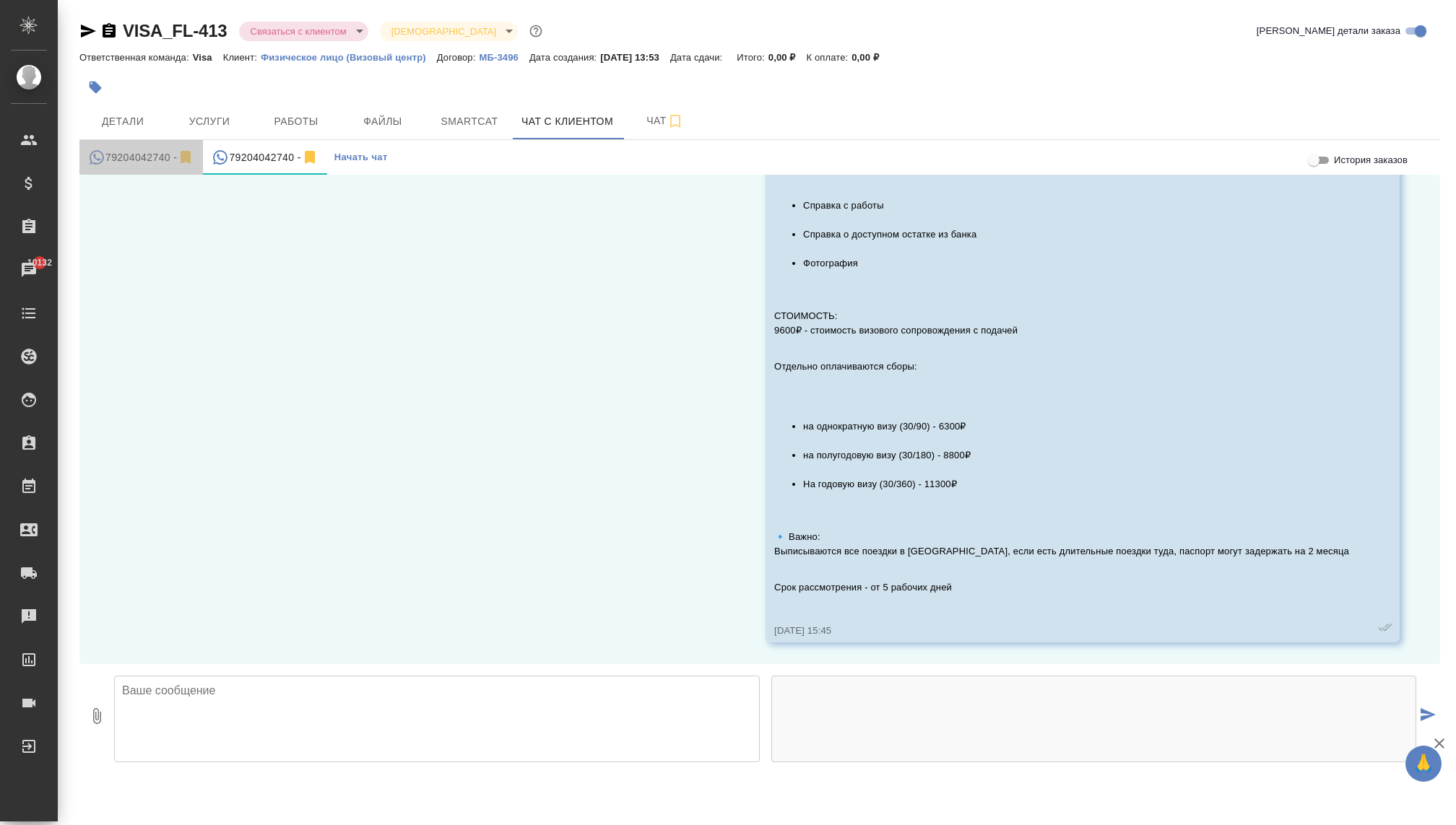
click at [142, 146] on button "79204042740 -" at bounding box center [141, 157] width 124 height 34
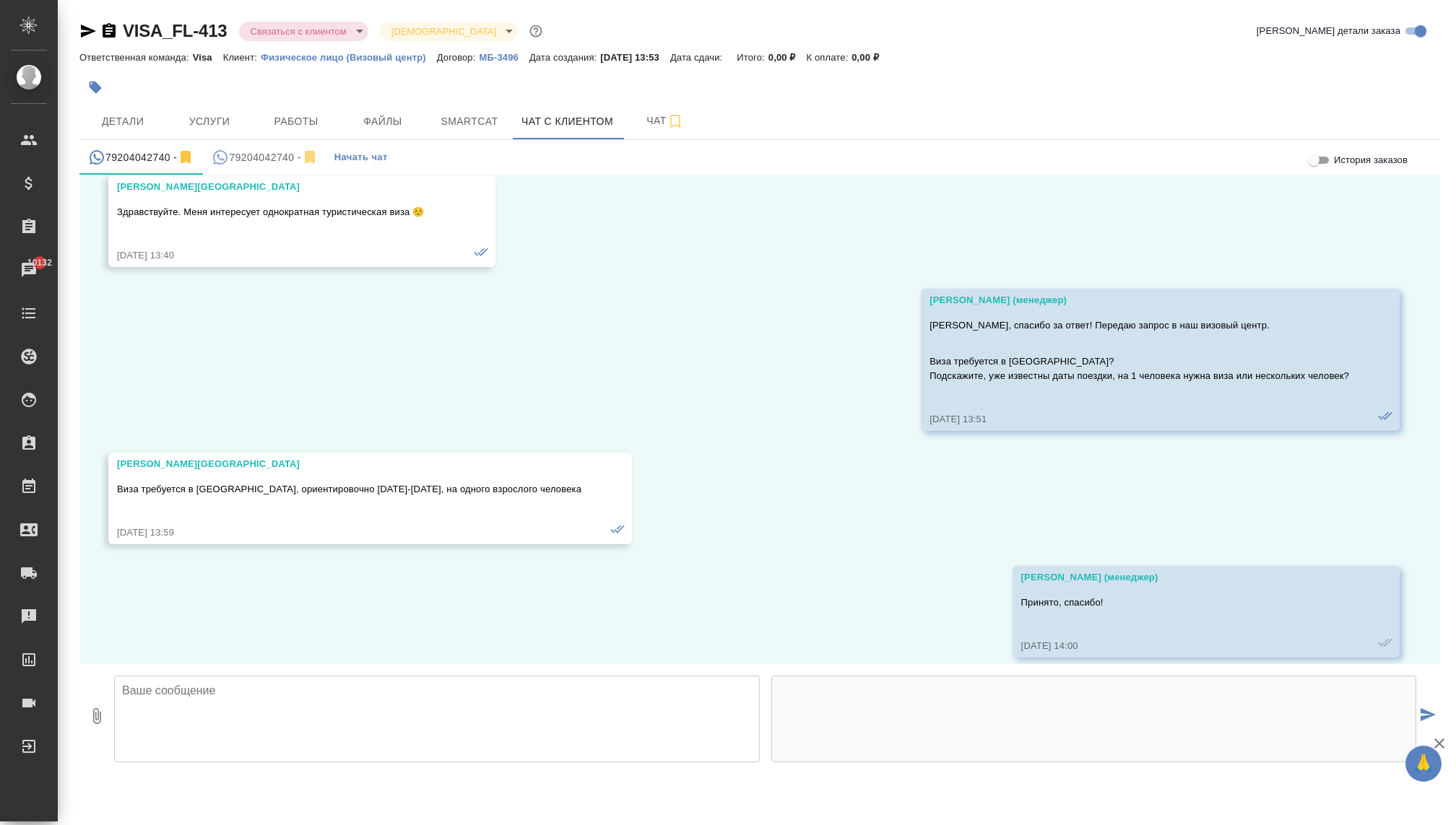
scroll to position [263, 0]
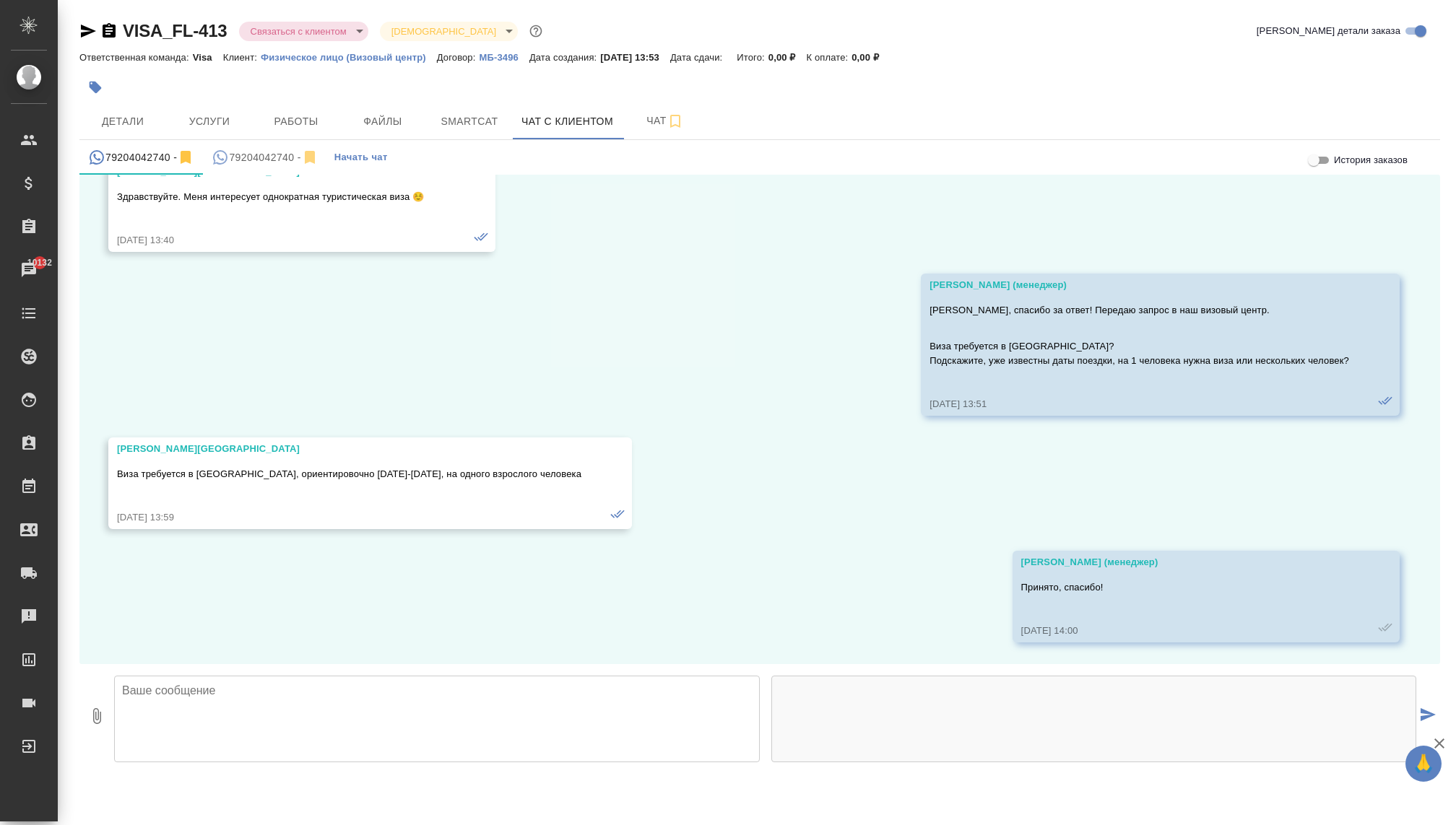
click at [232, 722] on textarea at bounding box center [437, 719] width 646 height 86
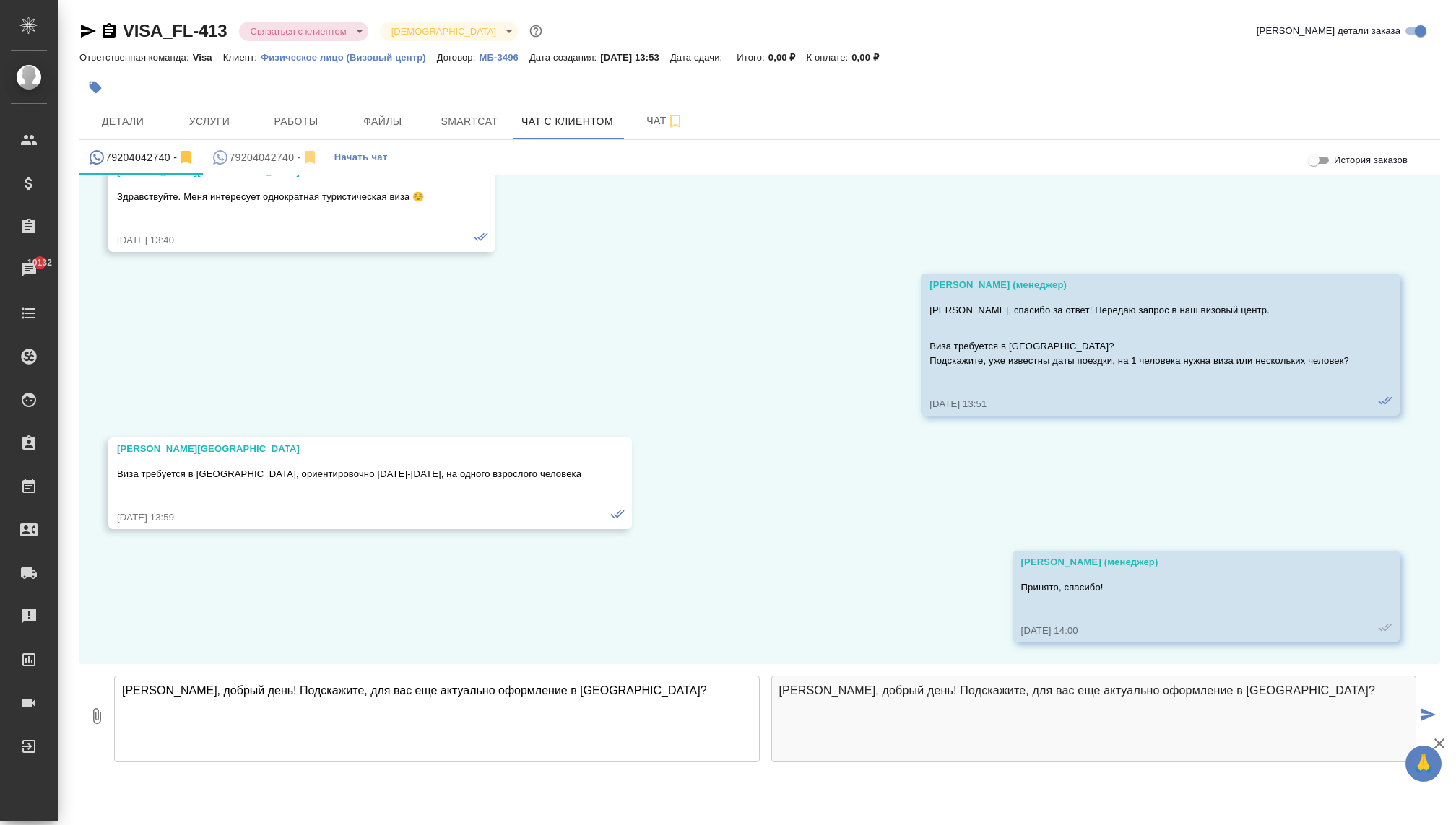
type textarea "[PERSON_NAME], добрый день! Подскажите, для вас еще актуально оформление в [GEO…"
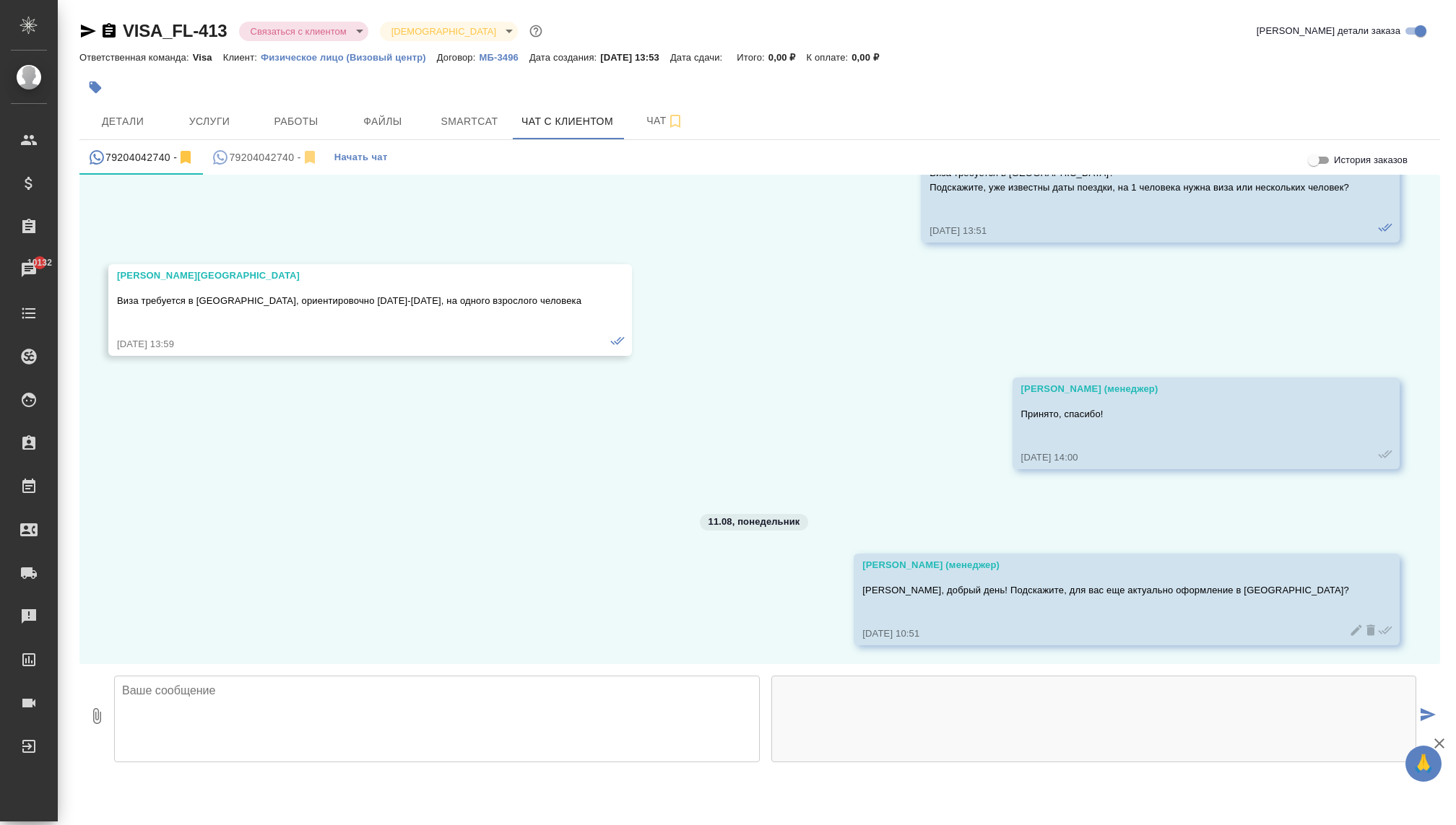
scroll to position [439, 0]
click at [133, 107] on button "Детали" at bounding box center [123, 122] width 86 height 36
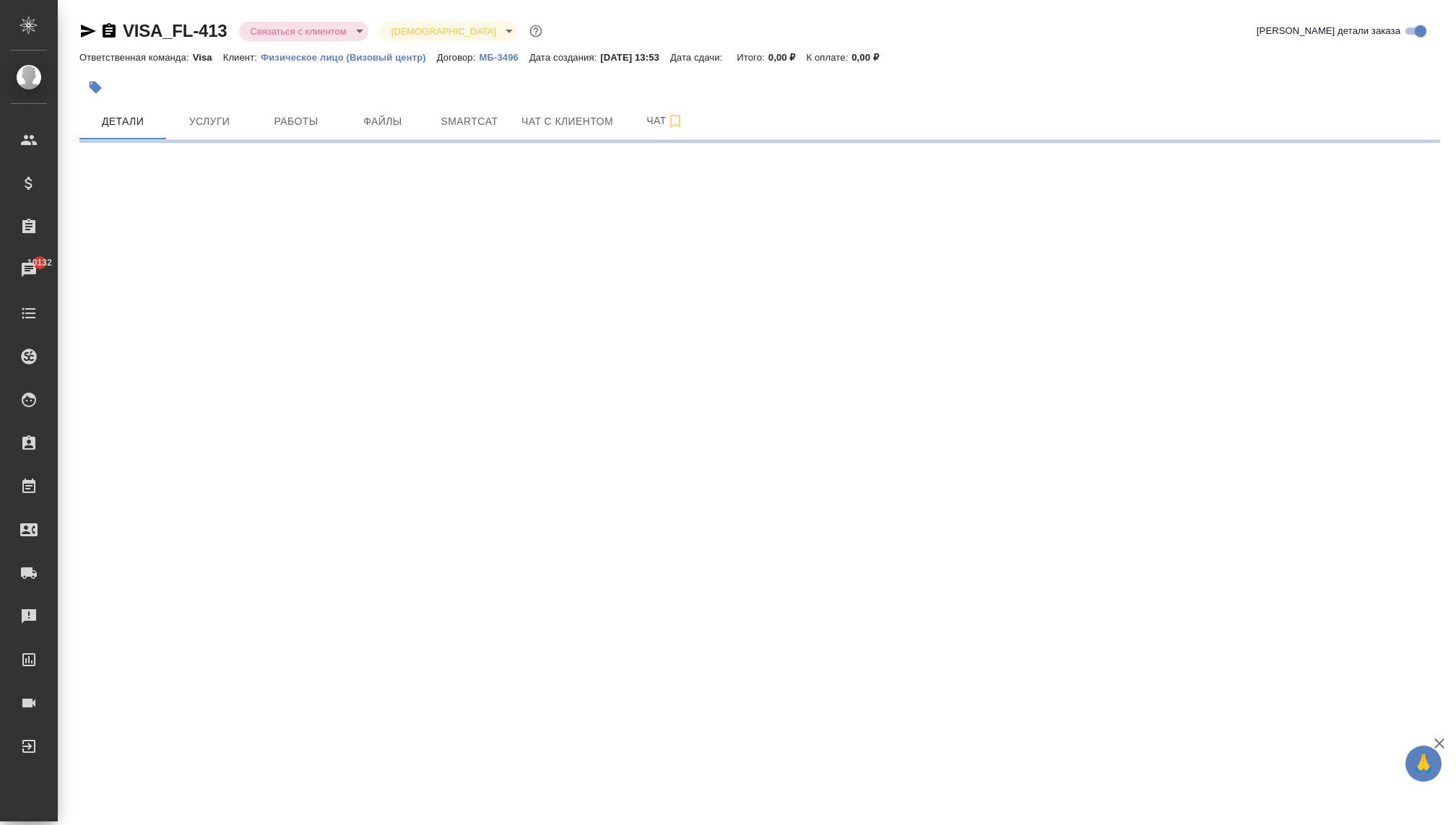
select select "RU"
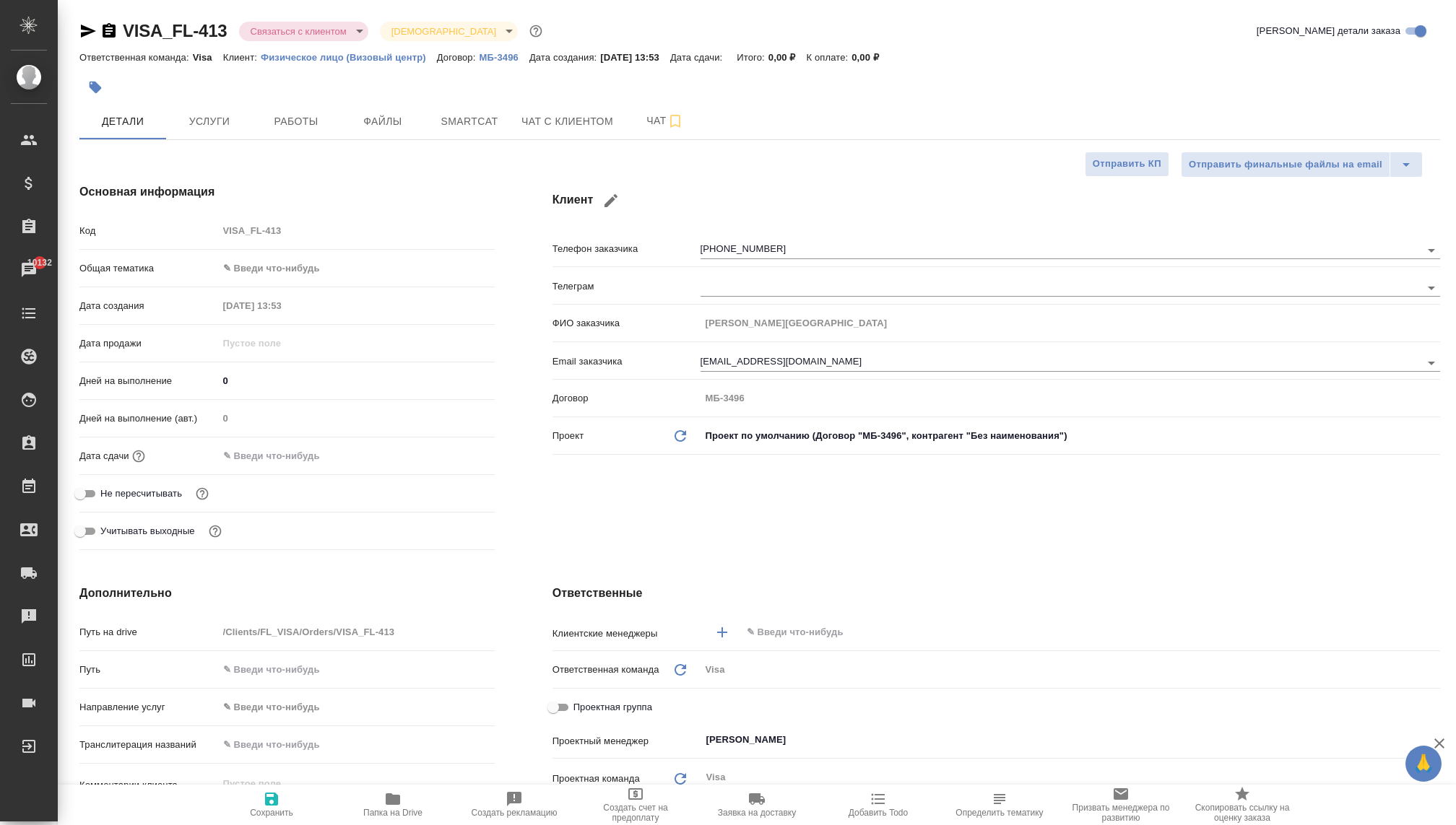
type textarea "x"
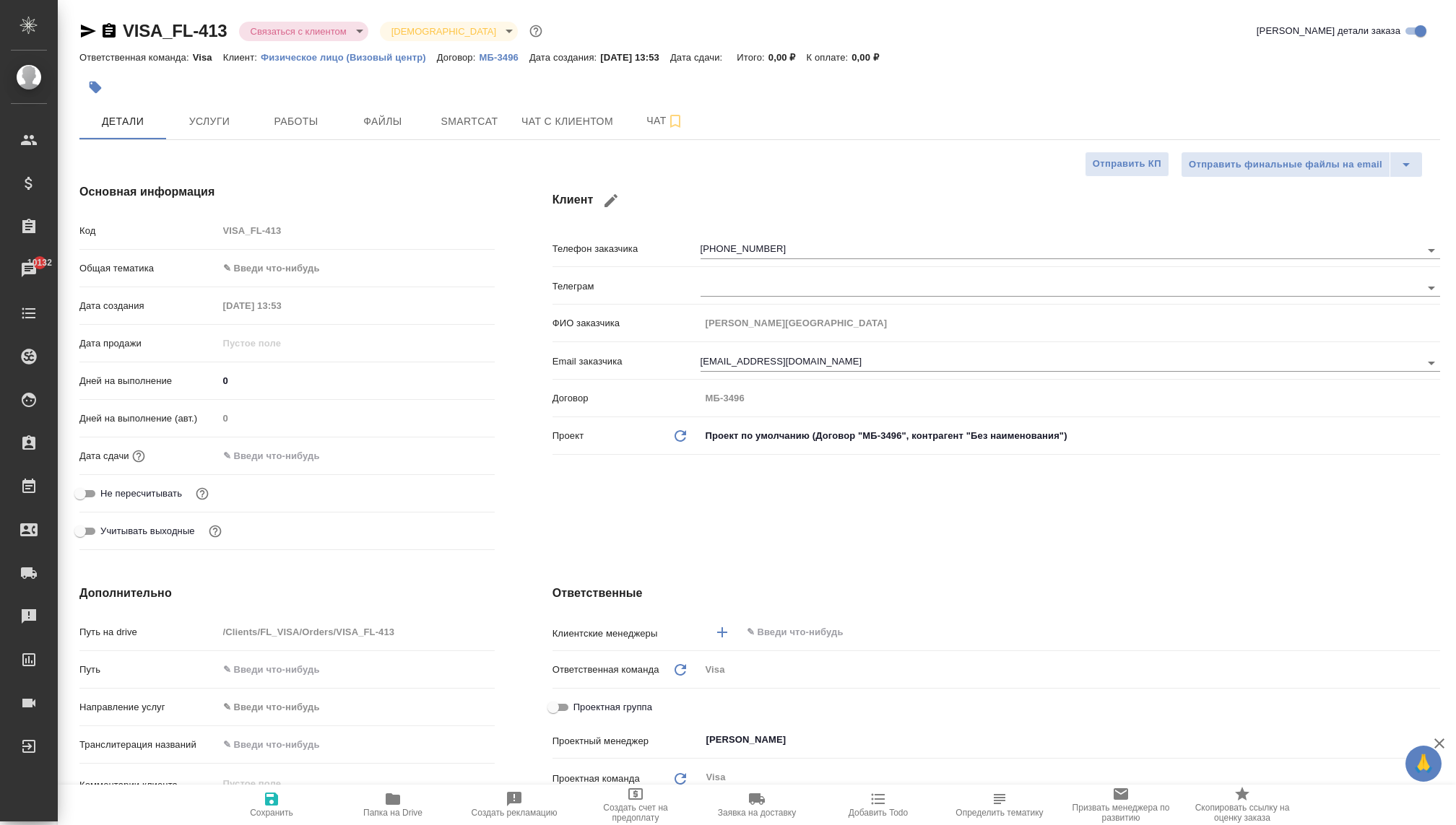
type textarea "x"
